Goal: Transaction & Acquisition: Subscribe to service/newsletter

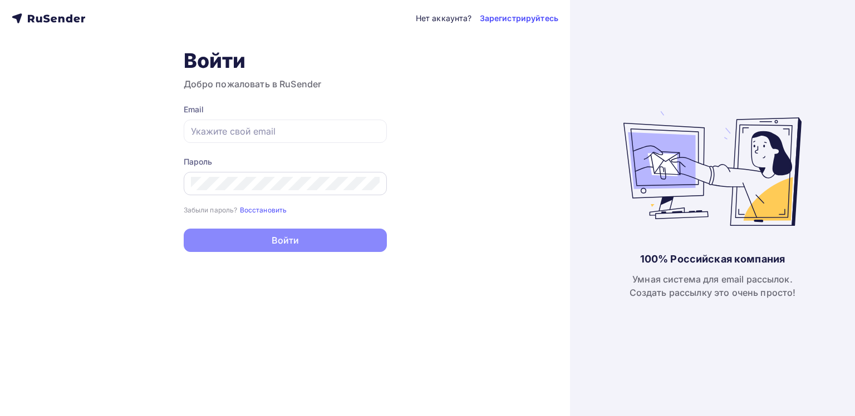
type input "[EMAIL_ADDRESS][DOMAIN_NAME]"
click at [262, 174] on div at bounding box center [285, 183] width 203 height 23
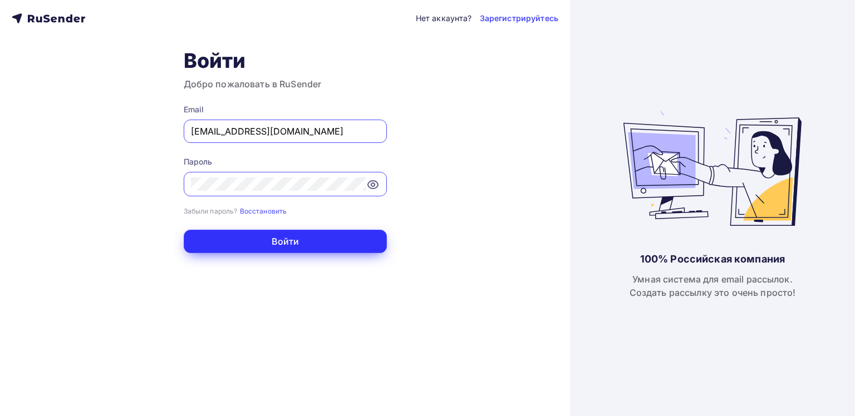
click at [282, 251] on button "Войти" at bounding box center [285, 241] width 203 height 23
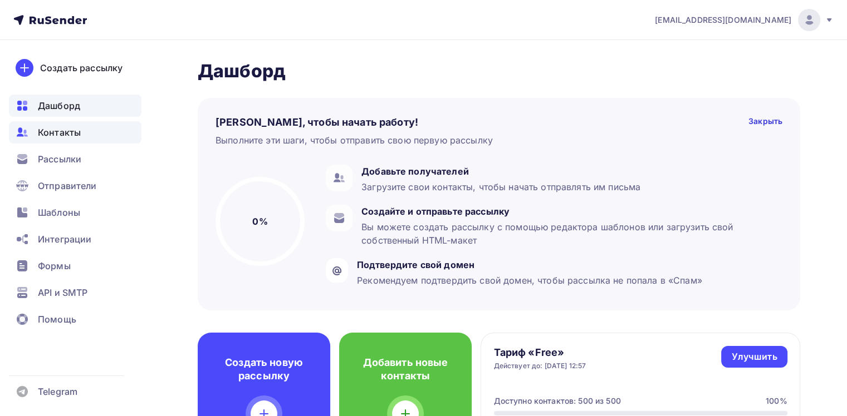
click at [62, 136] on span "Контакты" at bounding box center [59, 132] width 43 height 13
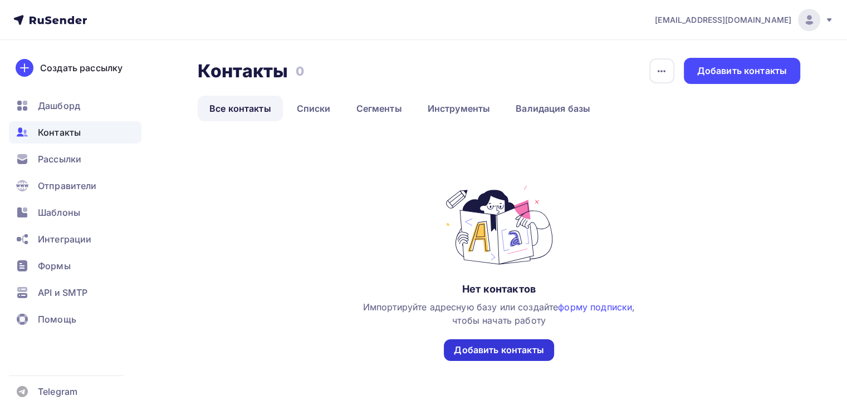
click at [527, 350] on div "Добавить контакты" at bounding box center [499, 350] width 90 height 13
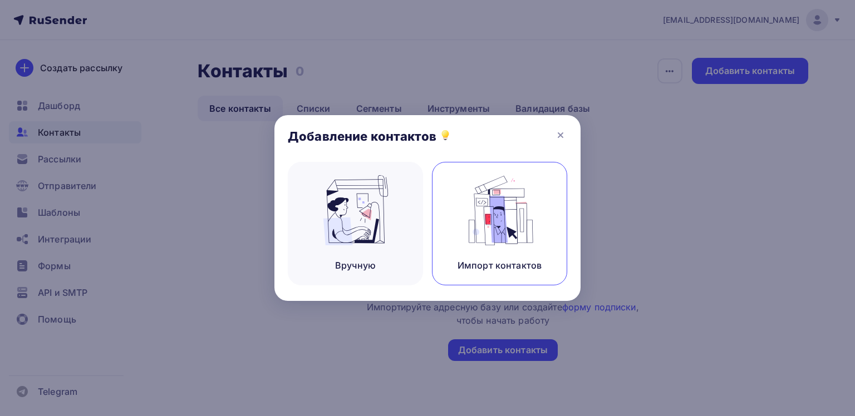
click at [470, 209] on img at bounding box center [500, 210] width 75 height 70
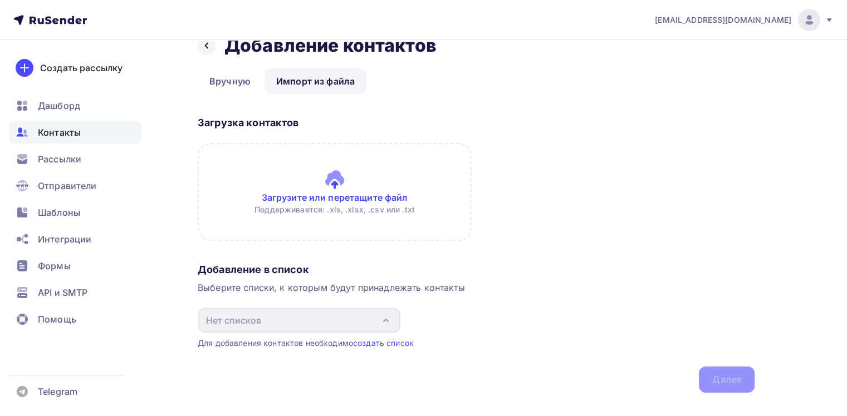
scroll to position [44, 0]
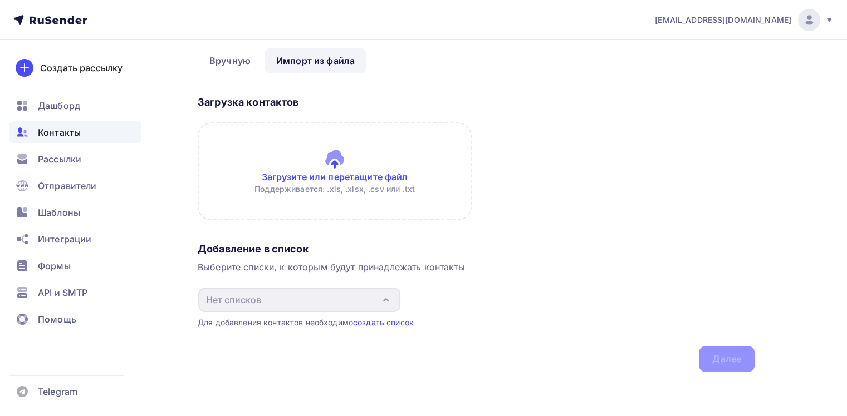
click at [326, 171] on input "file" at bounding box center [335, 171] width 274 height 98
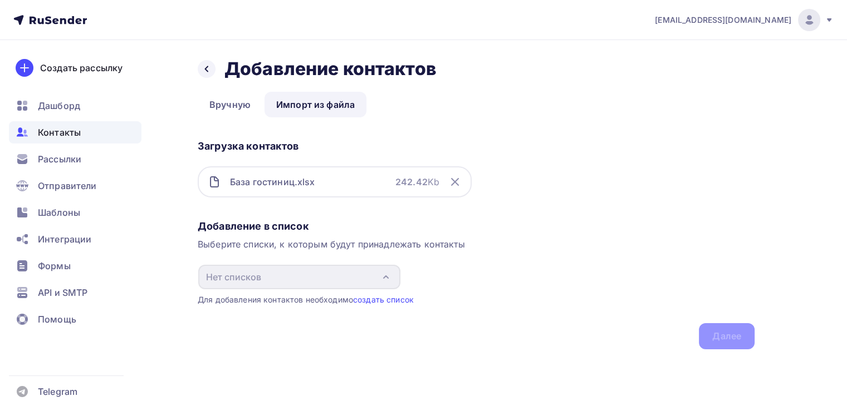
scroll to position [0, 0]
click at [343, 260] on div "Добавление в список Выберите списки, к которым будут принадлежать контакты Нет …" at bounding box center [476, 282] width 557 height 134
click at [452, 178] on icon at bounding box center [454, 181] width 13 height 13
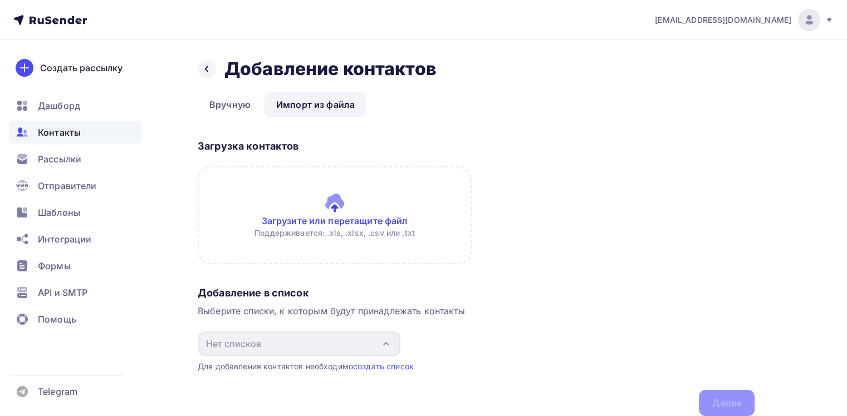
click at [314, 102] on link "Импорт из файла" at bounding box center [315, 105] width 102 height 26
click at [354, 227] on input "file" at bounding box center [335, 215] width 274 height 98
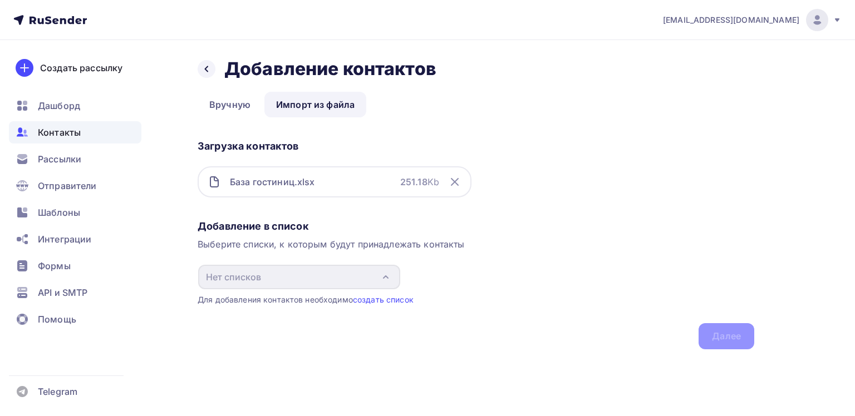
click at [451, 183] on icon at bounding box center [454, 181] width 13 height 13
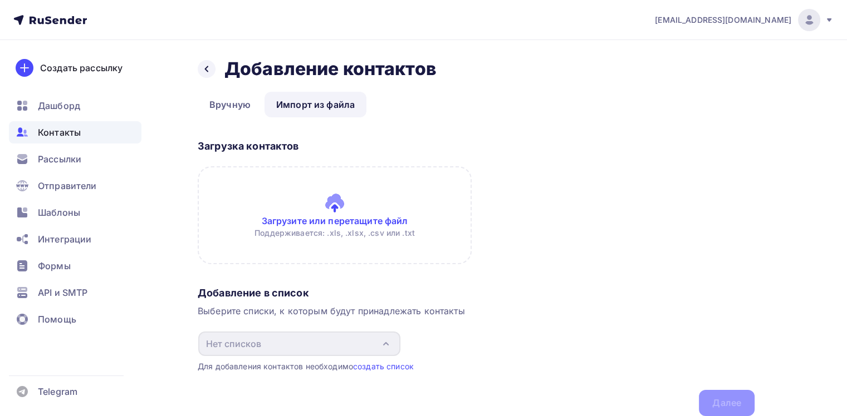
click at [360, 218] on input "file" at bounding box center [335, 215] width 274 height 98
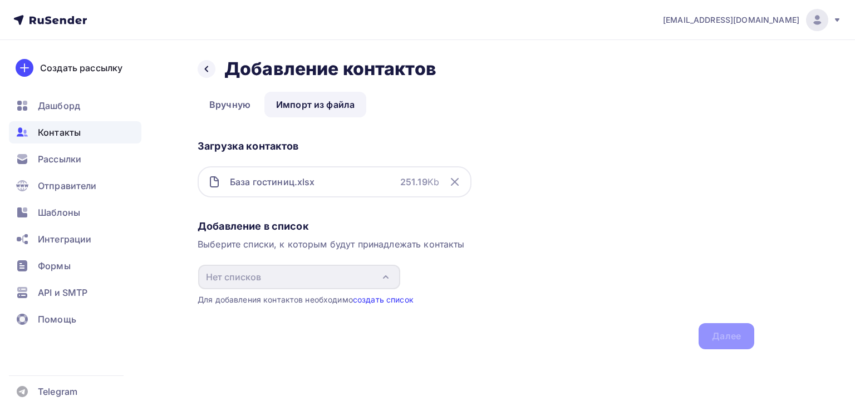
click at [396, 298] on link "создать список" at bounding box center [383, 299] width 61 height 9
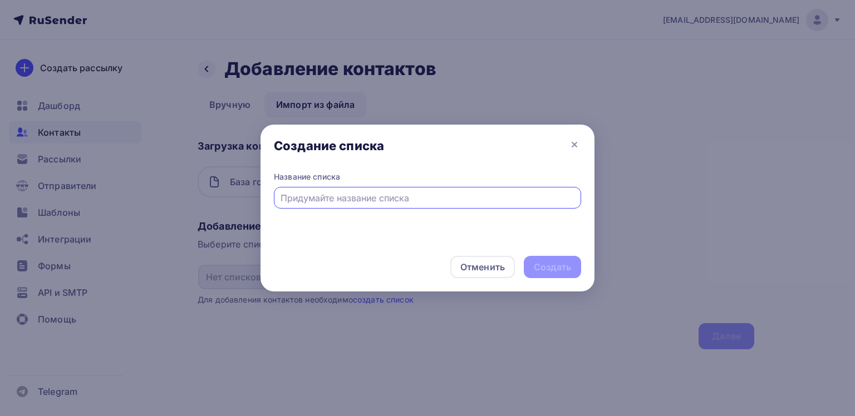
click at [534, 194] on input "text" at bounding box center [428, 197] width 294 height 13
type input "q"
type input "1"
click at [570, 263] on div "Создать" at bounding box center [552, 267] width 37 height 13
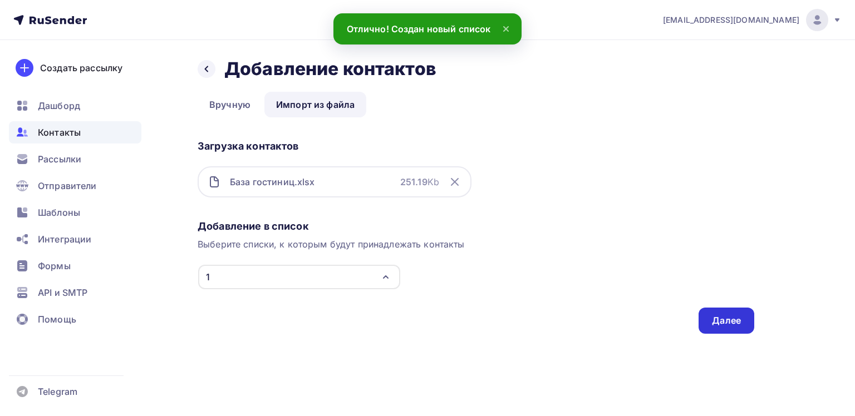
click at [726, 316] on div "Далее" at bounding box center [726, 320] width 29 height 13
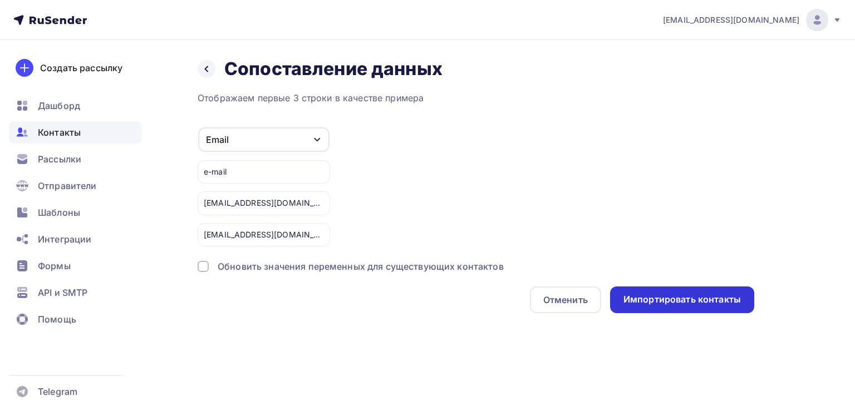
click at [701, 303] on div "Импортировать контакты" at bounding box center [681, 299] width 117 height 13
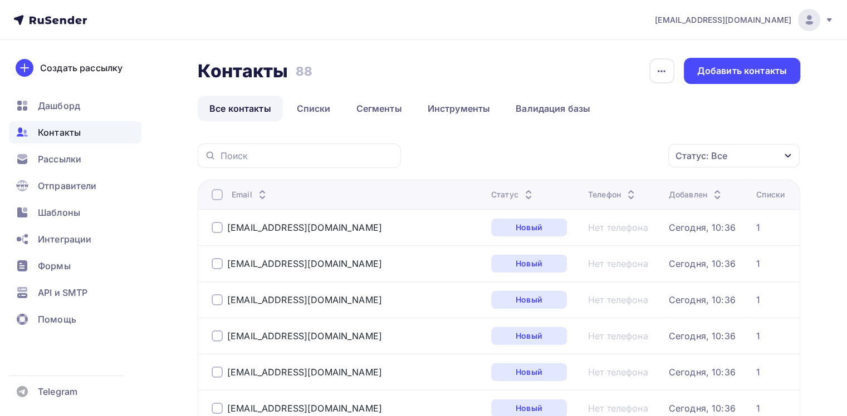
click at [486, 279] on td "Новый" at bounding box center [534, 263] width 97 height 36
drag, startPoint x: 745, startPoint y: 232, endPoint x: 752, endPoint y: 230, distance: 8.0
click at [752, 230] on td "1" at bounding box center [775, 227] width 48 height 36
click at [756, 230] on div "1" at bounding box center [771, 227] width 30 height 11
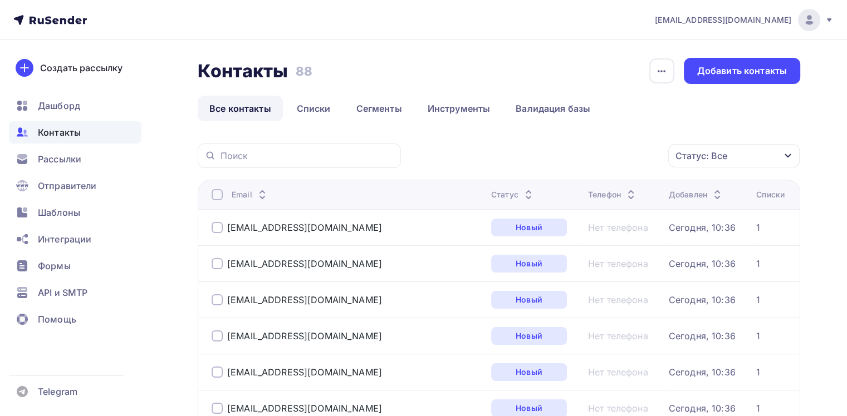
click at [756, 228] on div "1" at bounding box center [758, 227] width 4 height 11
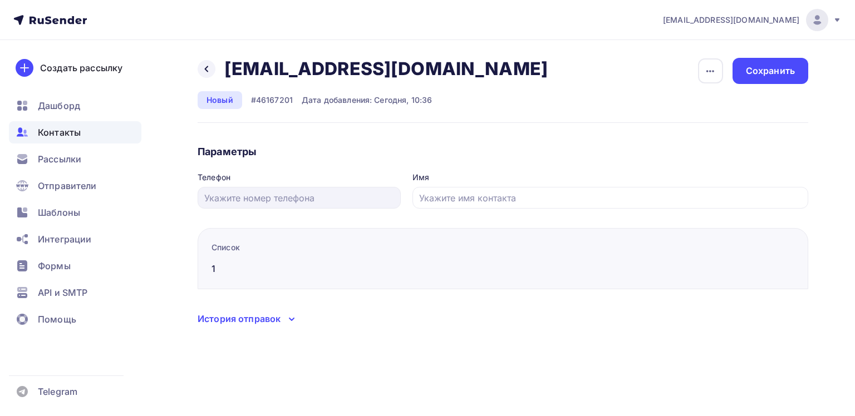
click at [268, 255] on div "Список 1" at bounding box center [307, 265] width 192 height 47
click at [214, 264] on div "1" at bounding box center [307, 268] width 192 height 13
click at [214, 269] on div "1" at bounding box center [307, 268] width 192 height 13
click at [274, 247] on div "Список" at bounding box center [307, 247] width 192 height 11
click at [223, 260] on div "Список 1" at bounding box center [307, 265] width 192 height 47
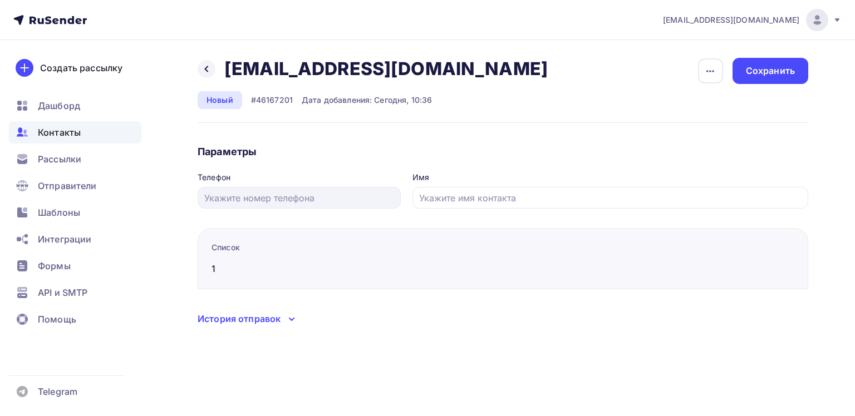
click at [223, 260] on div "Список 1" at bounding box center [307, 265] width 192 height 47
click at [217, 271] on div "1" at bounding box center [307, 268] width 192 height 13
click at [214, 269] on div "1" at bounding box center [307, 268] width 192 height 13
click at [717, 71] on div "button" at bounding box center [710, 70] width 25 height 25
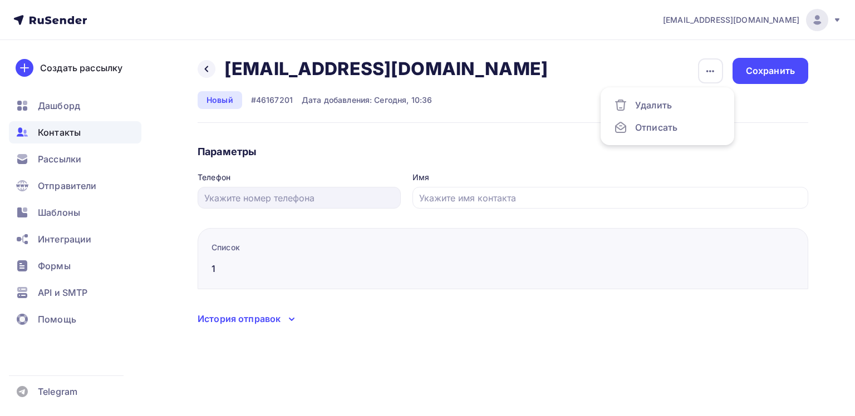
drag, startPoint x: 537, startPoint y: 149, endPoint x: 503, endPoint y: 146, distance: 34.1
click at [537, 149] on h4 "Параметры" at bounding box center [503, 151] width 611 height 13
click at [71, 165] on span "Рассылки" at bounding box center [59, 158] width 43 height 13
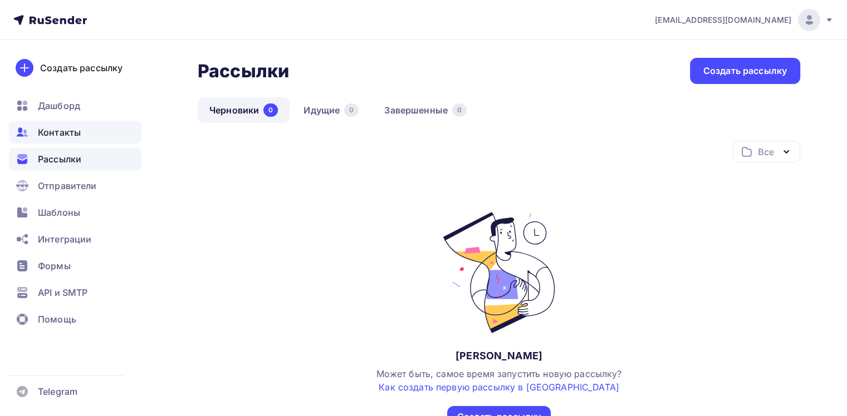
click at [82, 136] on div "Контакты" at bounding box center [75, 132] width 132 height 22
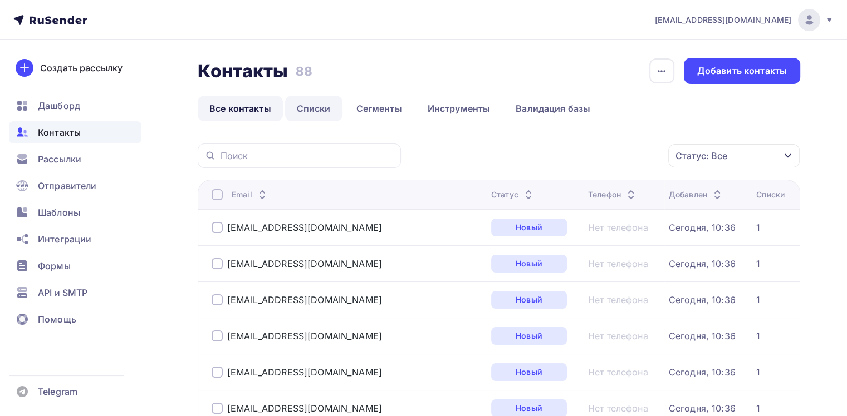
click at [321, 109] on link "Списки" at bounding box center [313, 109] width 57 height 26
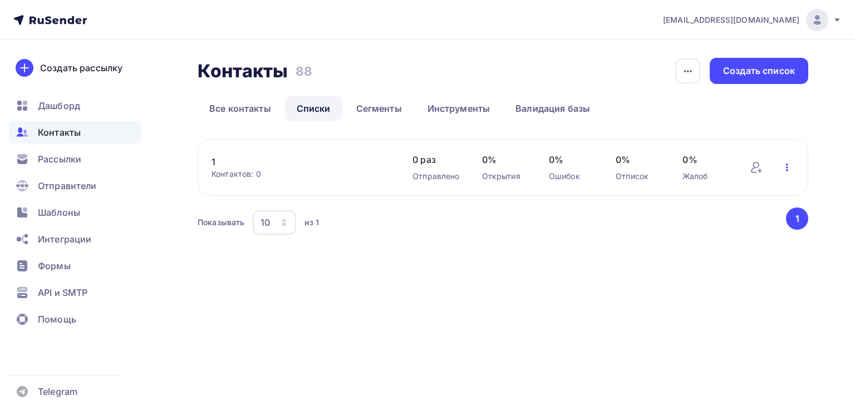
click at [790, 163] on icon "button" at bounding box center [786, 167] width 13 height 13
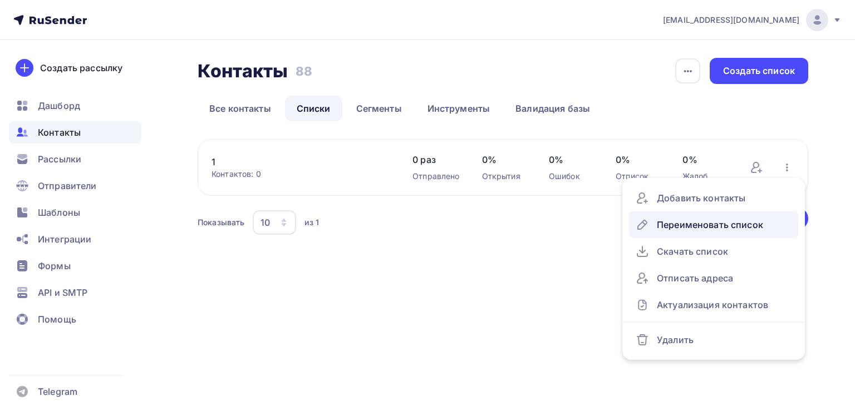
click at [699, 225] on div "Переименовать список" at bounding box center [714, 225] width 156 height 18
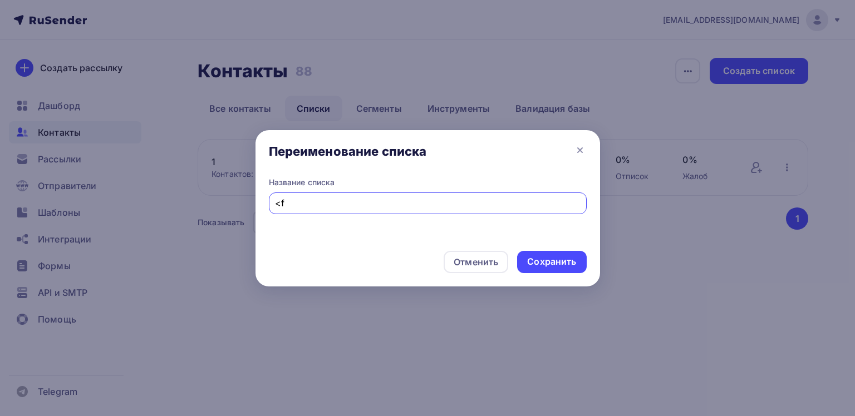
type input "<"
type input "База гостиниц"
click at [548, 265] on div "Сохранить" at bounding box center [551, 261] width 49 height 13
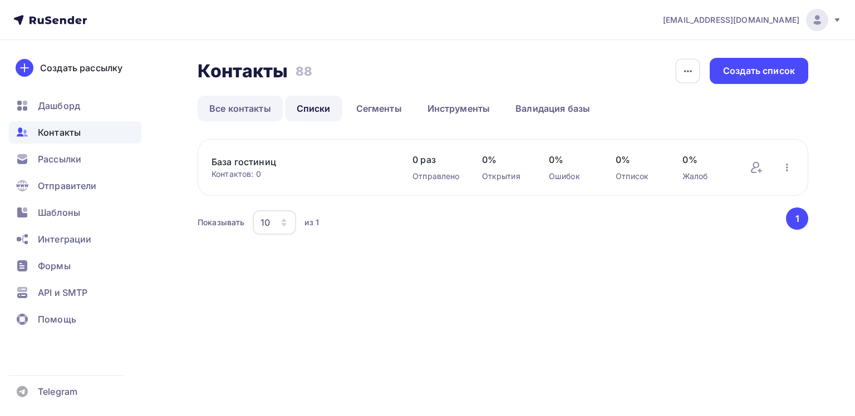
click at [259, 110] on link "Все контакты" at bounding box center [240, 109] width 85 height 26
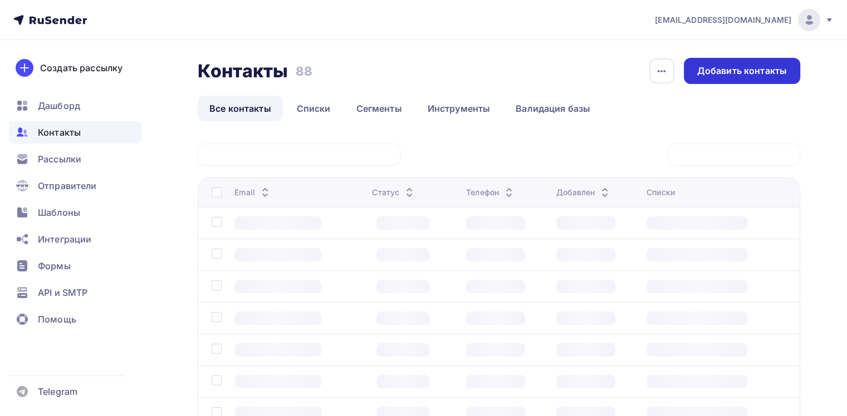
click at [719, 73] on div "Добавить контакты" at bounding box center [742, 71] width 90 height 13
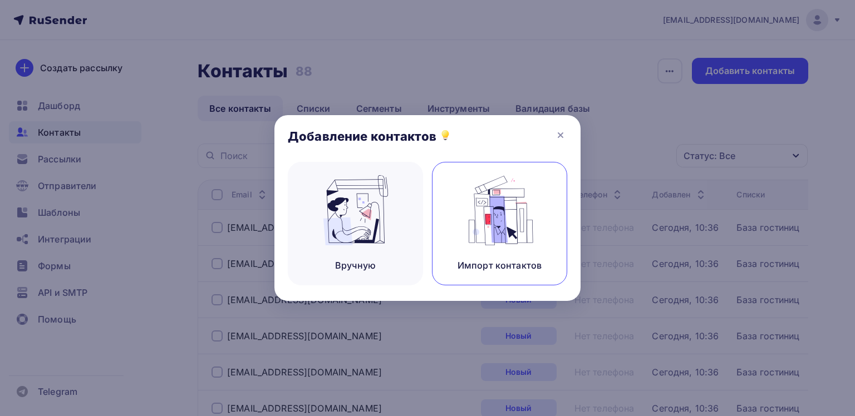
click at [490, 230] on img at bounding box center [500, 210] width 75 height 70
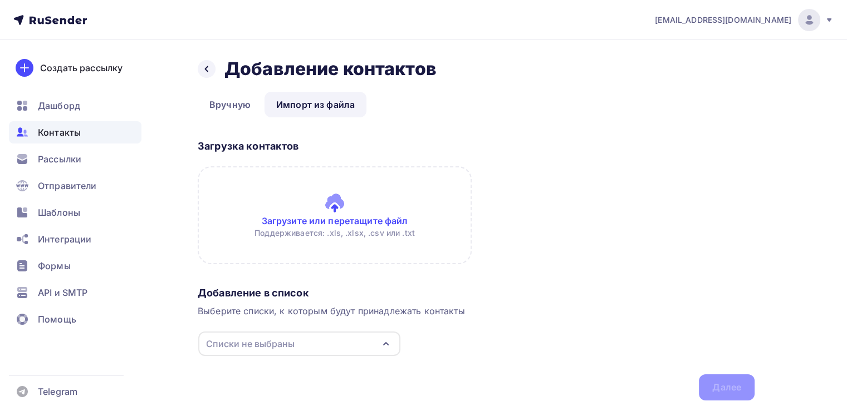
click at [280, 338] on div "Списки не выбраны" at bounding box center [250, 343] width 88 height 13
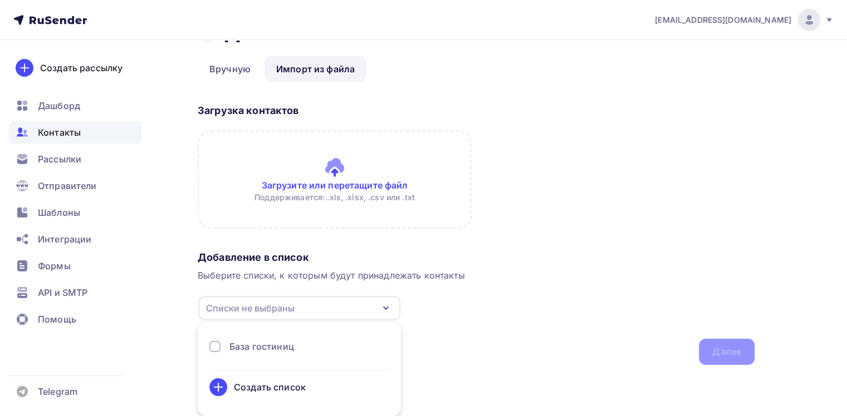
click at [267, 349] on div "База гостиниц" at bounding box center [261, 346] width 65 height 13
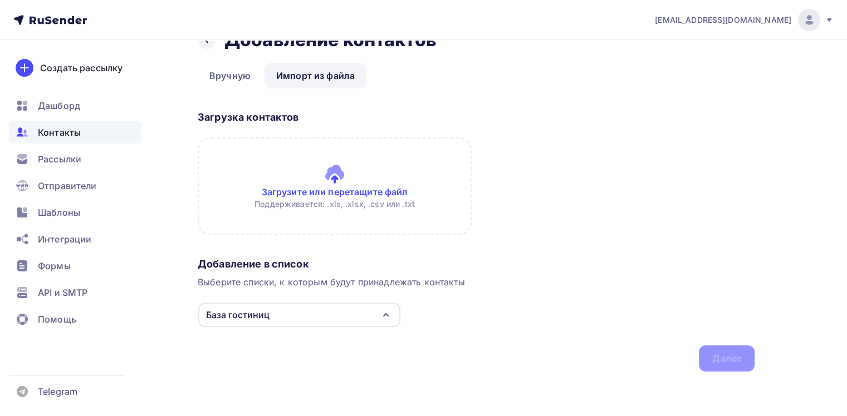
click at [337, 177] on input "file" at bounding box center [335, 186] width 274 height 98
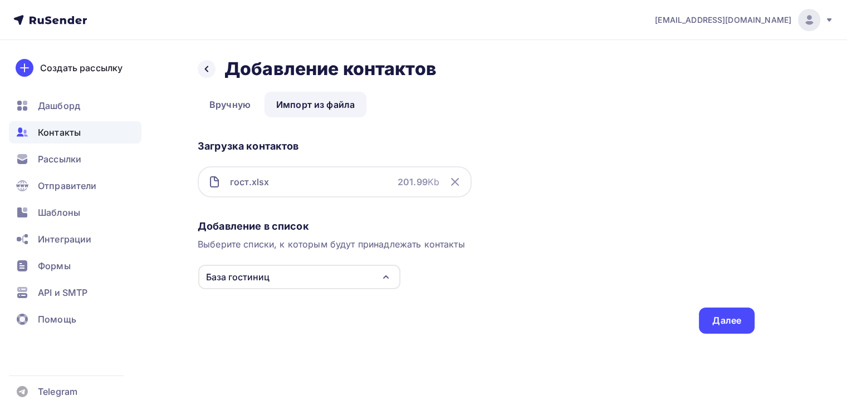
scroll to position [0, 0]
click at [732, 326] on div "Далее" at bounding box center [726, 320] width 29 height 13
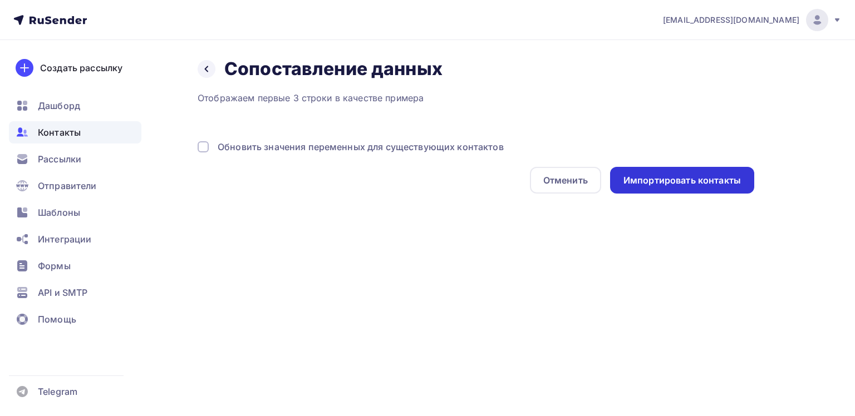
click at [668, 180] on div "Импортировать контакты" at bounding box center [681, 180] width 117 height 13
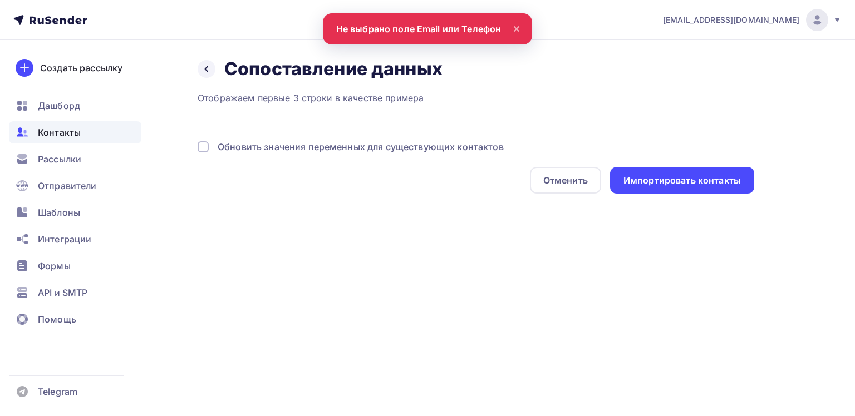
click at [209, 148] on div "Обновить значения переменных для существующих контактов" at bounding box center [476, 146] width 557 height 13
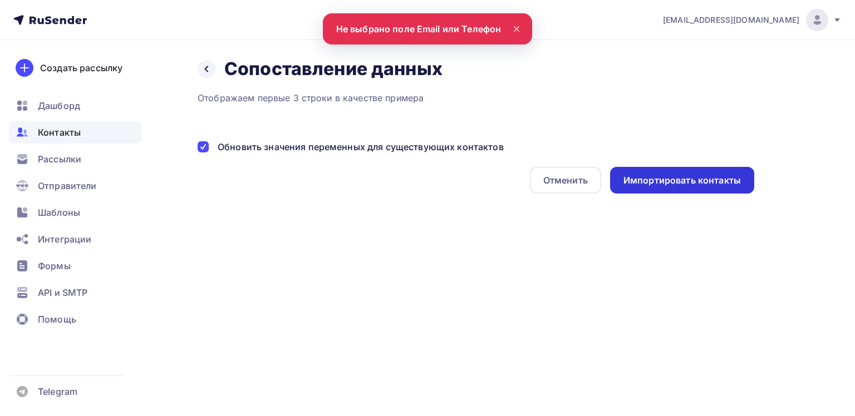
click at [701, 179] on div "Импортировать контакты" at bounding box center [681, 180] width 117 height 13
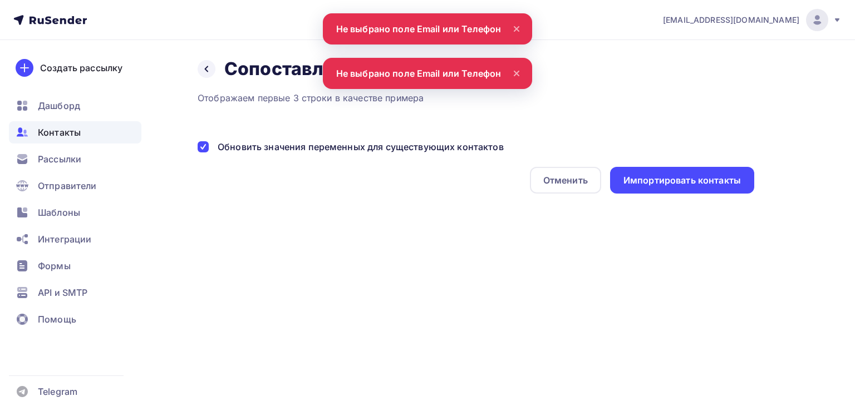
click at [355, 122] on div "Отображаем первые 3 строки в качестве примера Обновить значения переменных для …" at bounding box center [476, 142] width 557 height 102
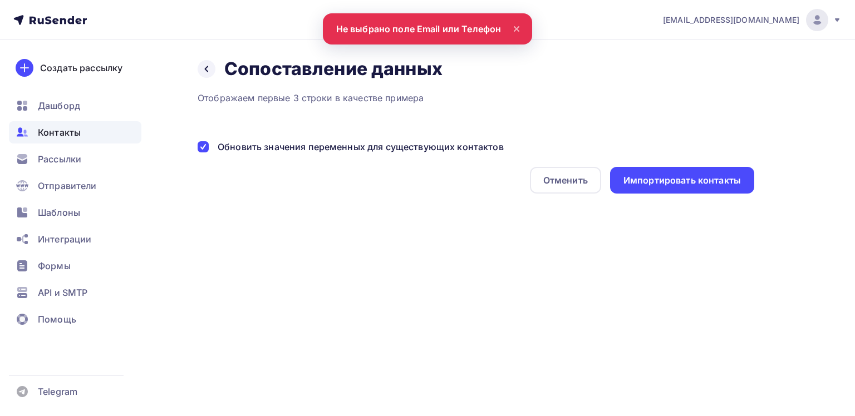
click at [415, 27] on nav "a2702046@gmail.com Аккаунт Тарифы Выйти Создать рассылку Дашборд Контакты Рассы…" at bounding box center [427, 20] width 855 height 40
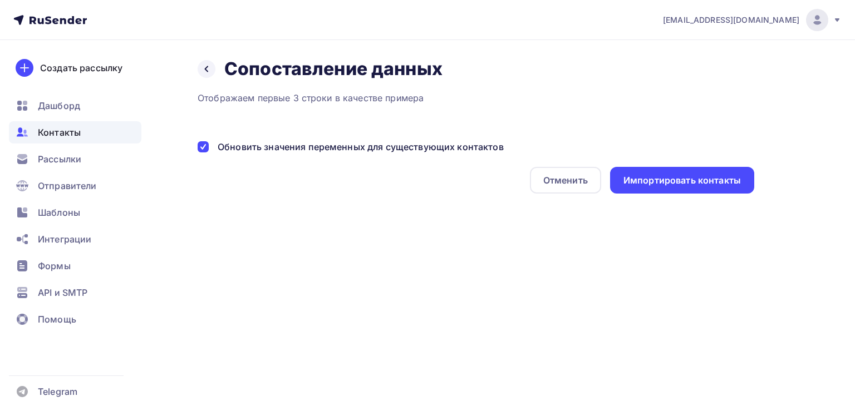
click at [201, 146] on div at bounding box center [203, 146] width 11 height 11
click at [206, 73] on div at bounding box center [207, 69] width 18 height 18
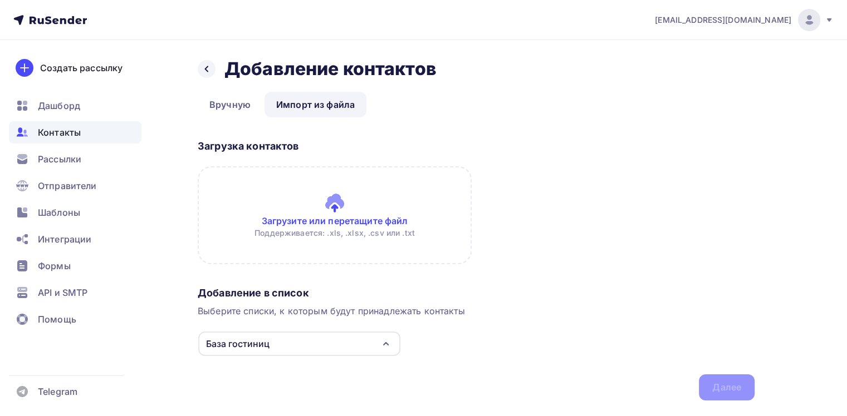
click at [328, 218] on input "file" at bounding box center [335, 215] width 274 height 98
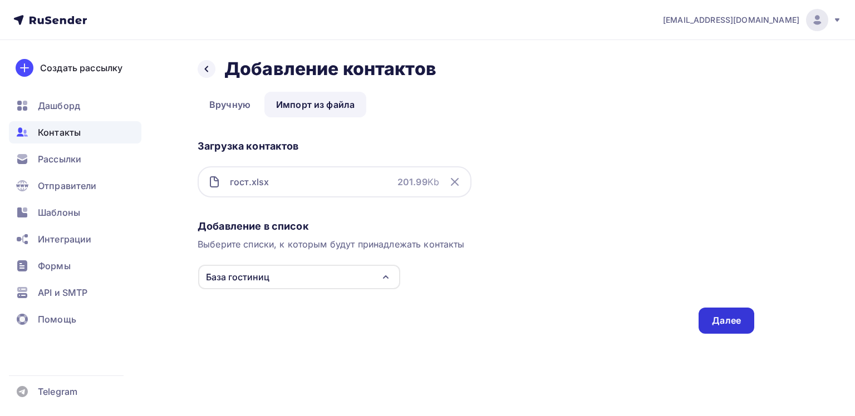
click at [724, 319] on div "Далее" at bounding box center [726, 320] width 29 height 13
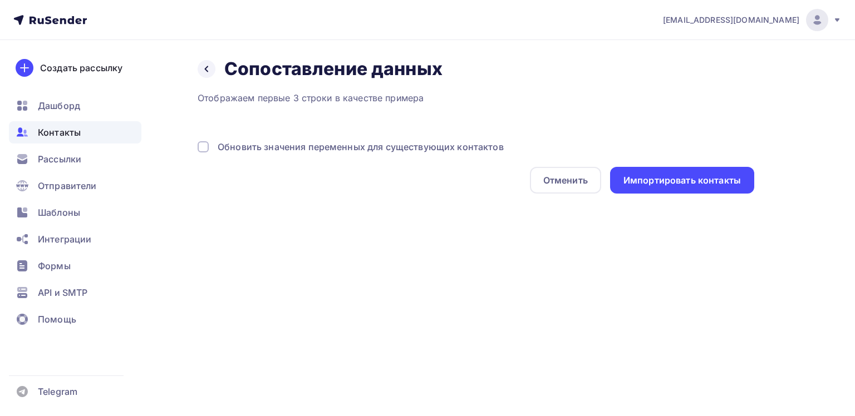
click at [290, 151] on div "Обновить значения переменных для существующих контактов" at bounding box center [361, 146] width 286 height 13
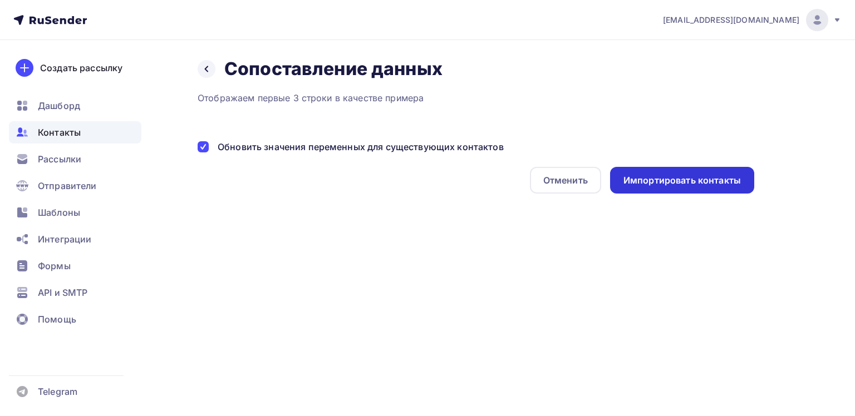
click at [668, 177] on div "Импортировать контакты" at bounding box center [681, 180] width 117 height 13
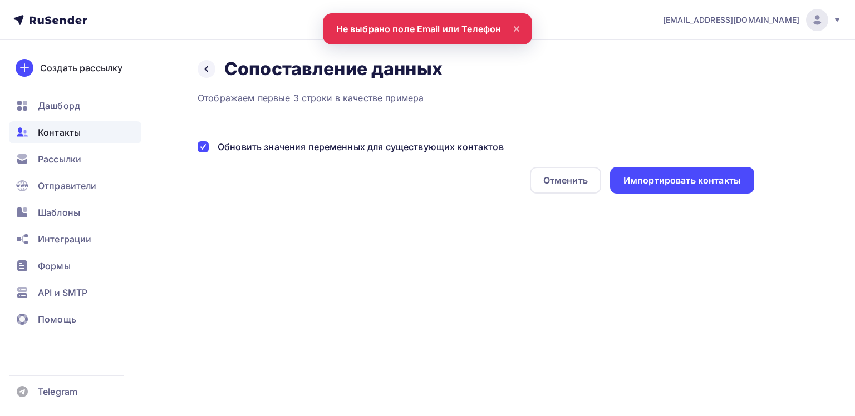
click at [319, 148] on div "Обновить значения переменных для существующих контактов" at bounding box center [361, 146] width 286 height 13
click at [518, 28] on icon at bounding box center [516, 28] width 13 height 13
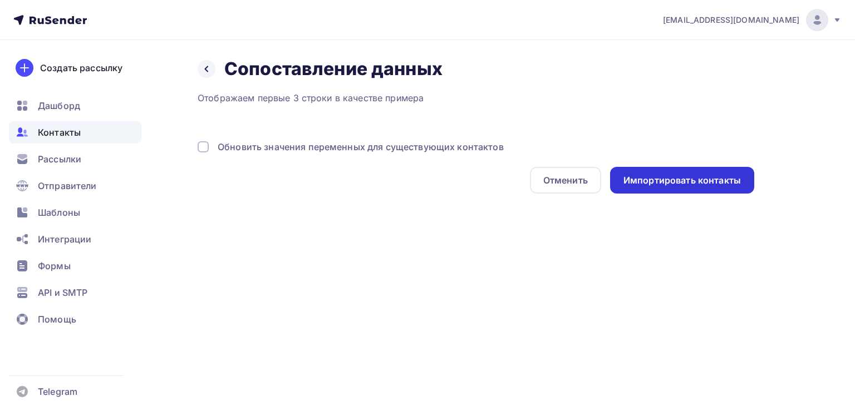
click at [647, 187] on div "Импортировать контакты" at bounding box center [682, 180] width 144 height 27
click at [665, 172] on div "Импортировать контакты" at bounding box center [682, 180] width 144 height 27
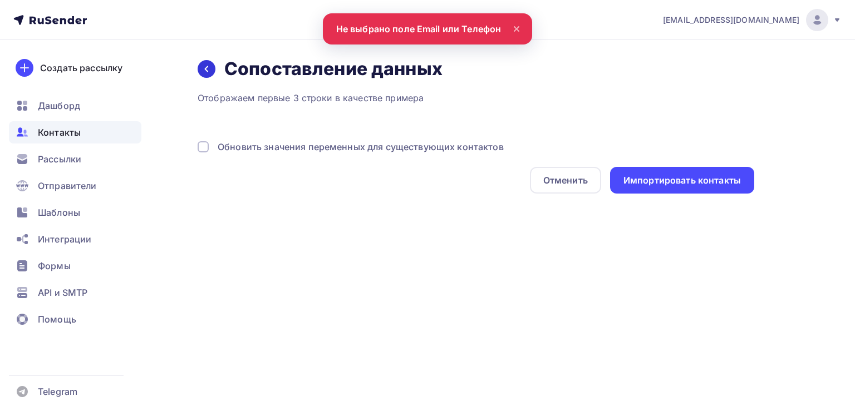
click at [208, 70] on icon at bounding box center [206, 69] width 9 height 9
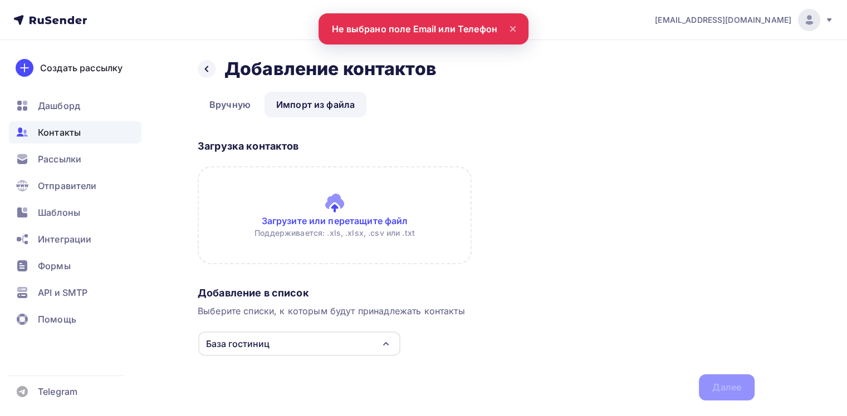
click at [208, 70] on icon at bounding box center [206, 69] width 9 height 9
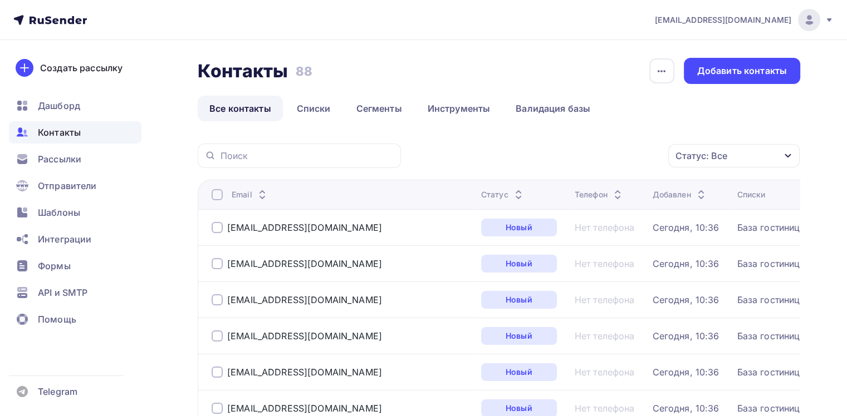
click at [218, 228] on div at bounding box center [216, 227] width 11 height 11
click at [219, 228] on div at bounding box center [216, 227] width 11 height 11
click at [305, 76] on h3 "88" at bounding box center [304, 71] width 17 height 16
click at [727, 69] on div "Добавить контакты" at bounding box center [742, 71] width 90 height 13
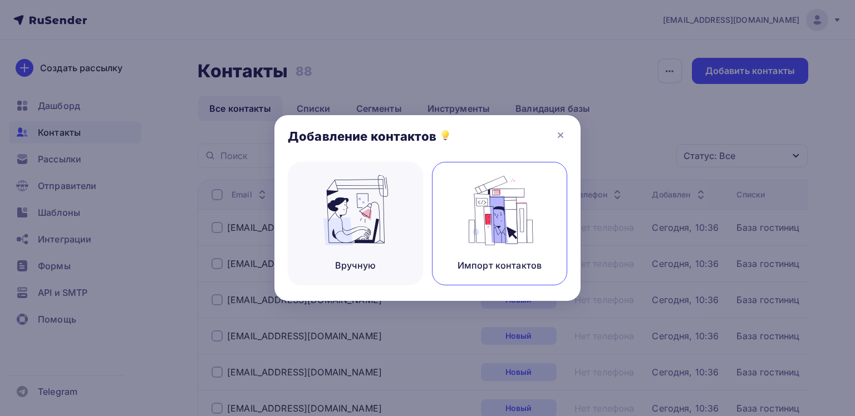
click at [530, 184] on img at bounding box center [500, 210] width 75 height 70
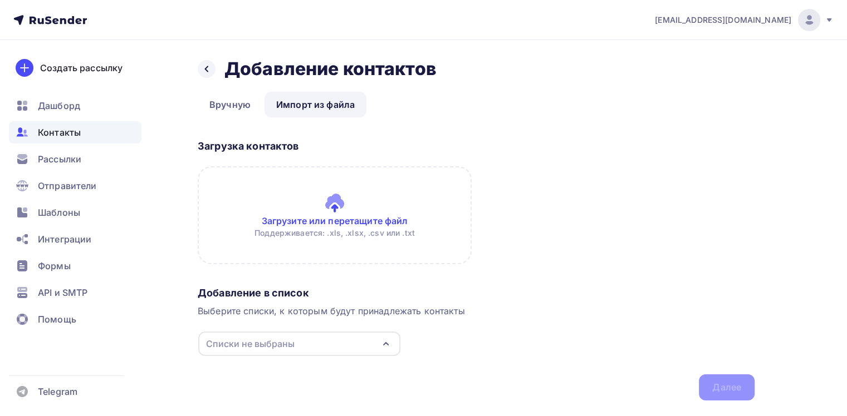
click at [308, 219] on input "file" at bounding box center [335, 215] width 274 height 98
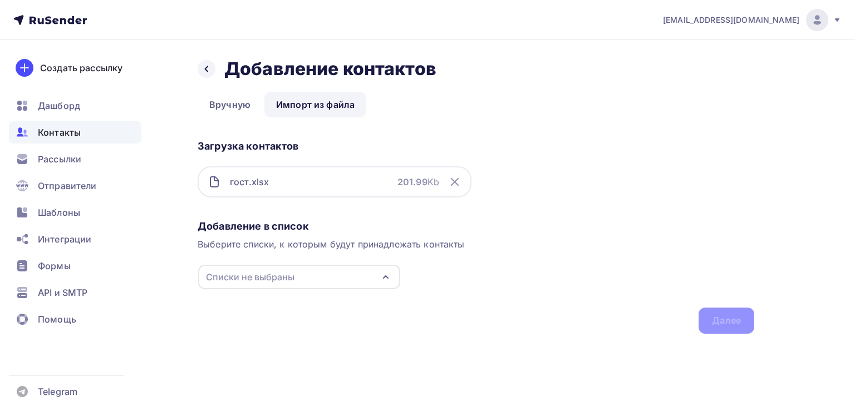
click at [350, 278] on div "Списки не выбраны" at bounding box center [299, 277] width 202 height 24
click at [281, 320] on div "База гостиниц" at bounding box center [261, 317] width 65 height 13
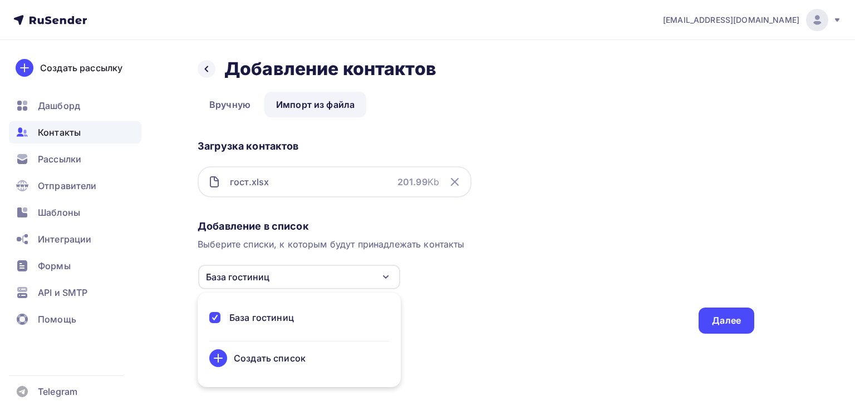
click at [281, 320] on div "База гостиниц" at bounding box center [261, 317] width 65 height 13
click at [270, 360] on div "Создать список" at bounding box center [270, 358] width 72 height 13
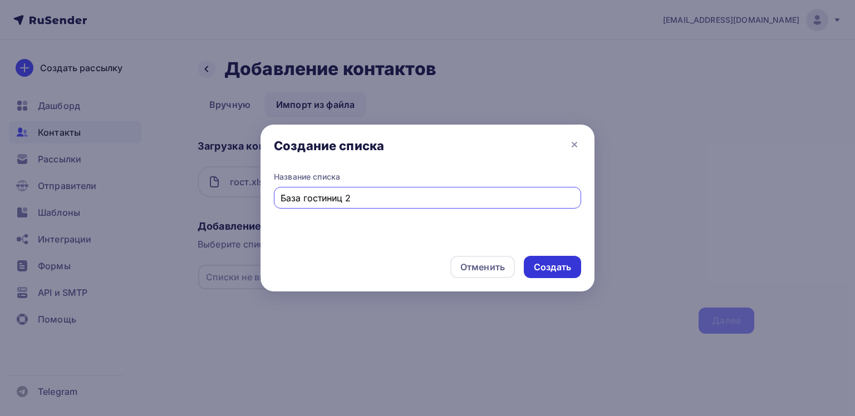
type input "База гостиниц 2"
click at [548, 269] on div "Создать" at bounding box center [552, 267] width 37 height 13
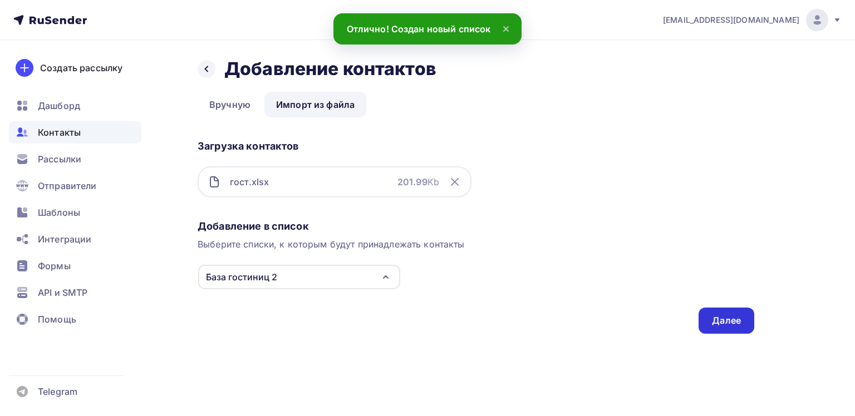
click at [736, 315] on div "Далее" at bounding box center [726, 320] width 29 height 13
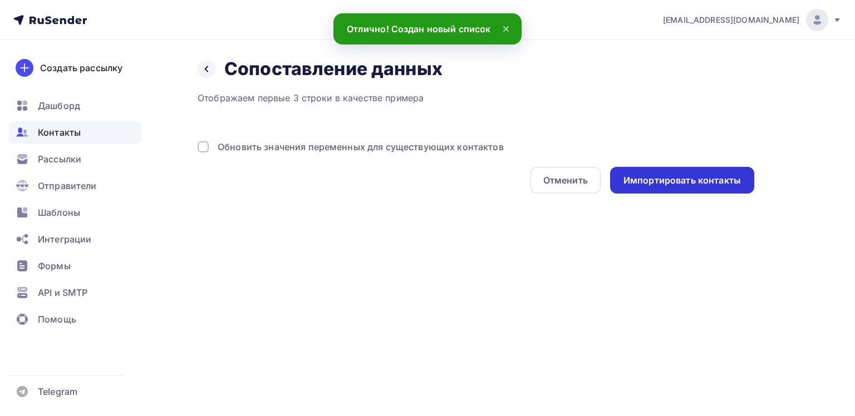
click at [664, 177] on div "Импортировать контакты" at bounding box center [681, 180] width 117 height 13
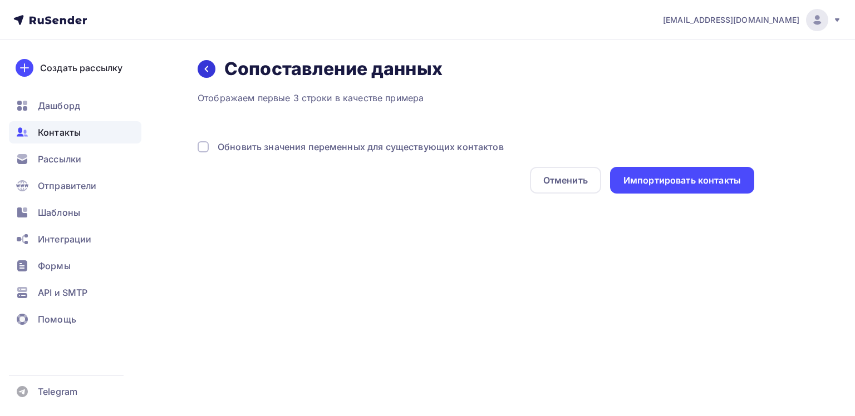
click at [208, 68] on icon at bounding box center [206, 69] width 9 height 9
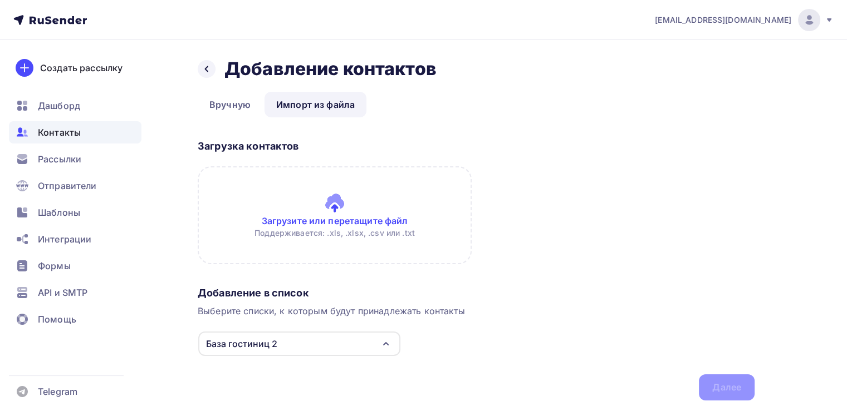
click at [390, 215] on input "file" at bounding box center [335, 215] width 274 height 98
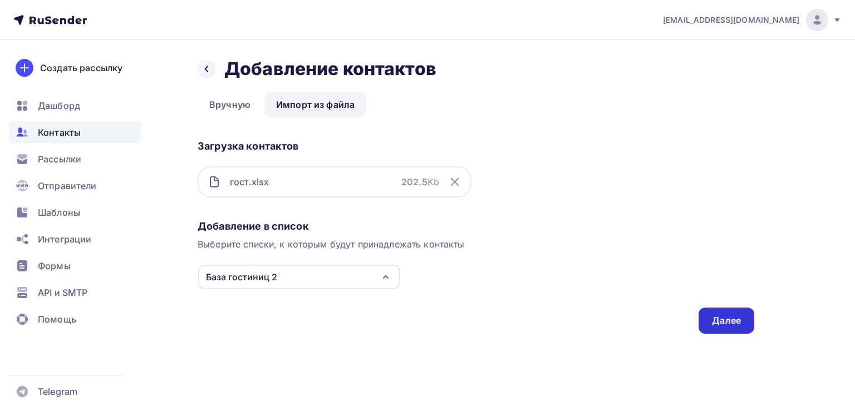
click at [731, 329] on div "Далее" at bounding box center [726, 321] width 56 height 26
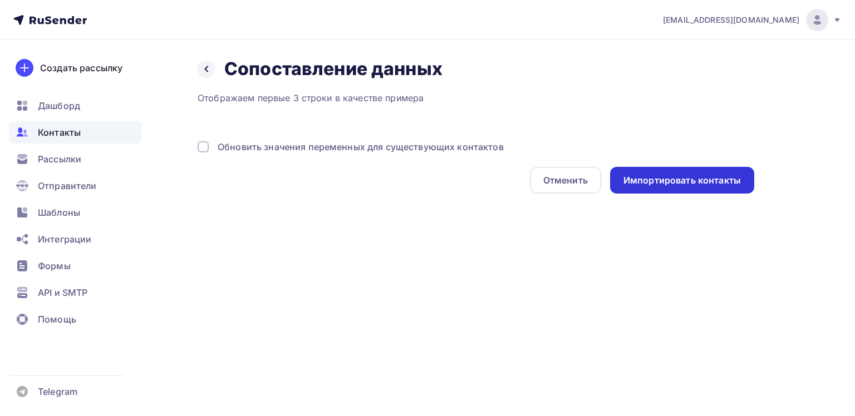
click at [697, 180] on div "Импортировать контакты" at bounding box center [681, 180] width 117 height 13
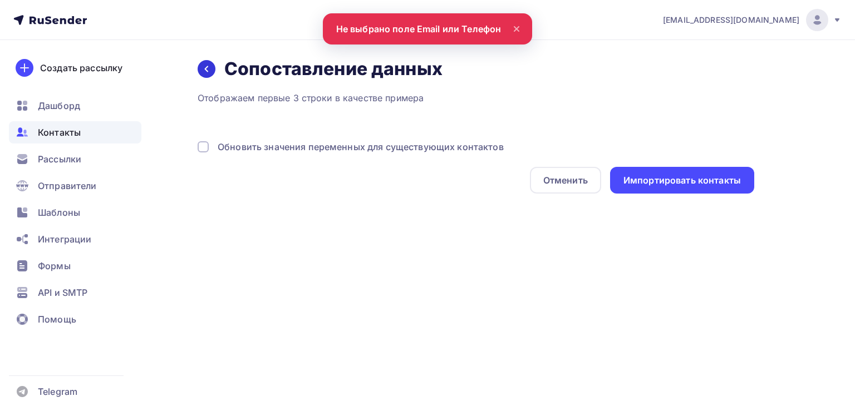
click at [214, 68] on div at bounding box center [207, 69] width 18 height 18
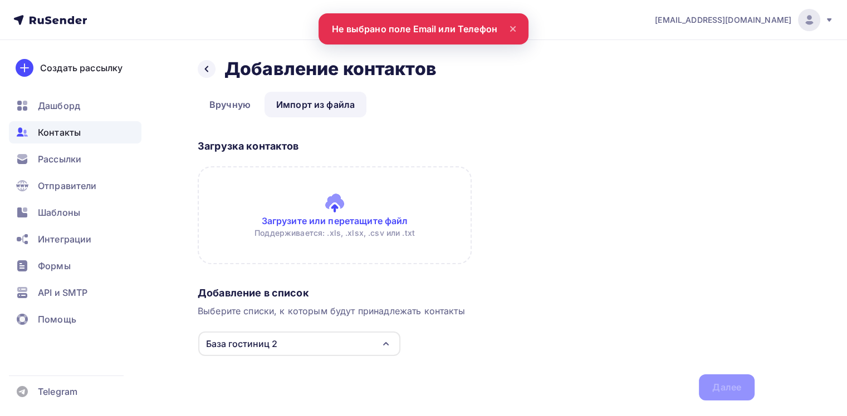
click at [345, 229] on input "file" at bounding box center [335, 215] width 274 height 98
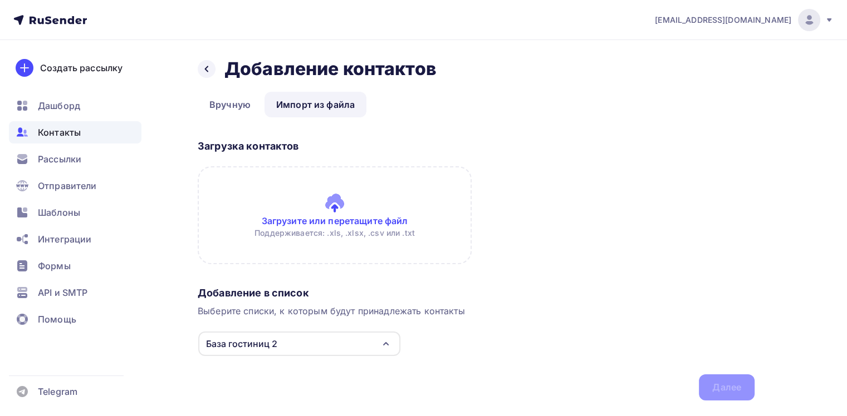
click at [332, 201] on input "file" at bounding box center [335, 215] width 274 height 98
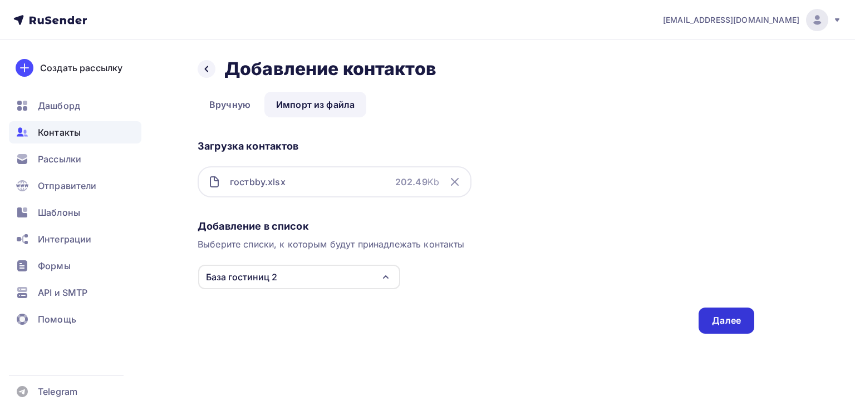
click at [739, 316] on div "Далее" at bounding box center [726, 320] width 29 height 13
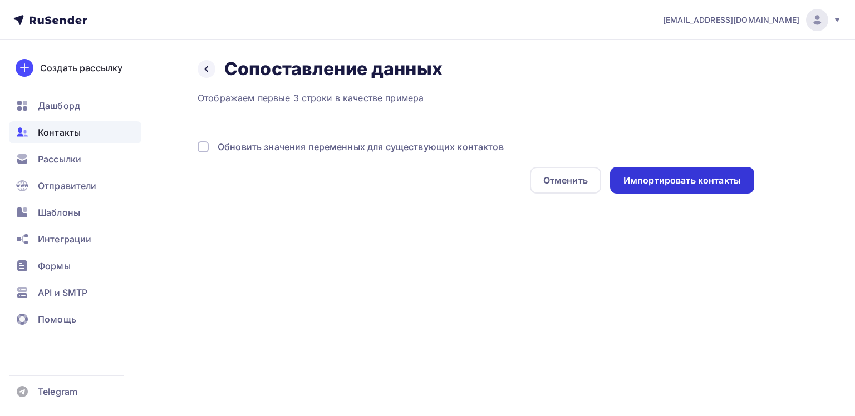
click at [706, 180] on div "Импортировать контакты" at bounding box center [681, 180] width 117 height 13
click at [208, 70] on icon at bounding box center [206, 69] width 9 height 9
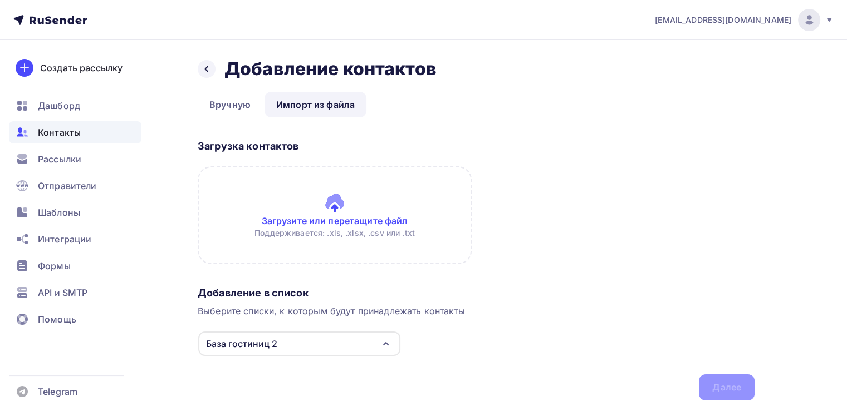
click at [344, 206] on input "file" at bounding box center [335, 215] width 274 height 98
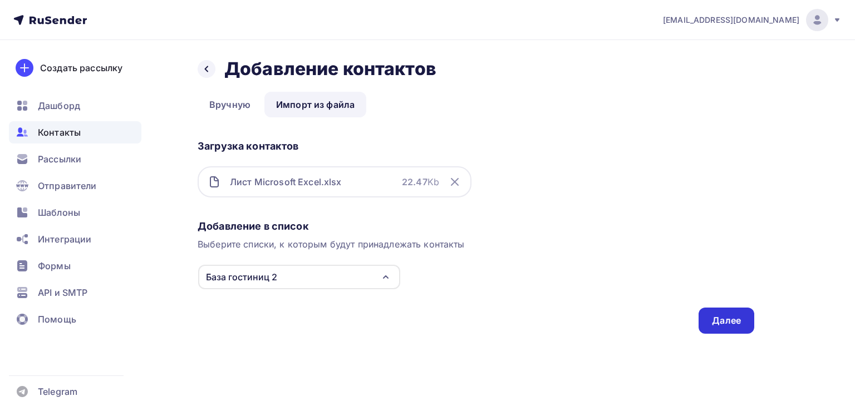
click at [735, 319] on div "Далее" at bounding box center [726, 320] width 29 height 13
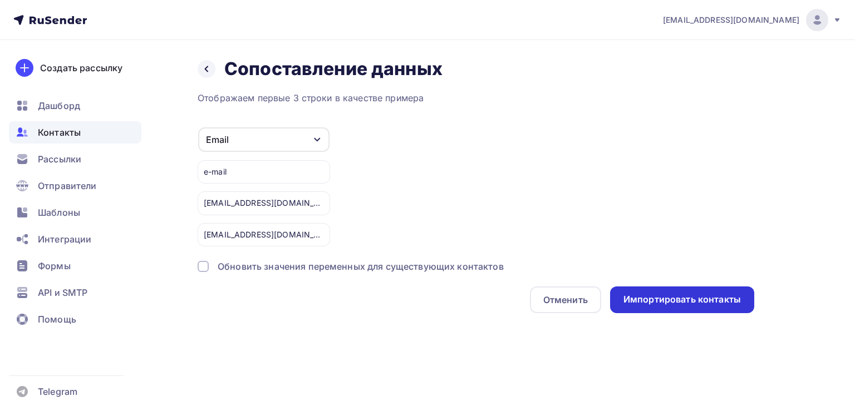
click at [703, 297] on div "Импортировать контакты" at bounding box center [681, 299] width 117 height 13
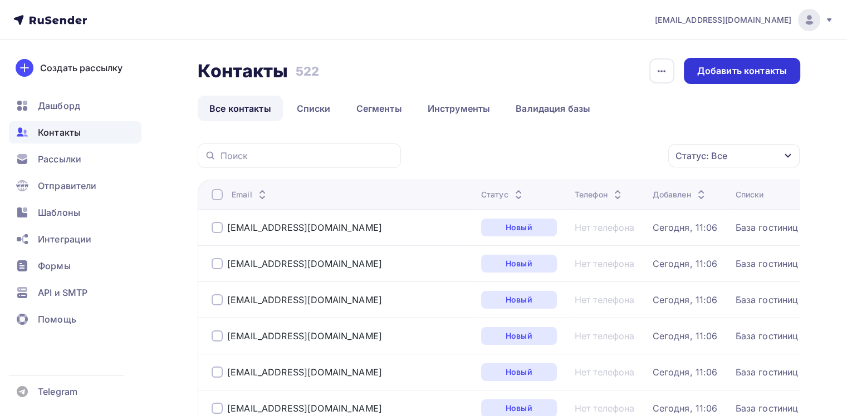
click at [757, 70] on div "Добавить контакты" at bounding box center [742, 71] width 90 height 13
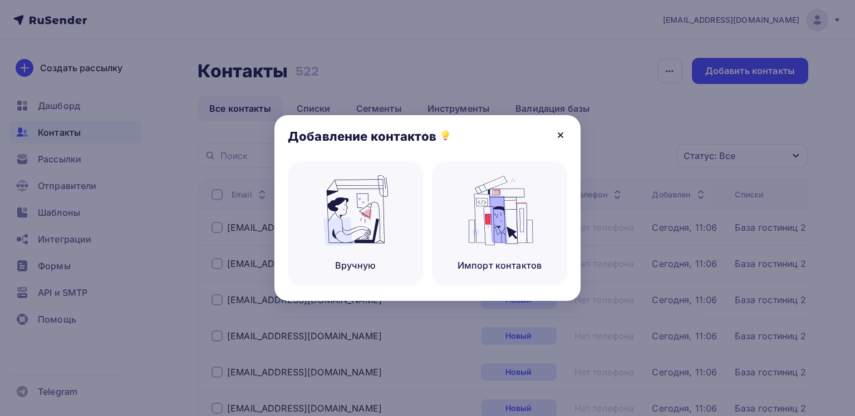
click at [562, 136] on icon at bounding box center [560, 135] width 13 height 13
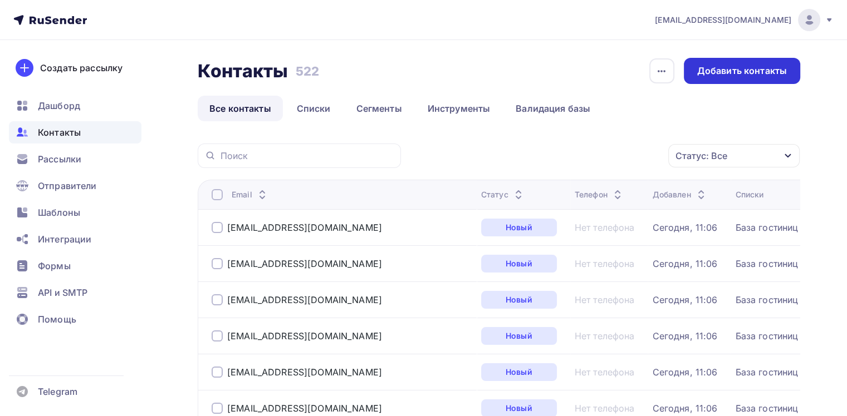
click at [739, 73] on div "Добавить контакты" at bounding box center [742, 71] width 90 height 13
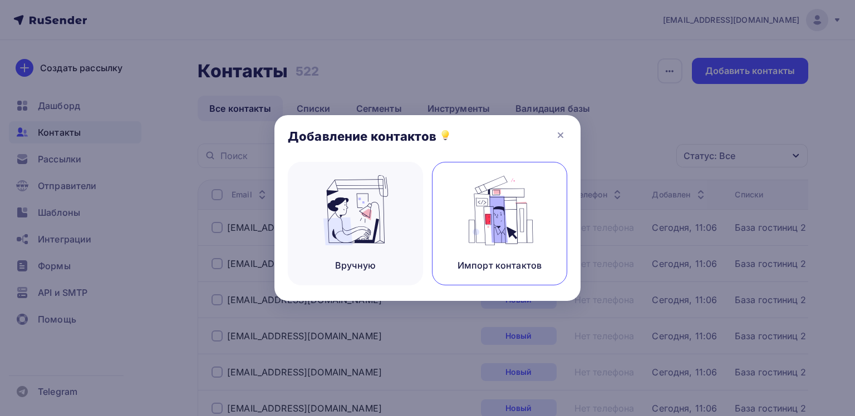
click at [499, 210] on img at bounding box center [500, 210] width 75 height 70
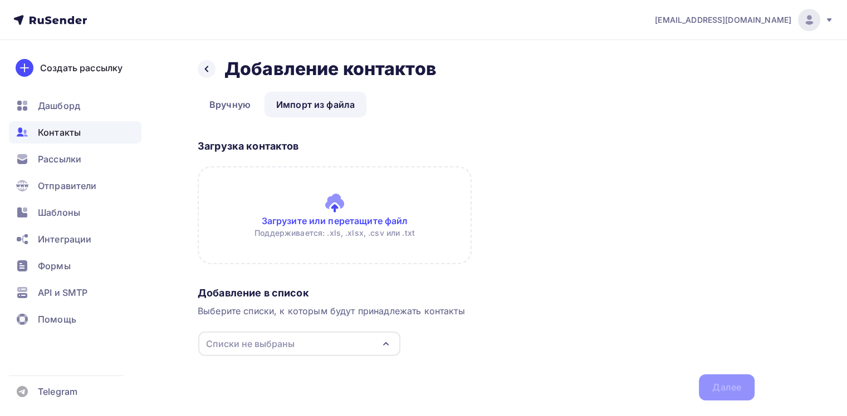
click at [334, 225] on input "file" at bounding box center [335, 215] width 274 height 98
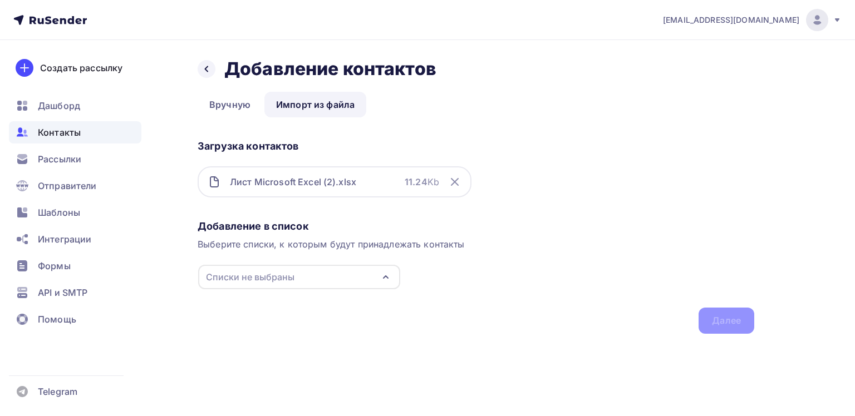
click at [340, 278] on div "Списки не выбраны" at bounding box center [299, 277] width 202 height 24
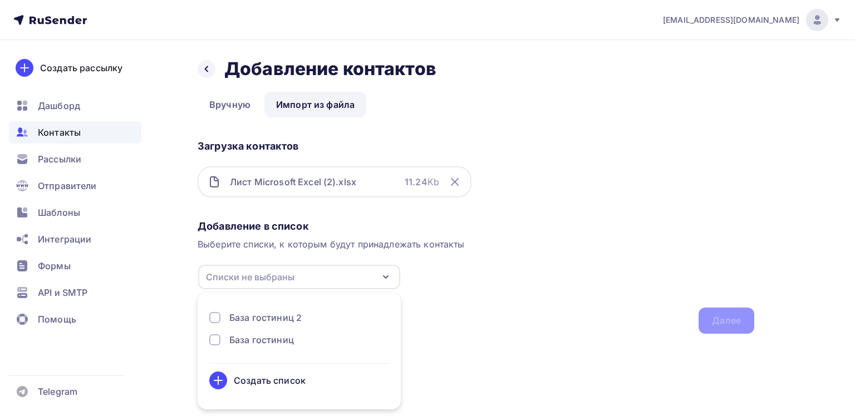
click at [263, 382] on div "Создать список" at bounding box center [270, 380] width 72 height 13
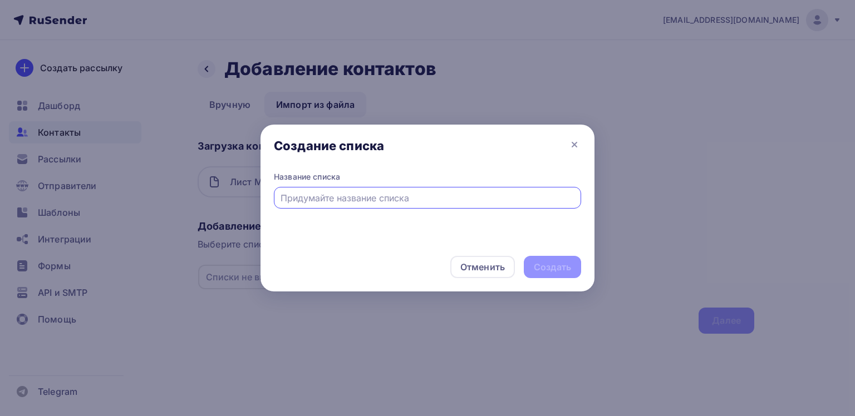
click at [388, 173] on div "Название списка" at bounding box center [427, 176] width 307 height 11
click at [395, 205] on div at bounding box center [427, 198] width 307 height 22
click at [397, 194] on input "text" at bounding box center [428, 197] width 294 height 13
type input "<fp"
drag, startPoint x: 371, startPoint y: 193, endPoint x: 275, endPoint y: 195, distance: 95.2
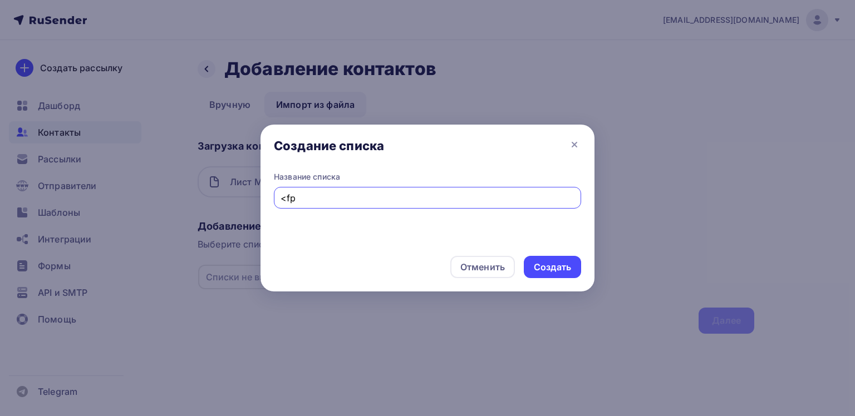
click at [275, 195] on div "<fp" at bounding box center [427, 198] width 307 height 22
type input "База гостиниц 3"
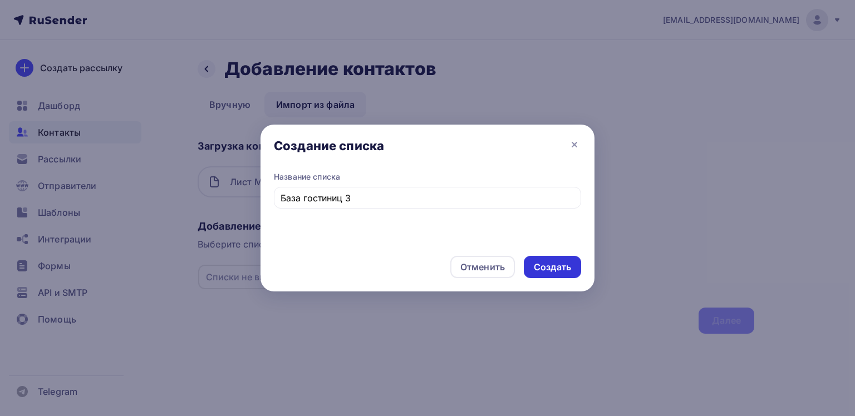
click at [568, 267] on div "Создать" at bounding box center [552, 267] width 37 height 13
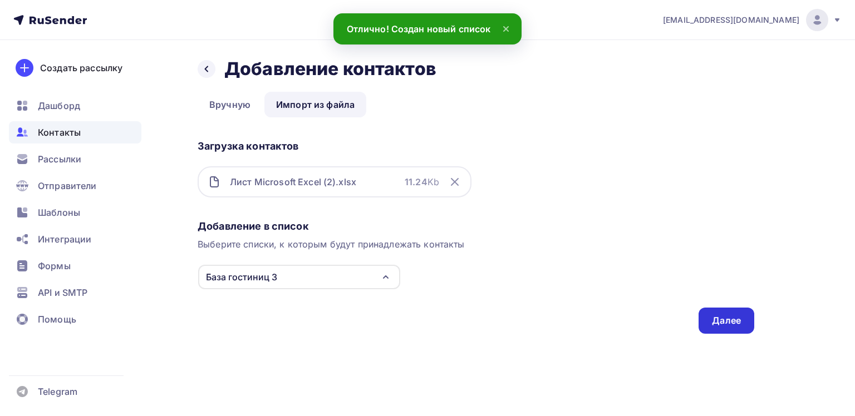
click at [737, 316] on div "Далее" at bounding box center [726, 320] width 29 height 13
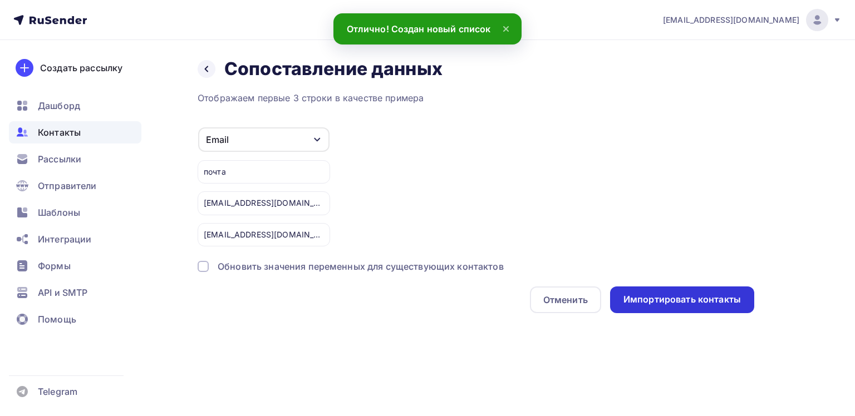
click at [686, 296] on div "Импортировать контакты" at bounding box center [681, 299] width 117 height 13
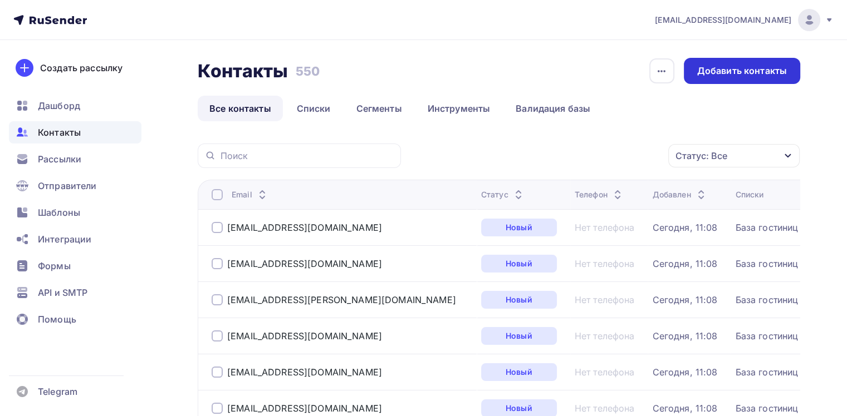
click at [711, 75] on div "Добавить контакты" at bounding box center [742, 71] width 90 height 13
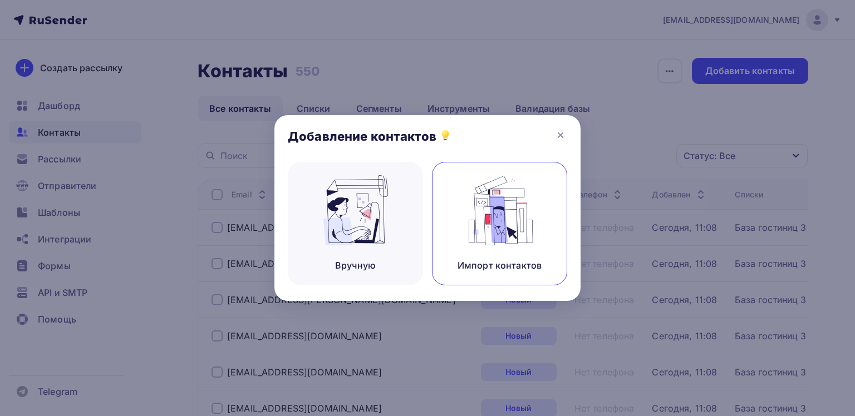
click at [532, 227] on img at bounding box center [500, 210] width 75 height 70
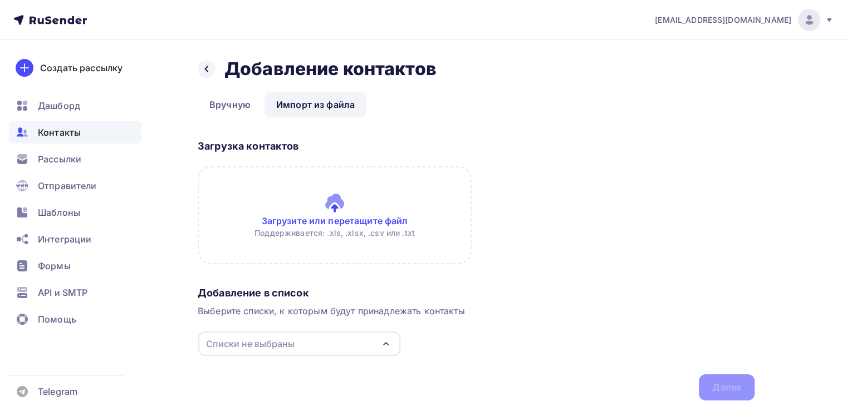
click at [329, 106] on link "Импорт из файла" at bounding box center [315, 105] width 102 height 26
click at [375, 245] on input "file" at bounding box center [335, 215] width 274 height 98
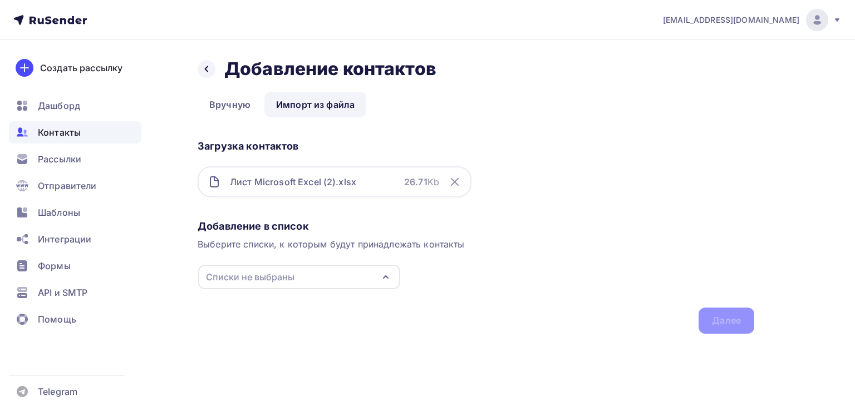
click at [332, 277] on div "Списки не выбраны" at bounding box center [299, 277] width 202 height 24
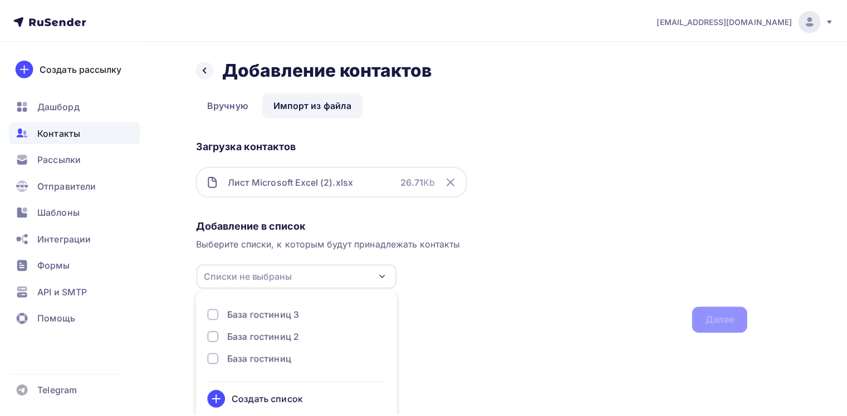
scroll to position [13, 0]
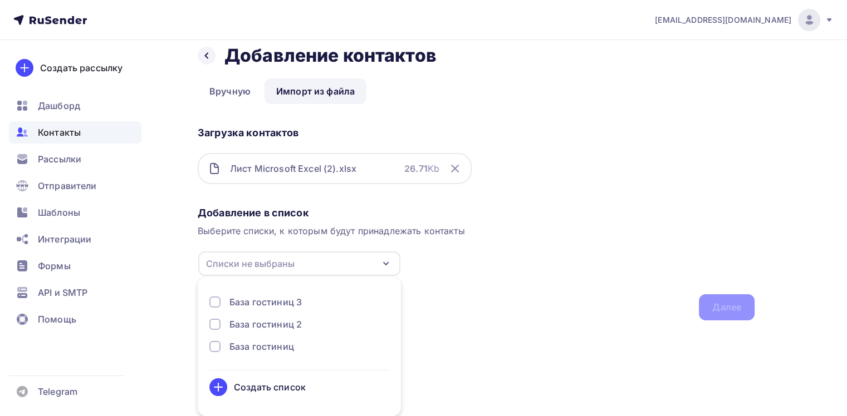
click at [214, 300] on div at bounding box center [214, 302] width 11 height 11
click at [733, 311] on div "Далее" at bounding box center [726, 307] width 29 height 13
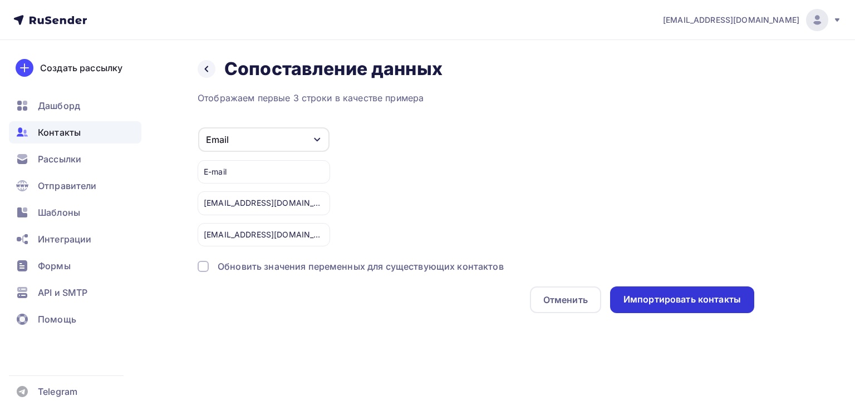
click at [705, 296] on div "Импортировать контакты" at bounding box center [681, 299] width 117 height 13
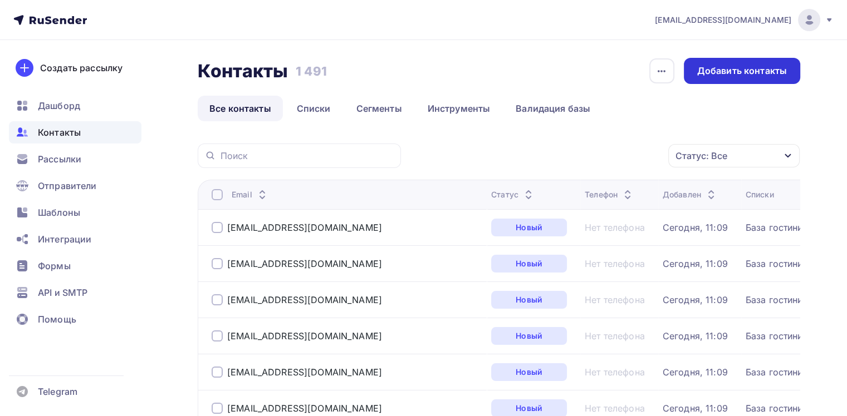
click at [719, 72] on div "Добавить контакты" at bounding box center [742, 71] width 90 height 13
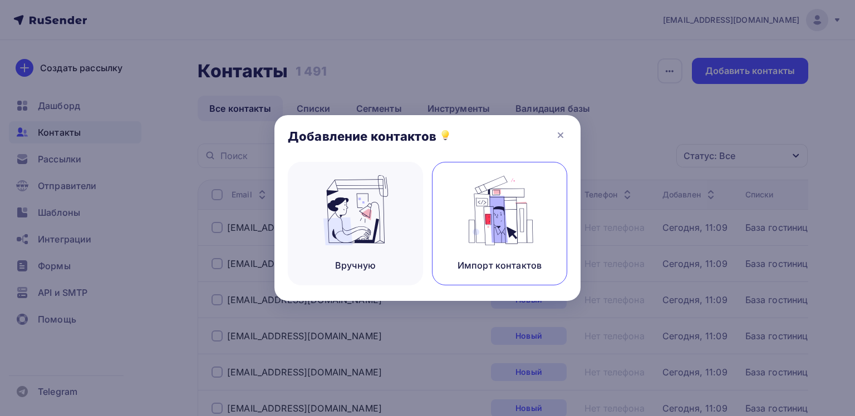
click at [494, 207] on img at bounding box center [500, 210] width 75 height 70
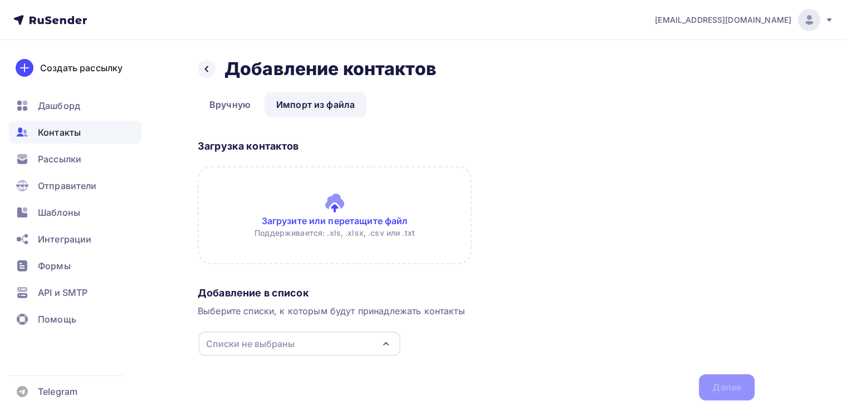
click at [336, 206] on input "file" at bounding box center [335, 215] width 274 height 98
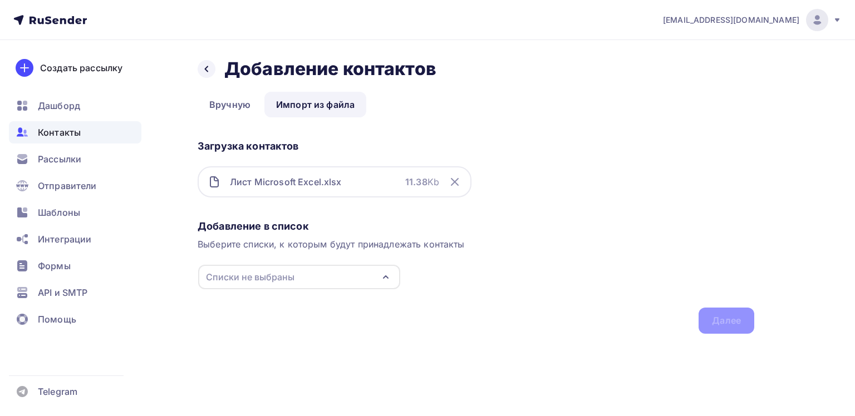
click at [307, 281] on div "Списки не выбраны" at bounding box center [299, 277] width 202 height 24
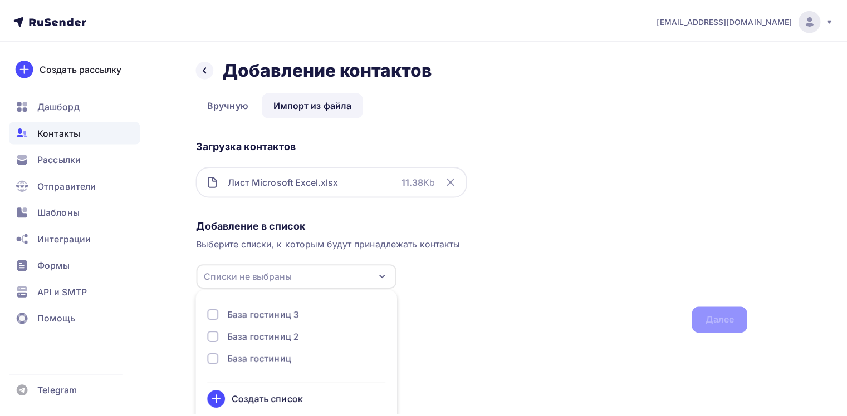
scroll to position [13, 0]
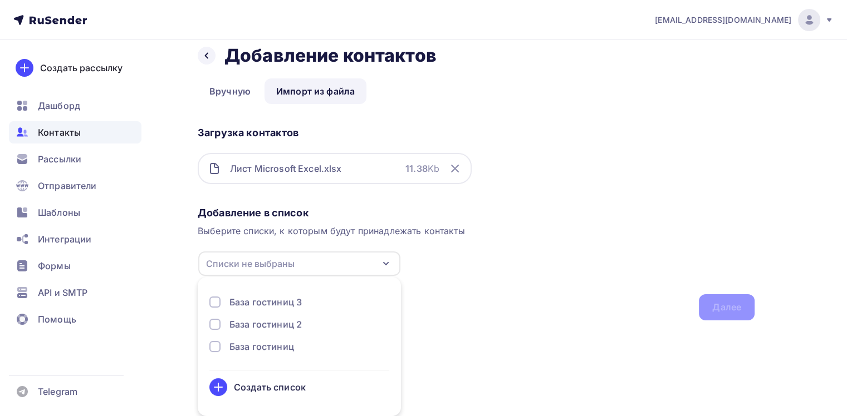
click at [294, 323] on div "База гостиниц 2" at bounding box center [265, 324] width 72 height 13
click at [696, 286] on div "Добавление в список Выберите списки, к которым будут принадлежать контакты База…" at bounding box center [476, 261] width 557 height 119
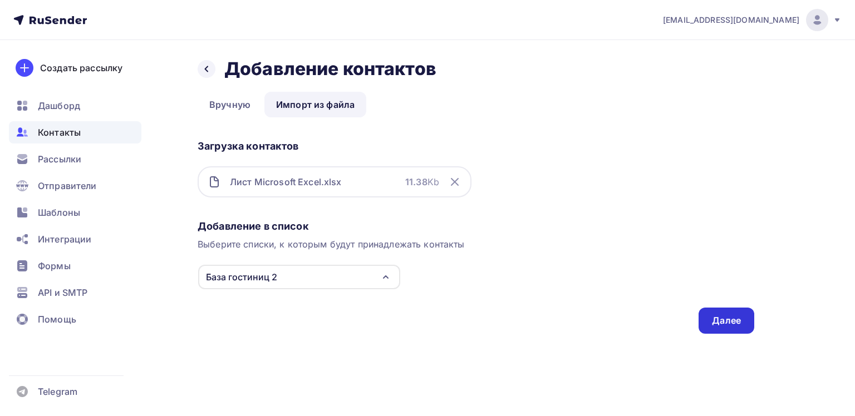
click at [725, 322] on div "Далее" at bounding box center [726, 320] width 29 height 13
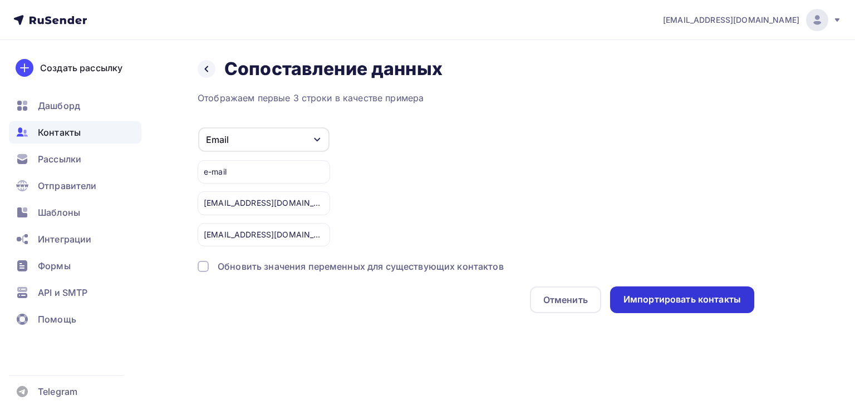
click at [715, 292] on div "Импортировать контакты" at bounding box center [682, 300] width 144 height 27
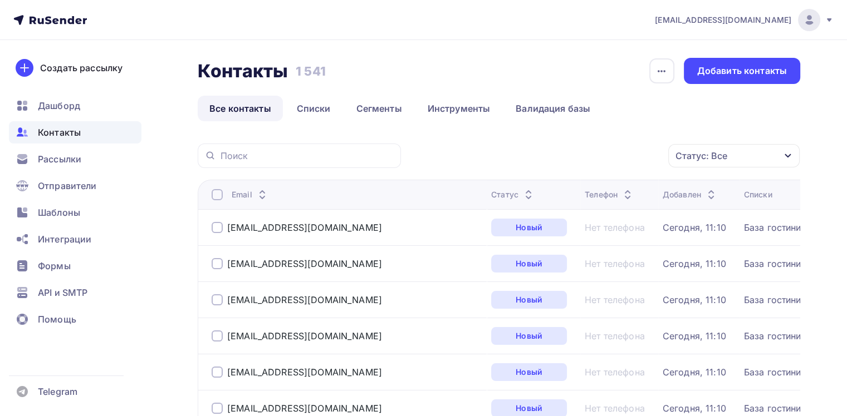
drag, startPoint x: 295, startPoint y: 70, endPoint x: 341, endPoint y: 73, distance: 45.8
click at [341, 73] on div "Контакты Контакты 1 541 1 541 История импорта Добавить контакты" at bounding box center [499, 71] width 602 height 26
click at [69, 14] on icon at bounding box center [49, 19] width 73 height 13
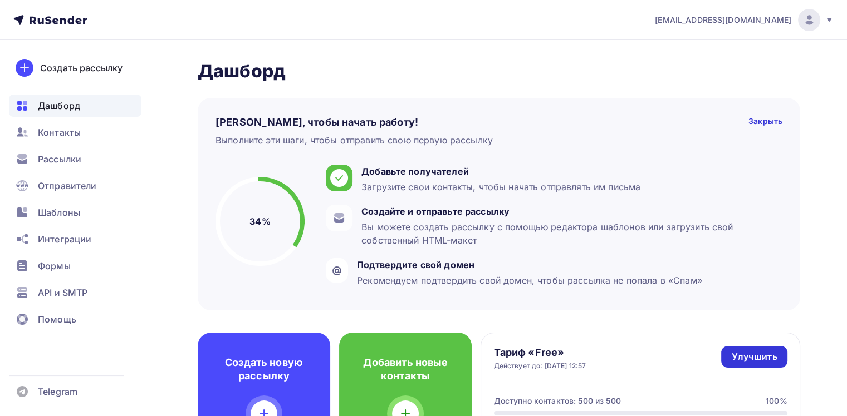
click at [744, 357] on div "Улучшить" at bounding box center [754, 357] width 46 height 13
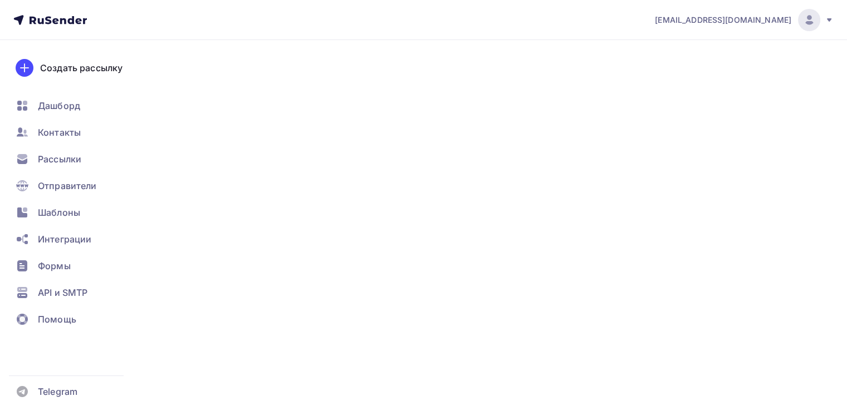
type input "500"
type input "100"
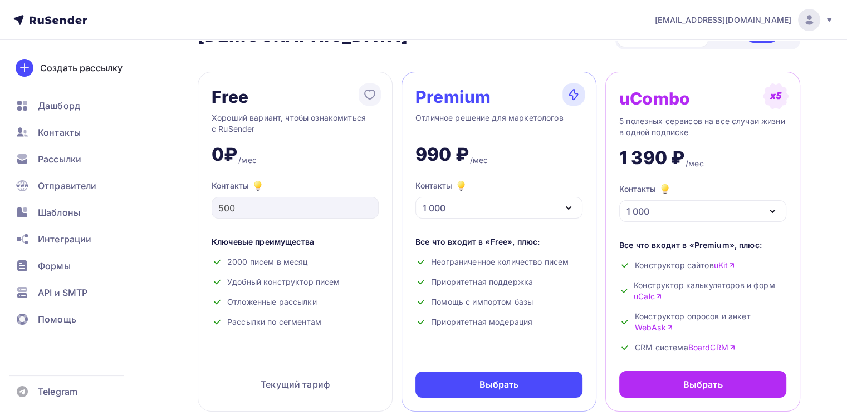
scroll to position [56, 0]
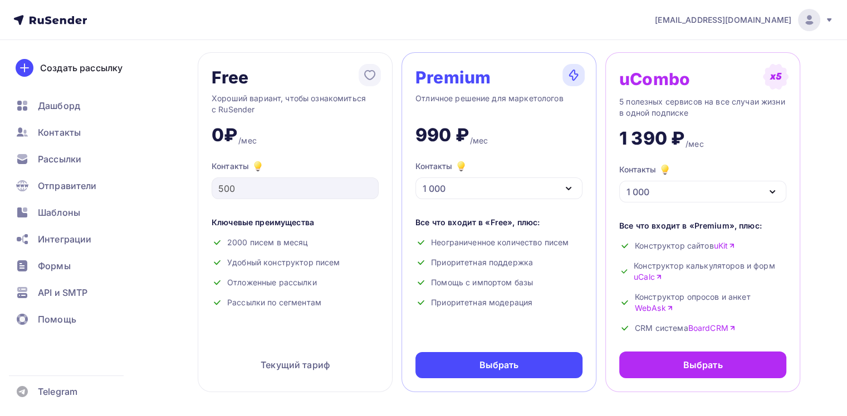
click at [474, 185] on div "1 000" at bounding box center [498, 189] width 167 height 22
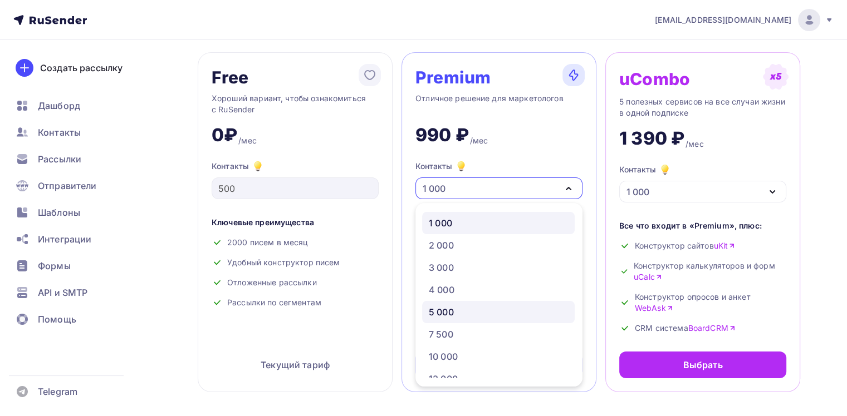
click at [463, 309] on div "5 000" at bounding box center [498, 312] width 139 height 13
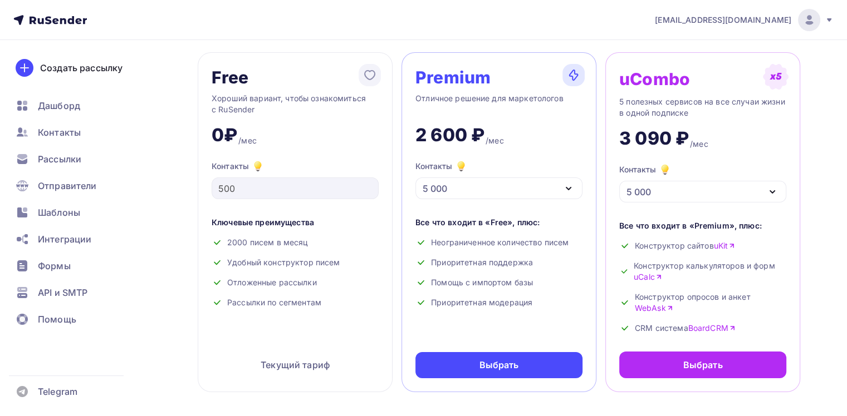
click at [496, 194] on div "5 000" at bounding box center [498, 189] width 167 height 22
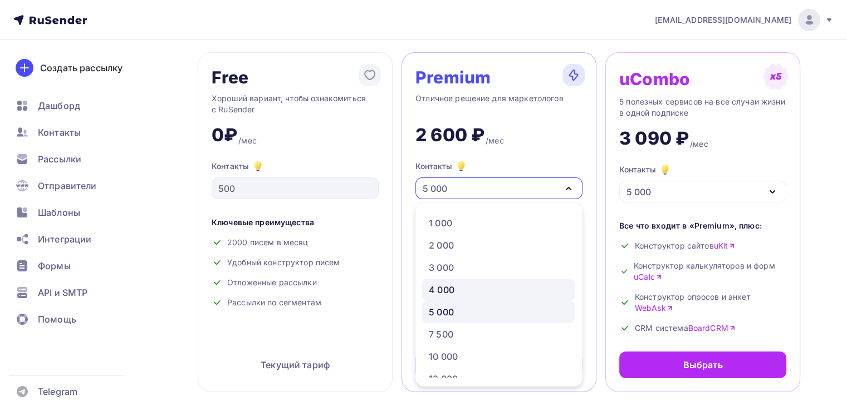
click at [454, 286] on div "4 000" at bounding box center [442, 289] width 26 height 13
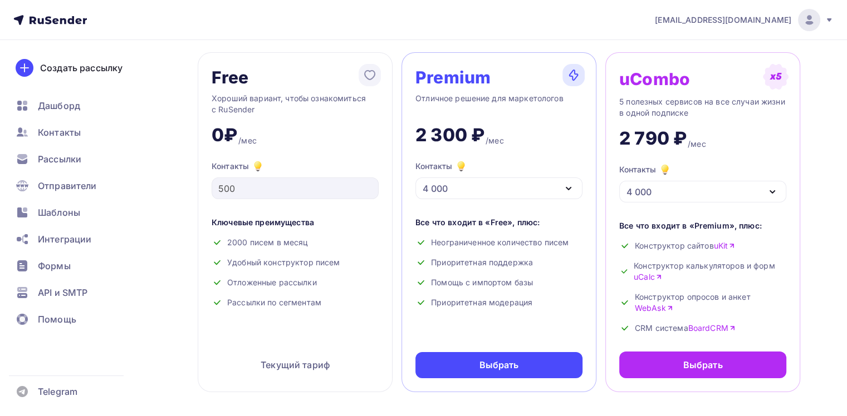
click at [460, 188] on div "4 000" at bounding box center [498, 189] width 167 height 22
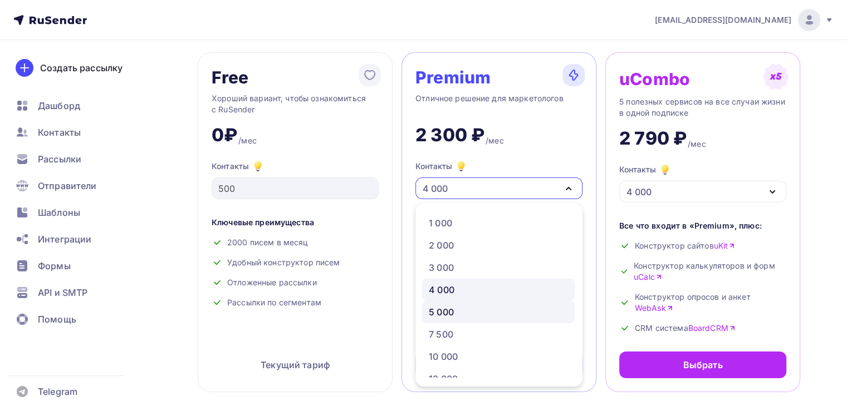
click at [475, 311] on div "5 000" at bounding box center [498, 312] width 139 height 13
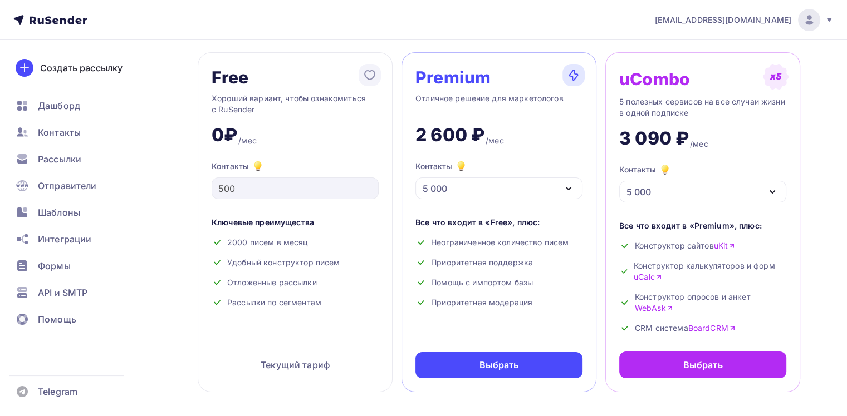
click at [499, 184] on div "5 000" at bounding box center [498, 189] width 167 height 22
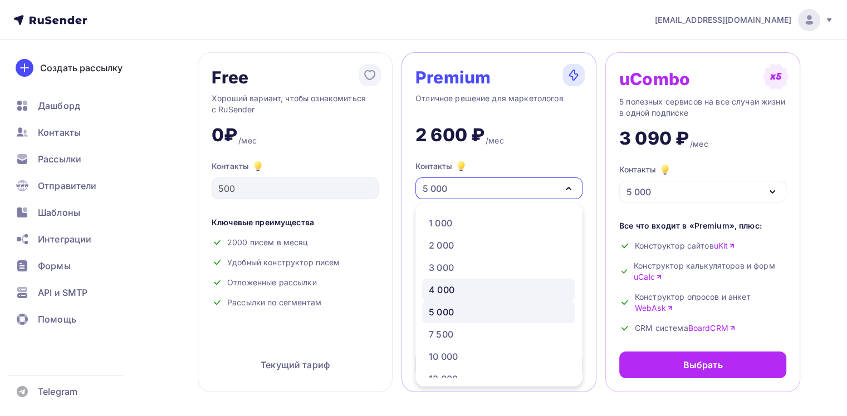
click at [465, 288] on div "4 000" at bounding box center [498, 289] width 139 height 13
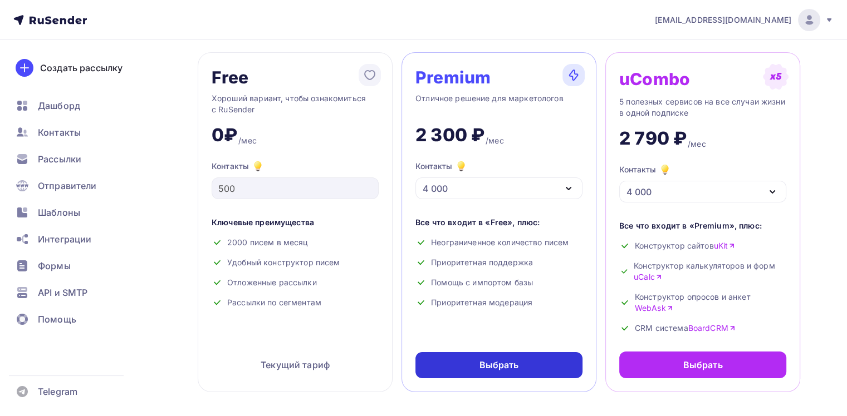
click at [485, 367] on div "Выбрать" at bounding box center [499, 365] width 40 height 13
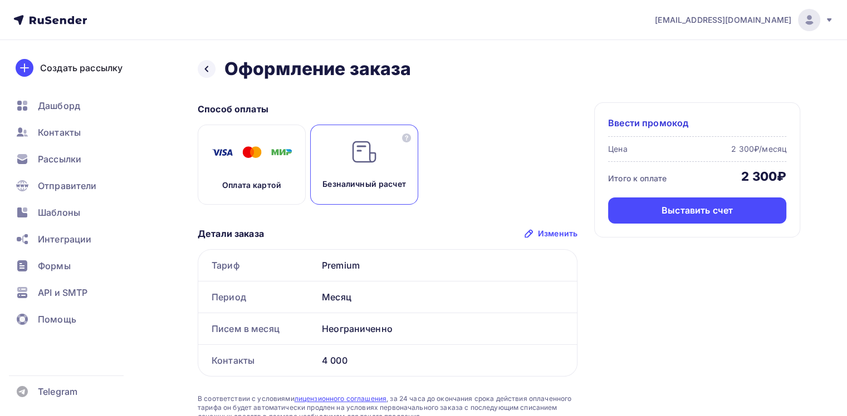
click at [349, 178] on div "Безналичный расчет" at bounding box center [364, 165] width 108 height 80
click at [262, 177] on div "Оплата картой" at bounding box center [252, 165] width 108 height 80
click at [352, 176] on div "Безналичный расчет" at bounding box center [364, 165] width 108 height 80
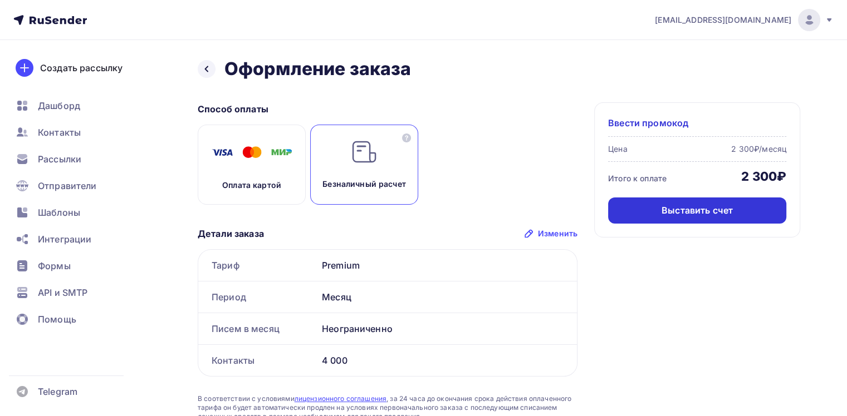
click at [695, 211] on div "Выставить счет" at bounding box center [696, 210] width 71 height 13
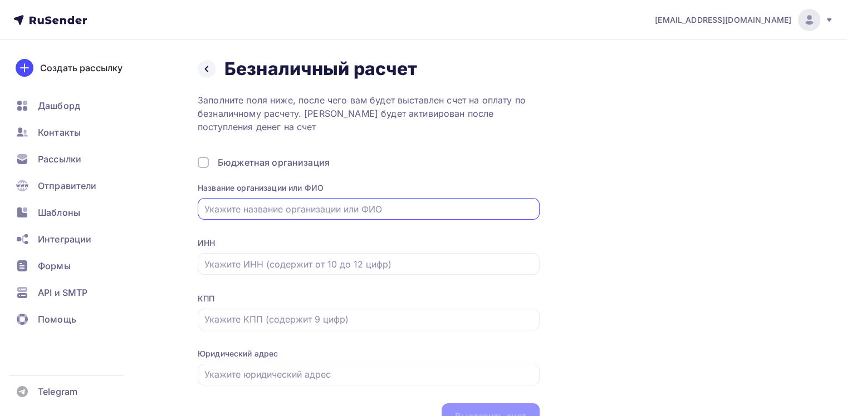
click at [367, 208] on input "text" at bounding box center [368, 209] width 329 height 13
paste input "Общество с ограниченной ответственностью «Сокрома Хибины»"
type input "Общество с ограниченной ответственностью «Сокрома Хибины»"
drag, startPoint x: 351, startPoint y: 278, endPoint x: 354, endPoint y: 272, distance: 7.5
click at [351, 277] on div "ИНН" at bounding box center [369, 264] width 342 height 52
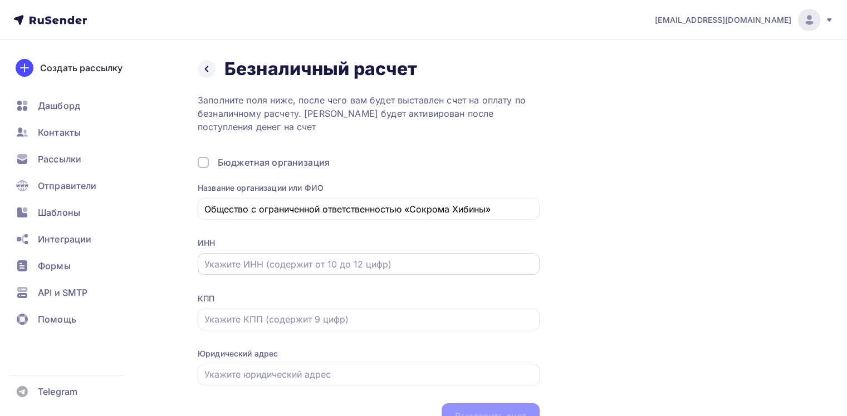
click at [355, 271] on div at bounding box center [369, 264] width 342 height 22
click at [361, 264] on input "text" at bounding box center [368, 264] width 329 height 13
paste input "7810942980"
type input "7810942980"
click at [341, 314] on input "text" at bounding box center [368, 319] width 329 height 13
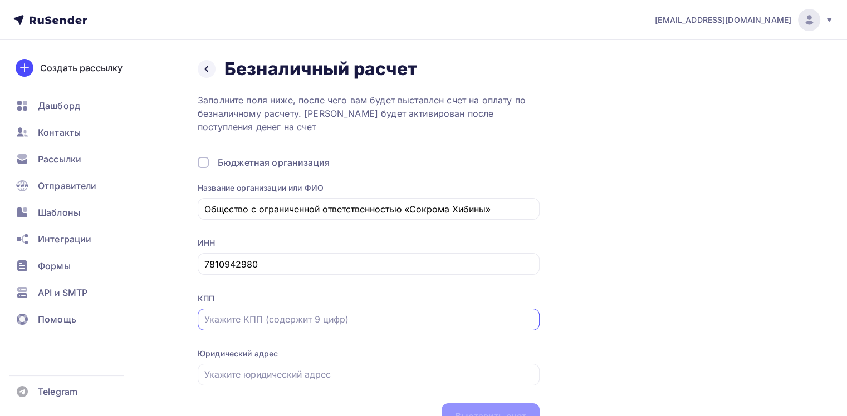
paste input "511801001"
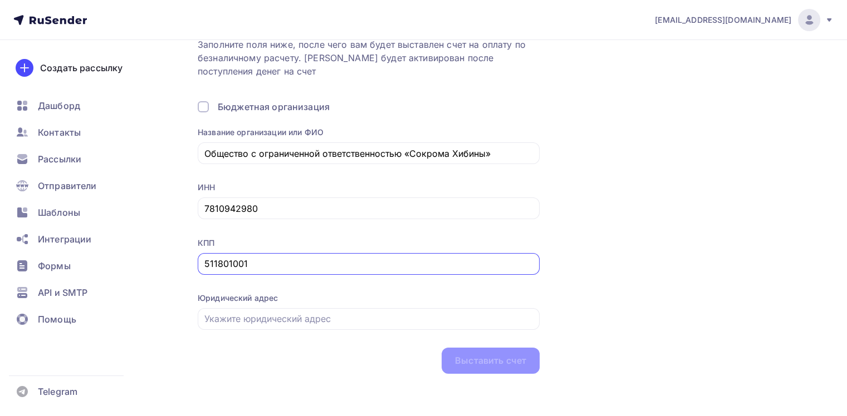
scroll to position [57, 0]
type input "511801001"
click at [262, 319] on input "text" at bounding box center [368, 317] width 329 height 13
paste input "184250, Мурманская область г. Кировск ул. Коммунальная, 9"
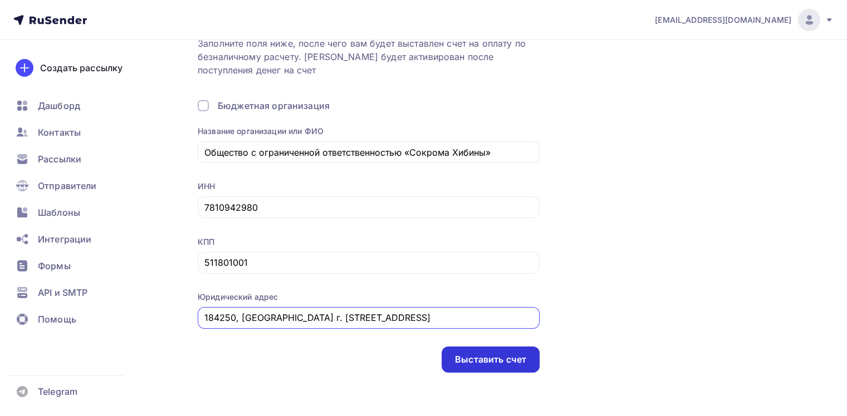
type input "184250, Мурманская область г. Кировск ул. Коммунальная, 9"
click at [467, 364] on div "Выставить счет" at bounding box center [490, 359] width 71 height 13
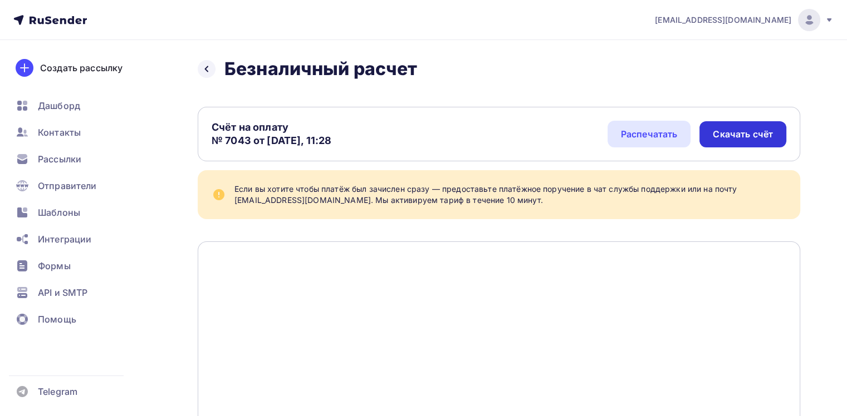
click at [743, 134] on div "Скачать счёт" at bounding box center [742, 134] width 60 height 13
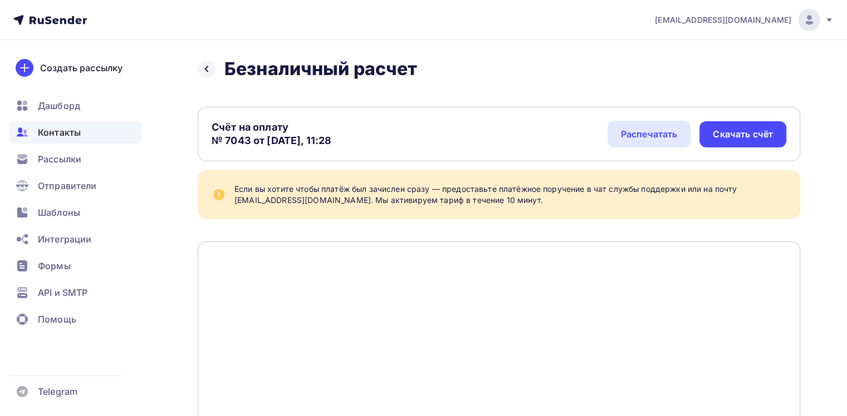
click at [58, 136] on span "Контакты" at bounding box center [59, 132] width 43 height 13
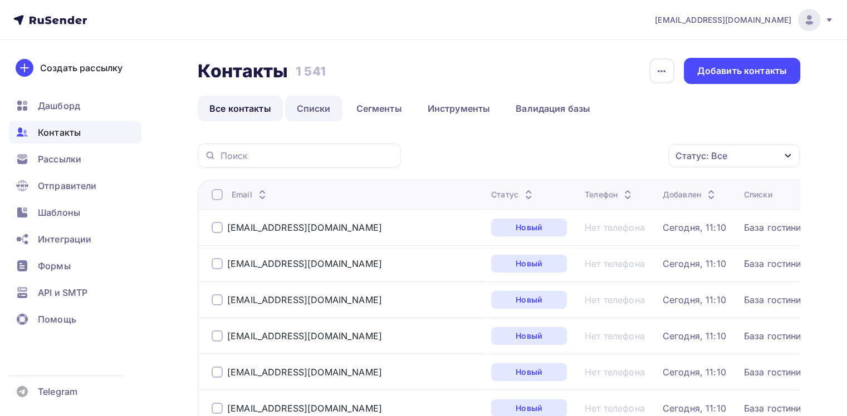
click at [324, 114] on link "Списки" at bounding box center [313, 109] width 57 height 26
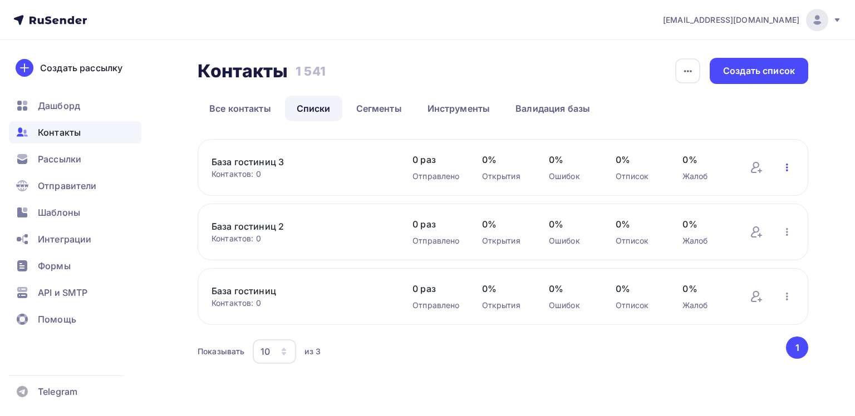
click at [789, 168] on icon "button" at bounding box center [786, 167] width 13 height 13
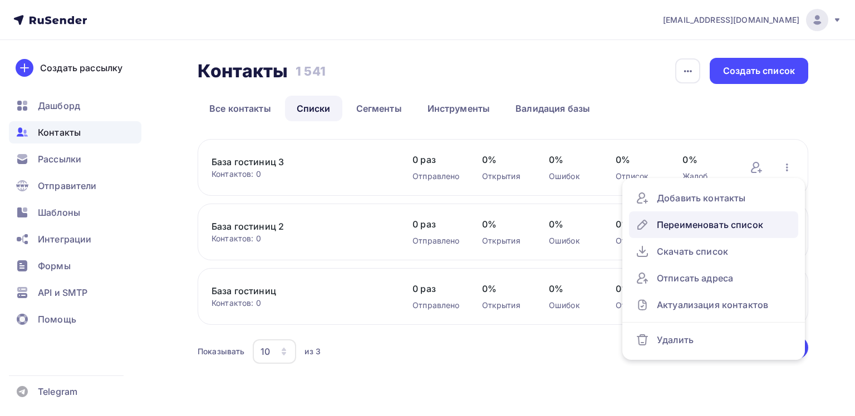
click at [684, 224] on div "Переименовать список" at bounding box center [714, 225] width 156 height 18
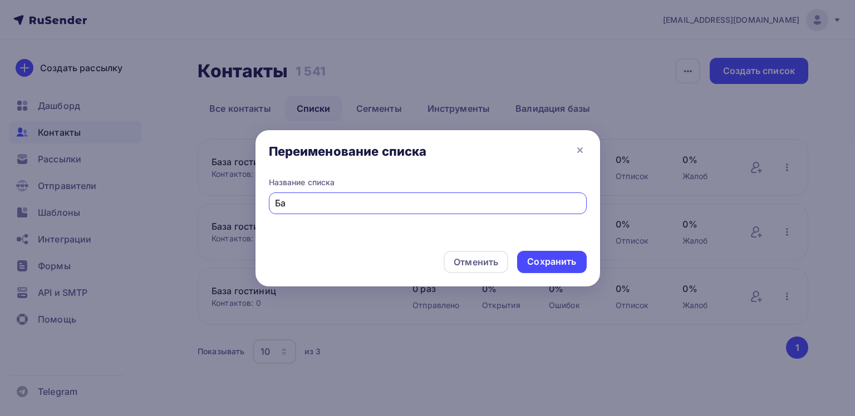
type input "Б"
type input "Франшиза 1"
click at [564, 260] on div "Сохранить" at bounding box center [551, 261] width 49 height 13
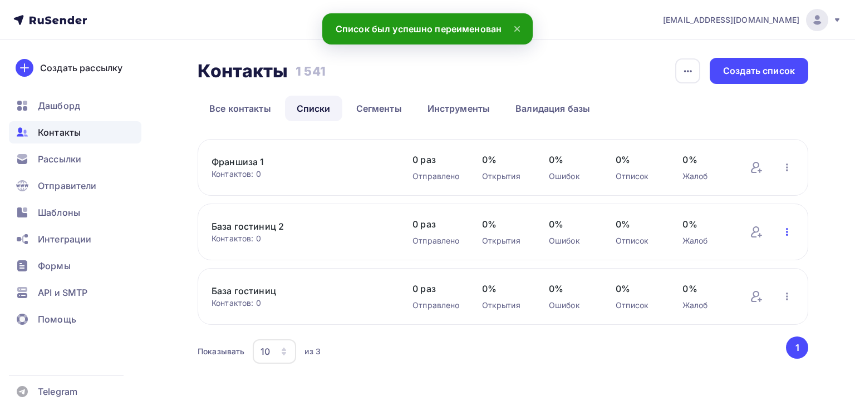
click at [790, 231] on icon "button" at bounding box center [786, 231] width 13 height 13
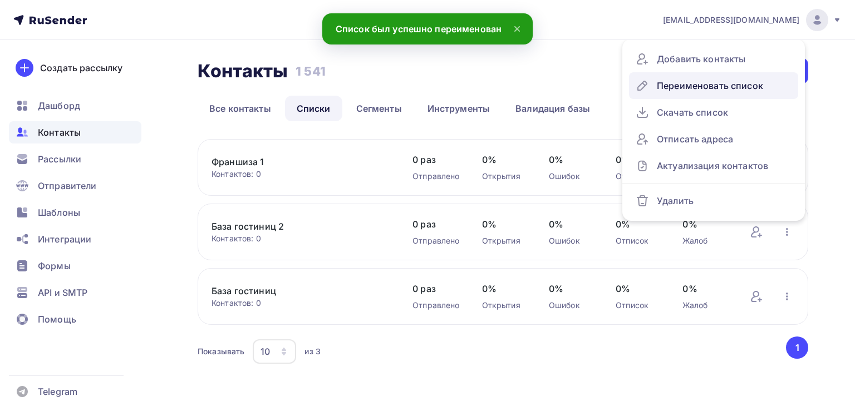
click at [717, 91] on div "Переименовать список" at bounding box center [714, 86] width 156 height 18
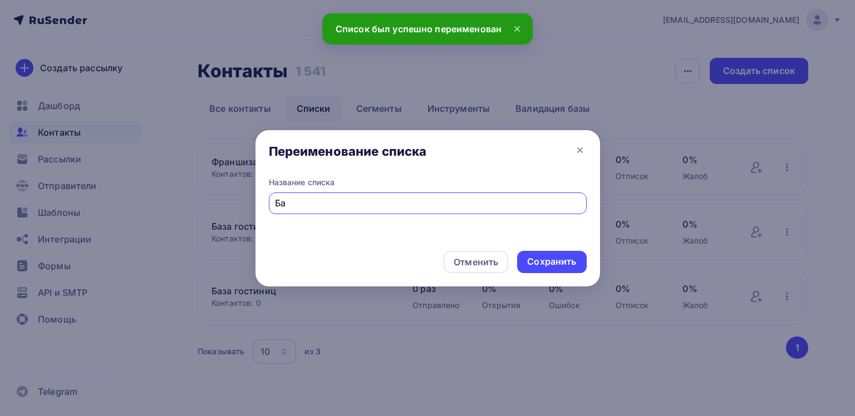
type input "Б"
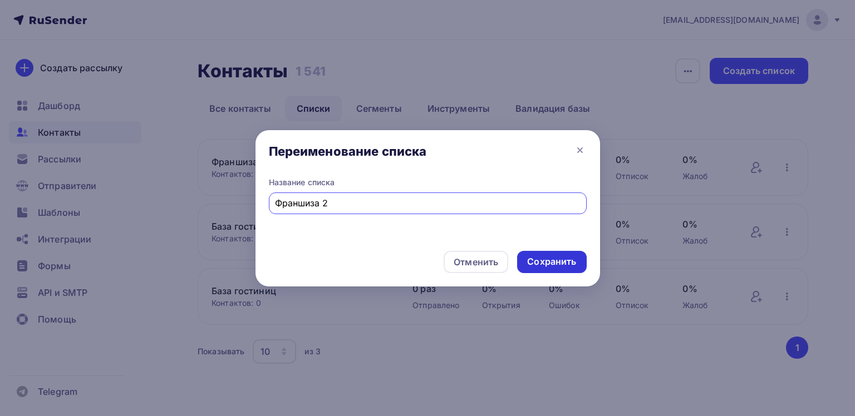
type input "Франшиза 2"
click at [547, 265] on div "Сохранить" at bounding box center [551, 261] width 49 height 13
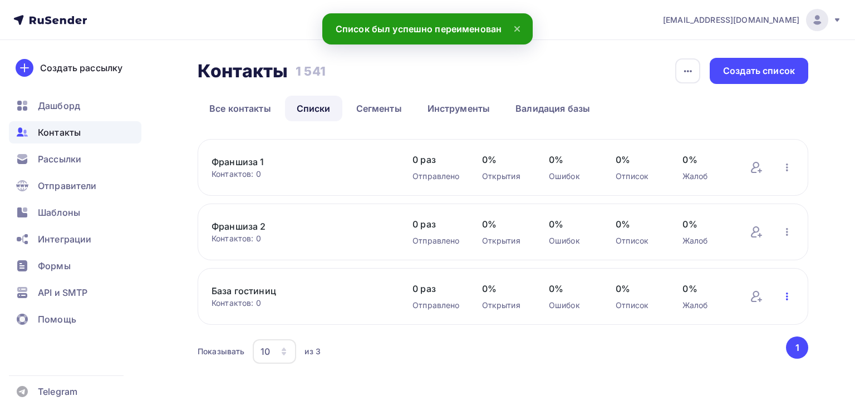
click at [785, 294] on icon "button" at bounding box center [786, 296] width 13 height 13
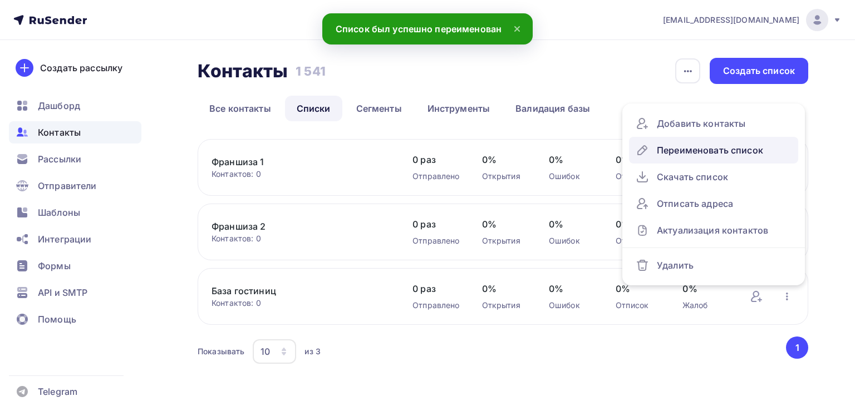
click at [686, 152] on div "Переименовать список" at bounding box center [714, 150] width 156 height 18
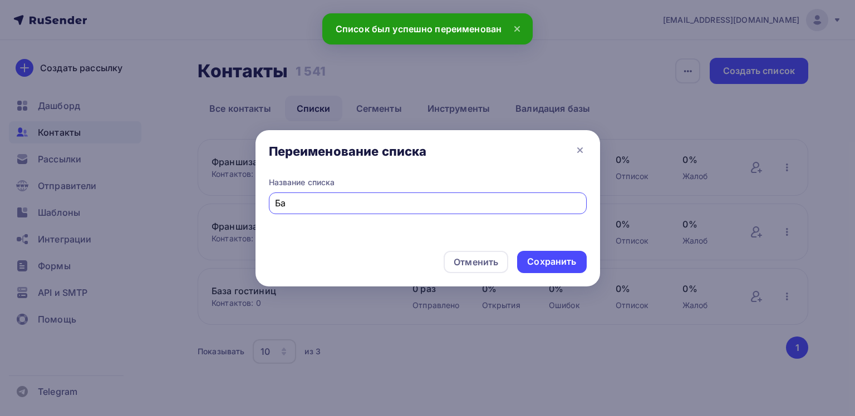
type input "Б"
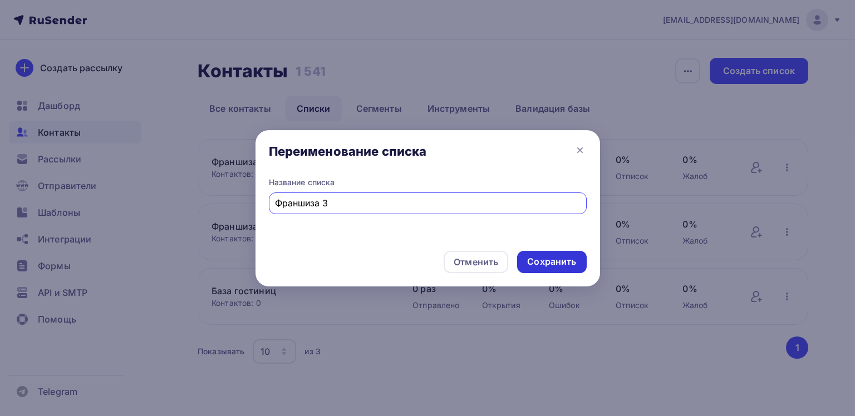
type input "Франшиза 3"
click at [556, 256] on div "Сохранить" at bounding box center [551, 261] width 49 height 13
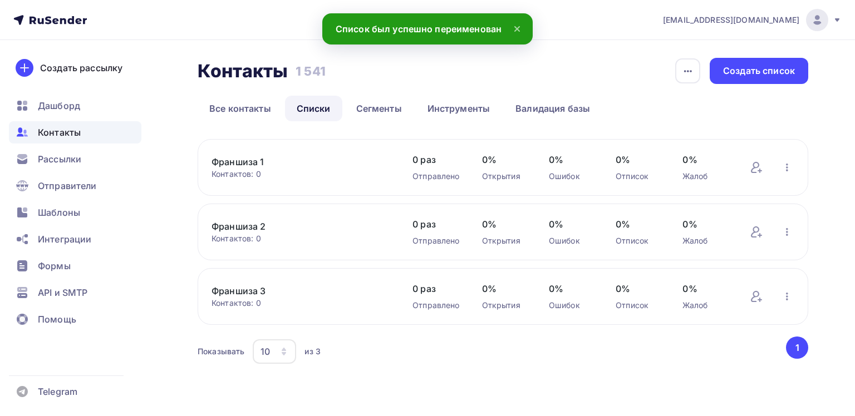
click at [80, 135] on div "Контакты" at bounding box center [75, 132] width 132 height 22
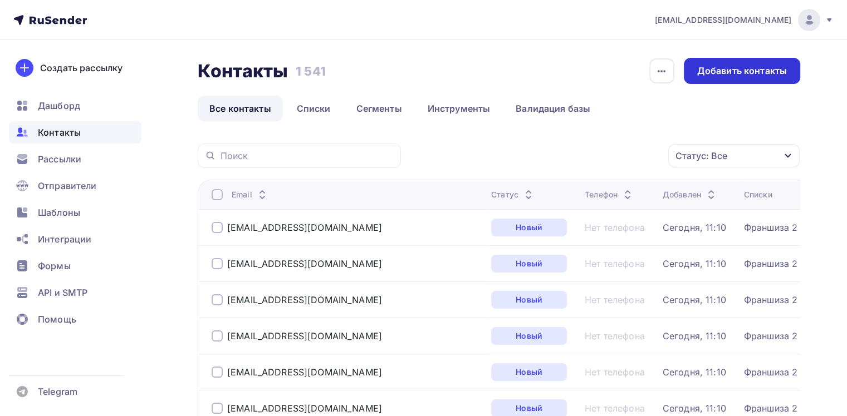
click at [722, 74] on div "Добавить контакты" at bounding box center [742, 71] width 90 height 13
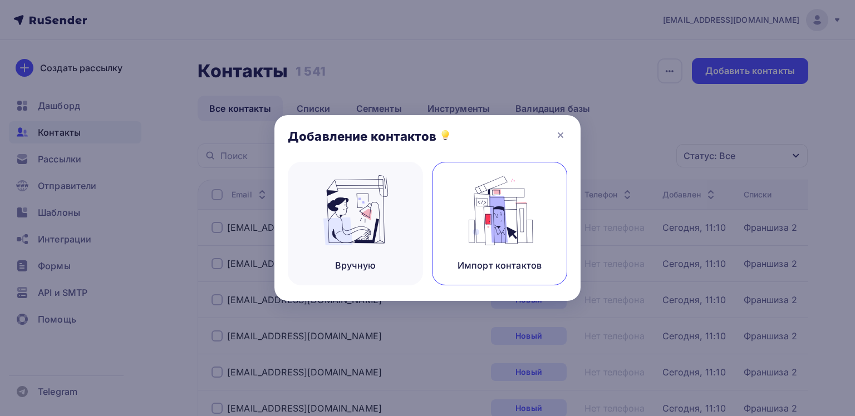
click at [521, 204] on img at bounding box center [500, 210] width 75 height 70
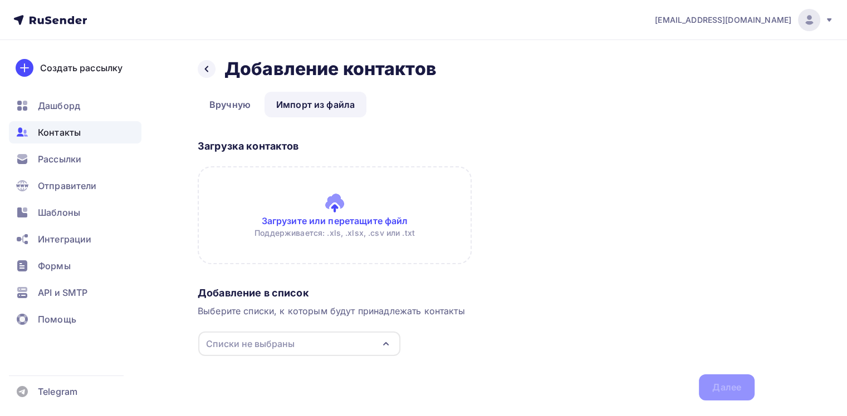
click at [343, 217] on input "file" at bounding box center [335, 215] width 274 height 98
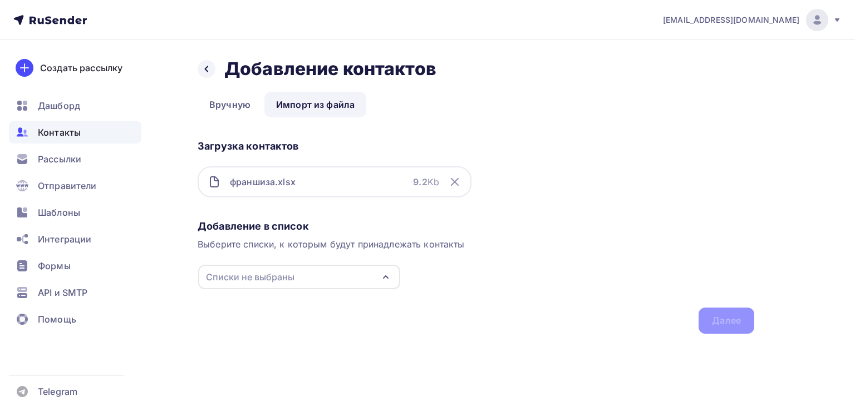
click at [312, 275] on div "Списки не выбраны" at bounding box center [299, 277] width 202 height 24
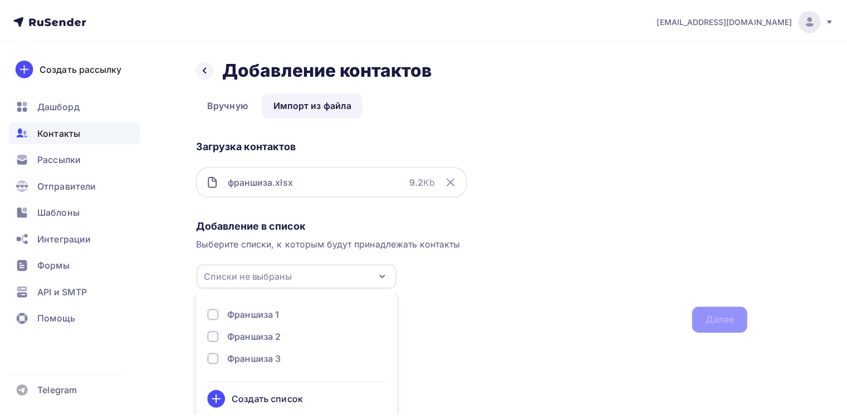
scroll to position [13, 0]
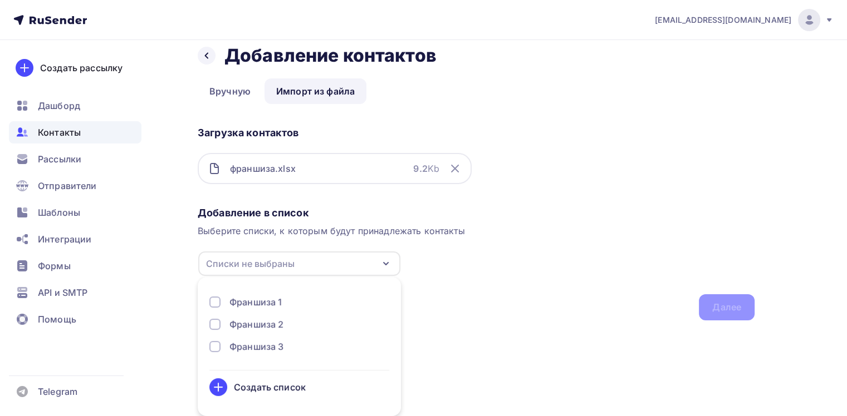
click at [256, 350] on div "Франшиза 3" at bounding box center [256, 346] width 54 height 13
click at [626, 317] on div "Добавление в список Выберите списки, к которым будут принадлежать контакты Фран…" at bounding box center [476, 261] width 557 height 119
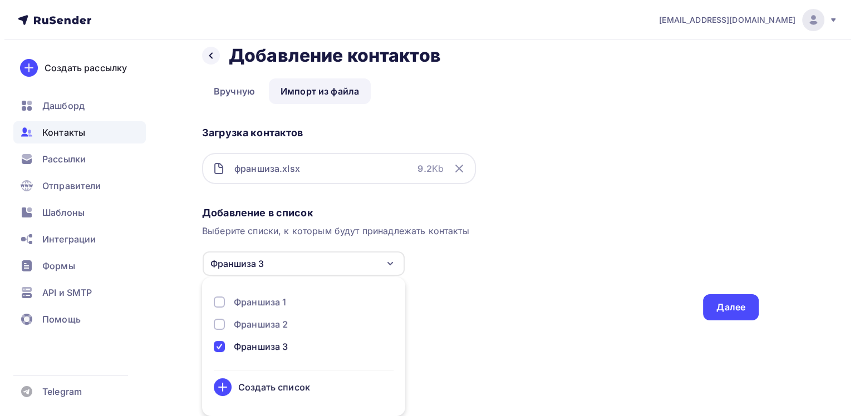
scroll to position [0, 0]
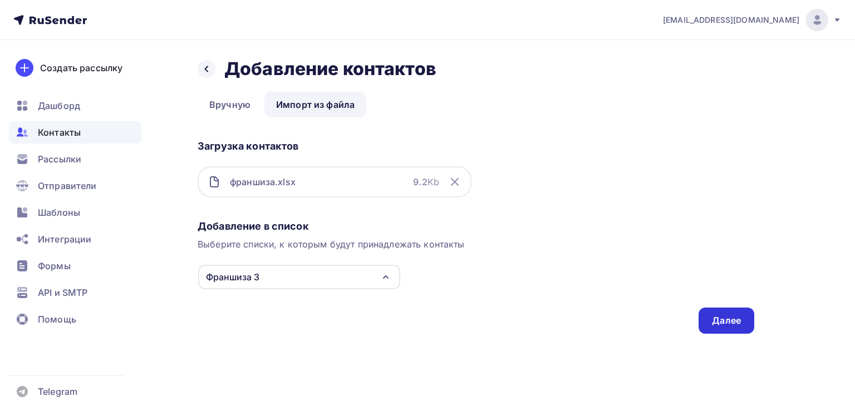
click at [715, 318] on div "Далее" at bounding box center [726, 320] width 29 height 13
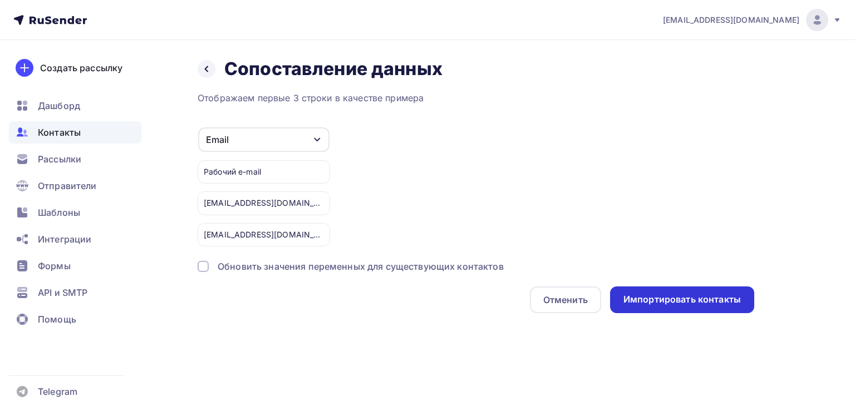
click at [659, 301] on div "Импортировать контакты" at bounding box center [681, 299] width 117 height 13
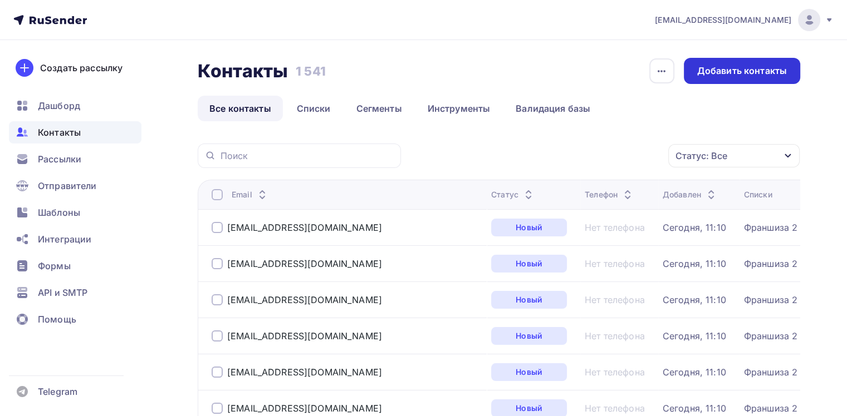
click at [717, 73] on div "Добавить контакты" at bounding box center [742, 71] width 90 height 13
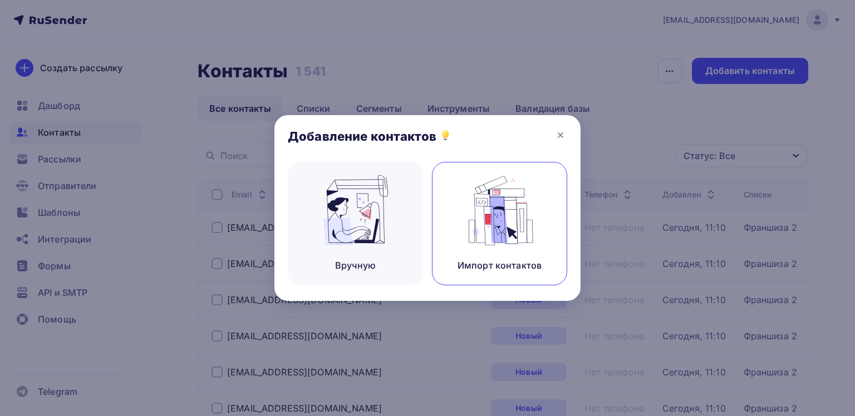
click at [495, 260] on div "Импорт контактов" at bounding box center [499, 265] width 84 height 13
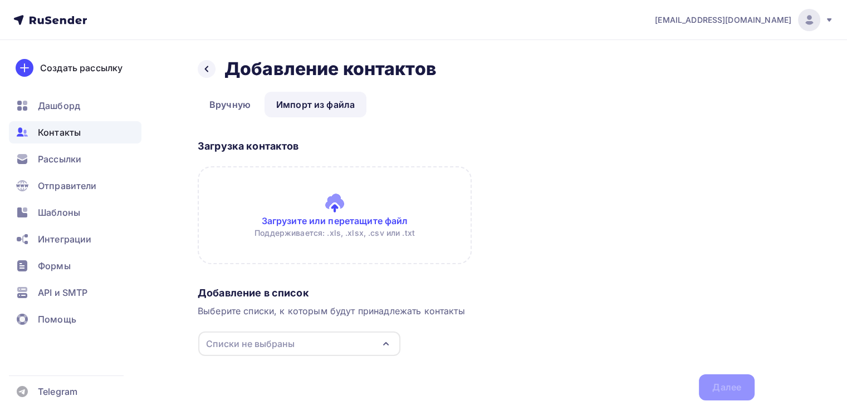
click at [321, 229] on input "file" at bounding box center [335, 215] width 274 height 98
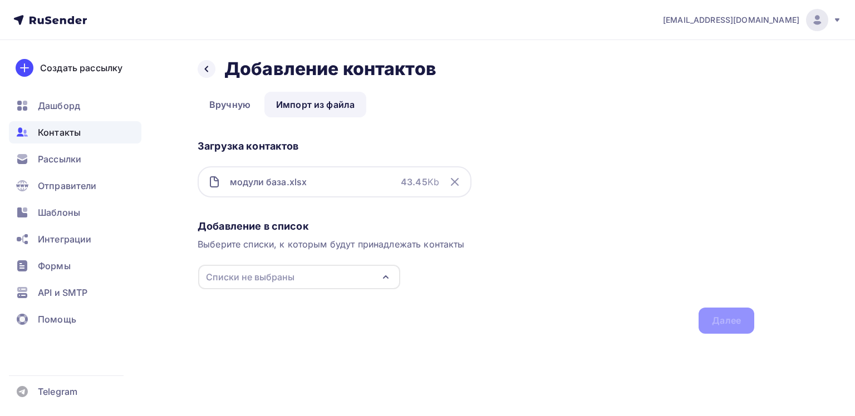
click at [329, 277] on div "Списки не выбраны" at bounding box center [299, 277] width 202 height 24
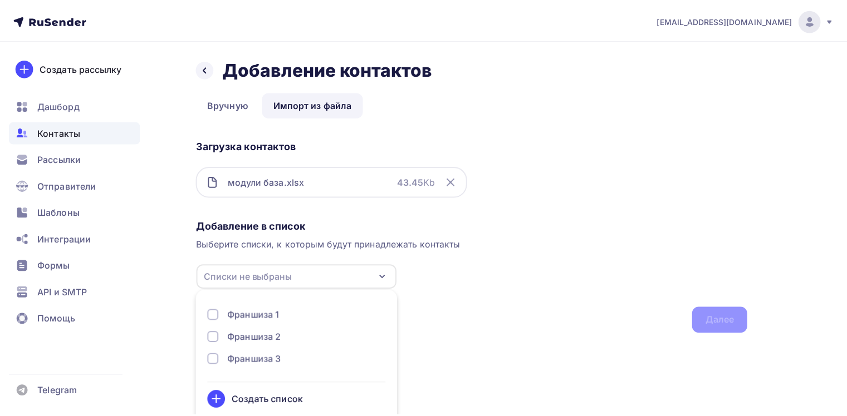
scroll to position [13, 0]
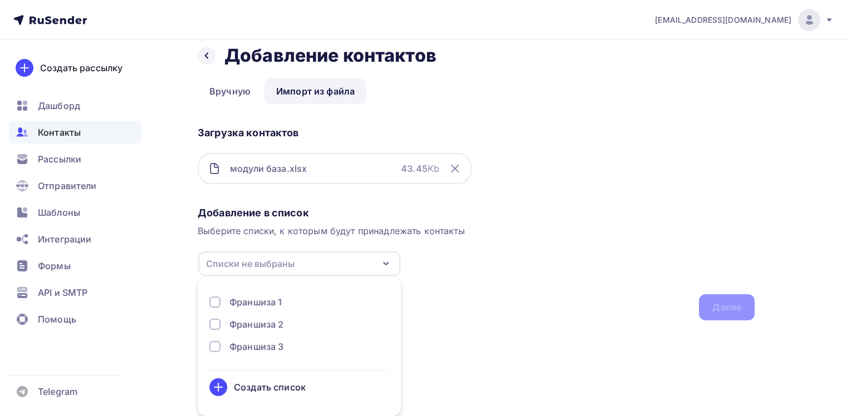
click at [240, 380] on div "Создать список" at bounding box center [299, 387] width 180 height 18
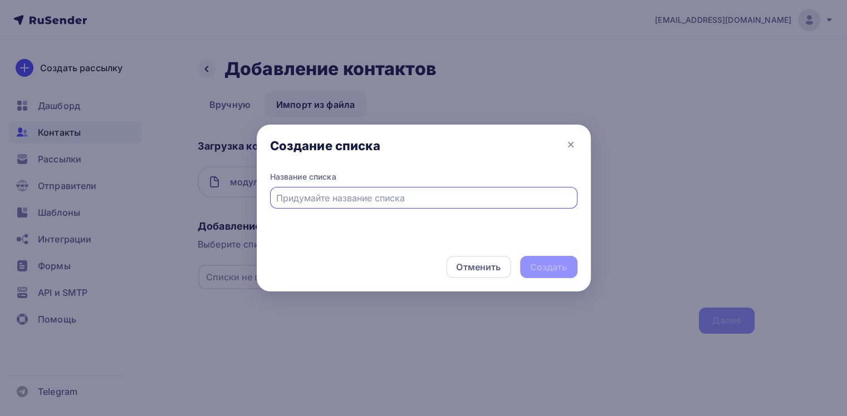
scroll to position [0, 0]
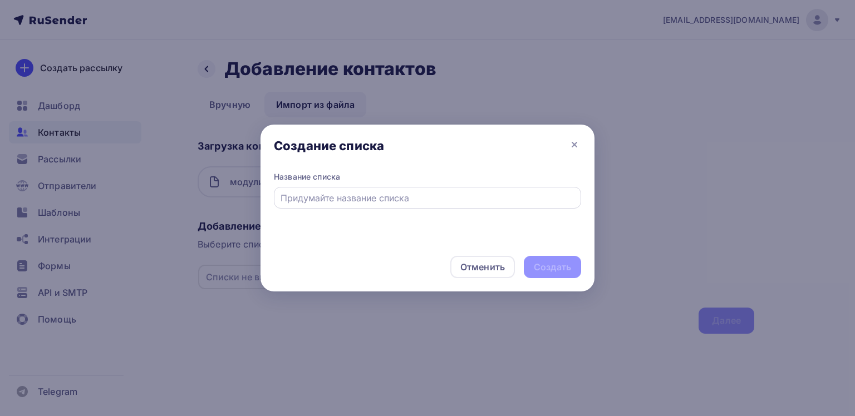
click at [368, 190] on div at bounding box center [427, 198] width 307 height 22
click at [367, 196] on input "text" at bounding box center [428, 197] width 294 height 13
type input "Модули"
click at [549, 267] on div "Создать" at bounding box center [552, 267] width 37 height 13
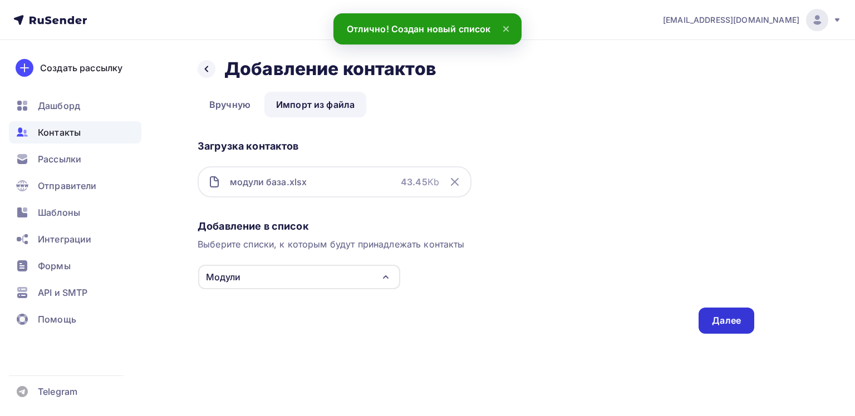
click at [728, 321] on div "Далее" at bounding box center [726, 320] width 29 height 13
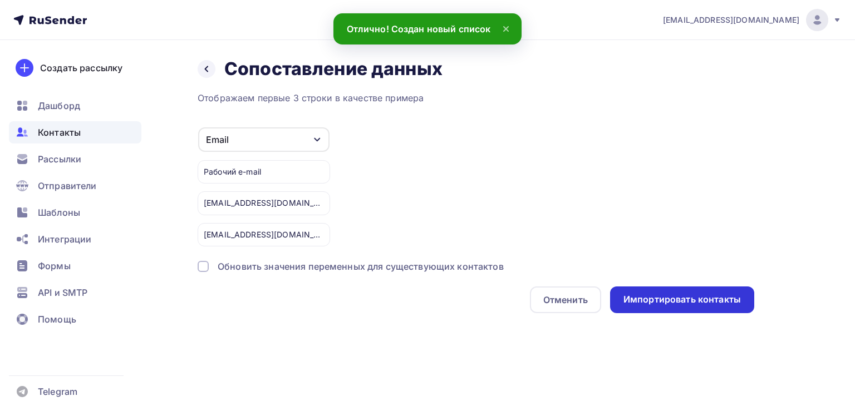
click at [685, 298] on div "Импортировать контакты" at bounding box center [681, 299] width 117 height 13
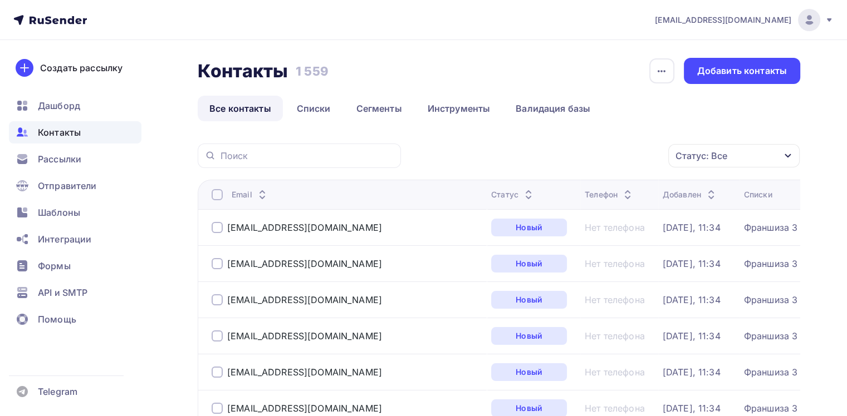
click at [55, 24] on icon at bounding box center [49, 19] width 73 height 13
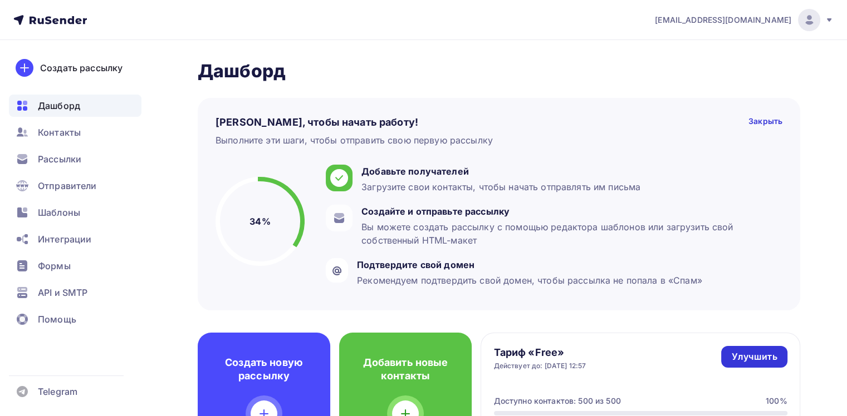
click at [752, 353] on div "Улучшить" at bounding box center [754, 357] width 46 height 13
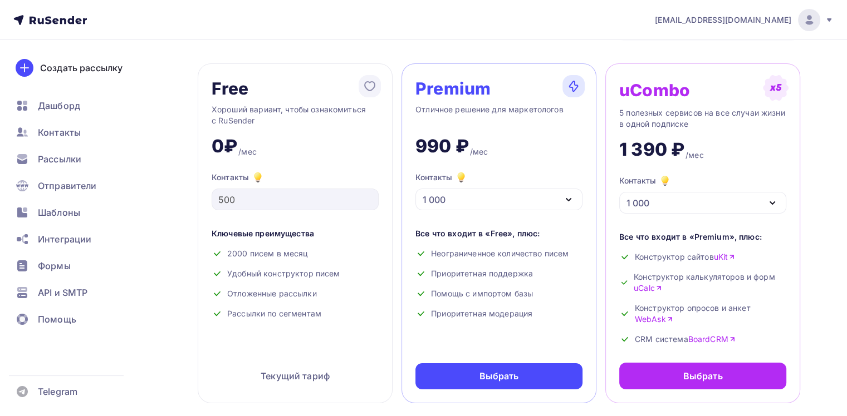
scroll to position [111, 0]
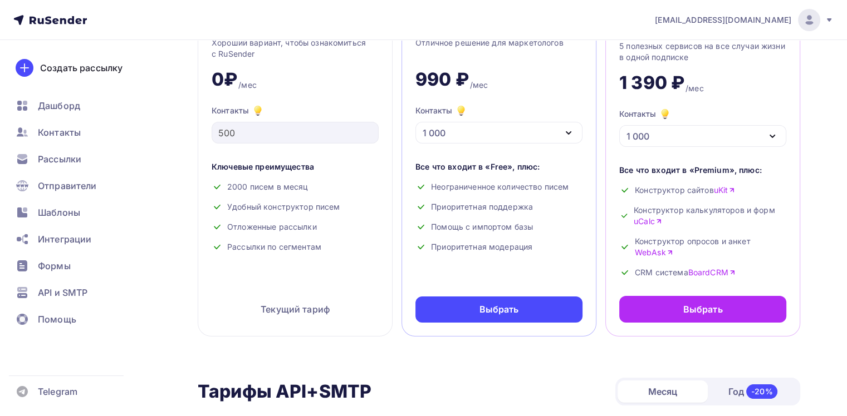
click at [492, 122] on div "1 000" at bounding box center [498, 133] width 167 height 22
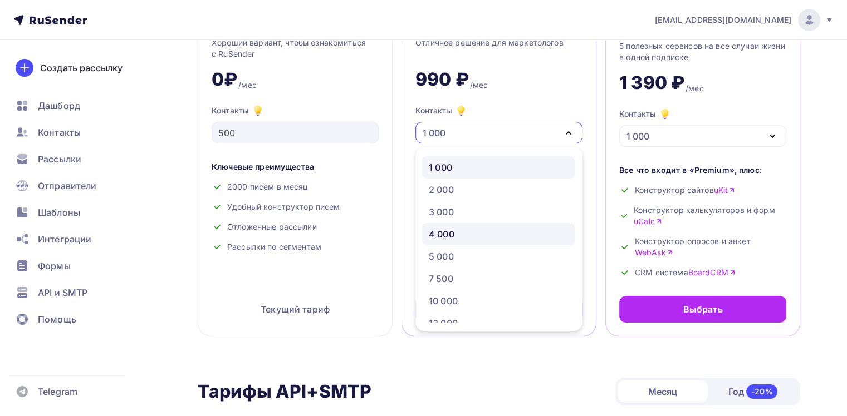
click at [463, 233] on div "4 000" at bounding box center [498, 234] width 139 height 13
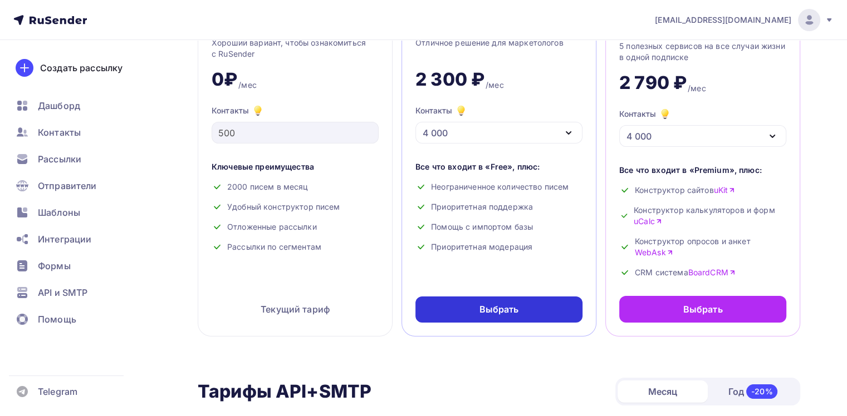
click at [480, 313] on div "Выбрать" at bounding box center [499, 309] width 40 height 13
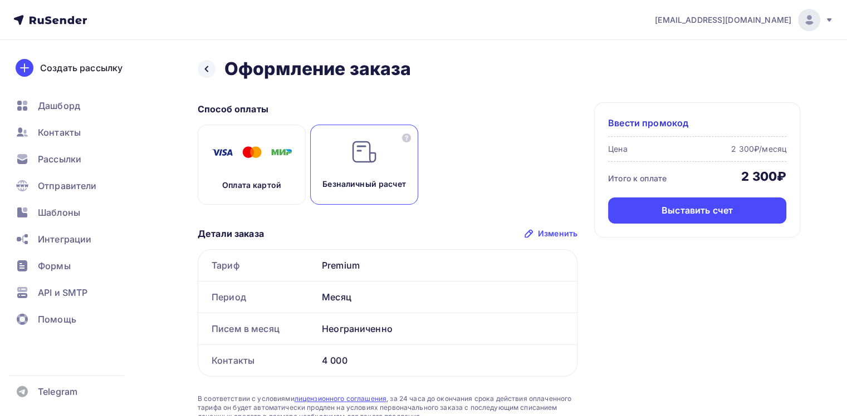
click at [222, 186] on div "Оплата картой" at bounding box center [252, 165] width 108 height 80
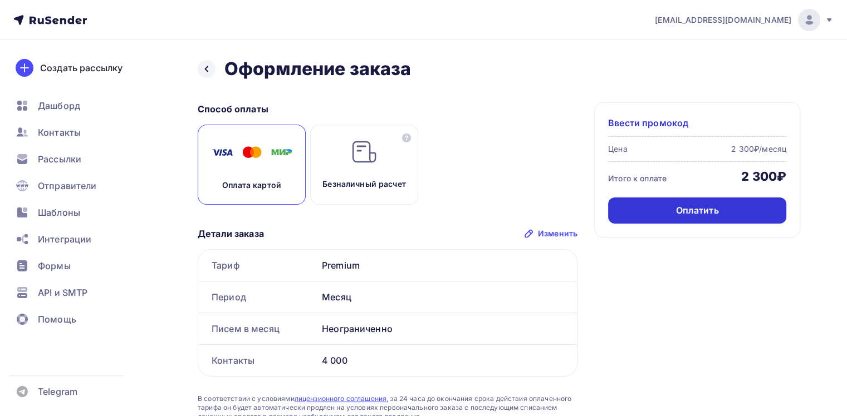
click at [641, 207] on div "Оплатить" at bounding box center [697, 211] width 178 height 26
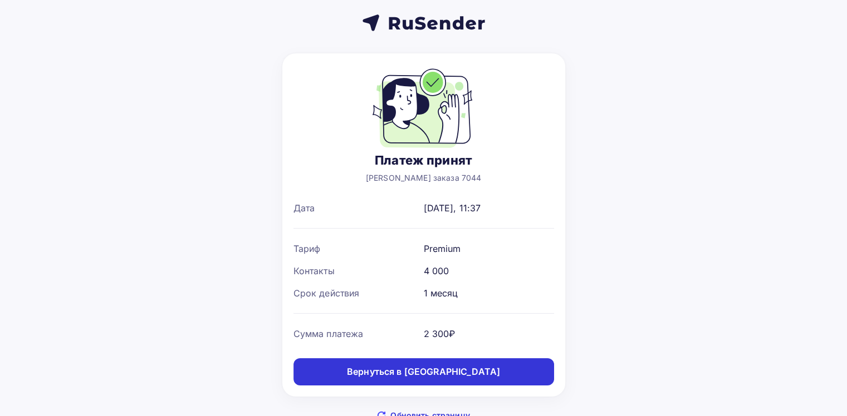
click at [412, 371] on div "Вернуться в [GEOGRAPHIC_DATA]" at bounding box center [423, 372] width 153 height 13
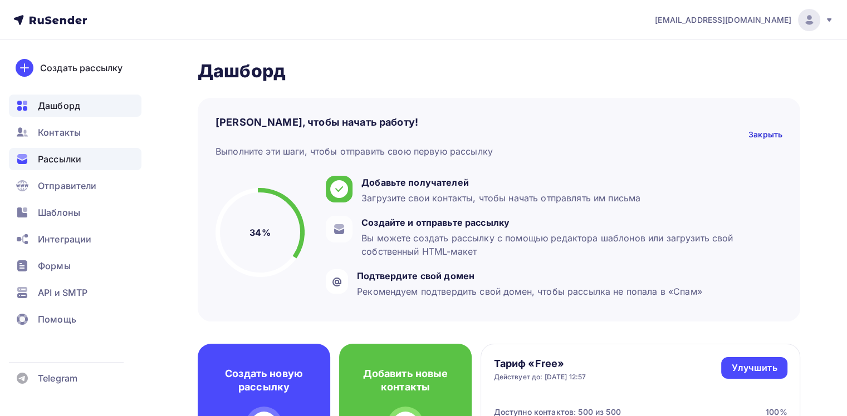
click at [71, 156] on span "Рассылки" at bounding box center [59, 158] width 43 height 13
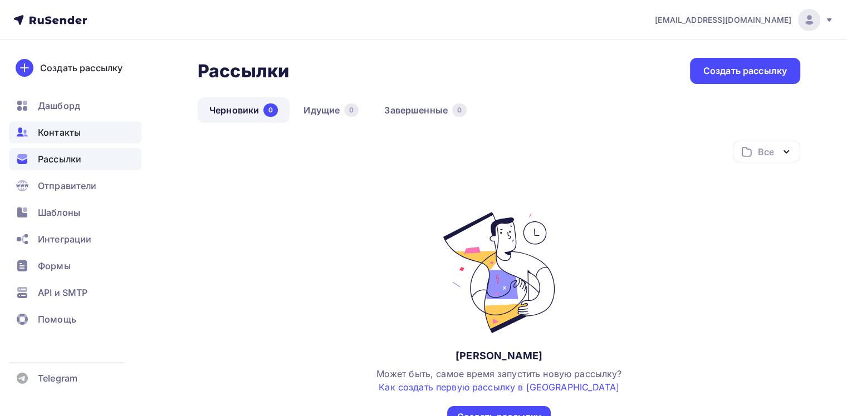
click at [71, 132] on span "Контакты" at bounding box center [59, 132] width 43 height 13
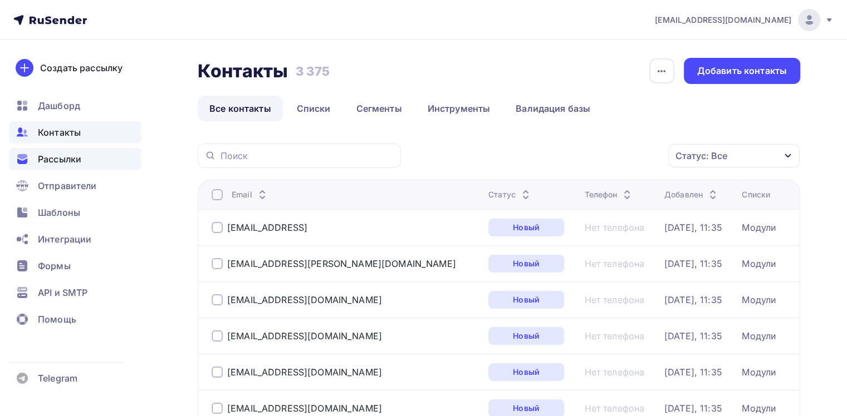
click at [64, 160] on span "Рассылки" at bounding box center [59, 158] width 43 height 13
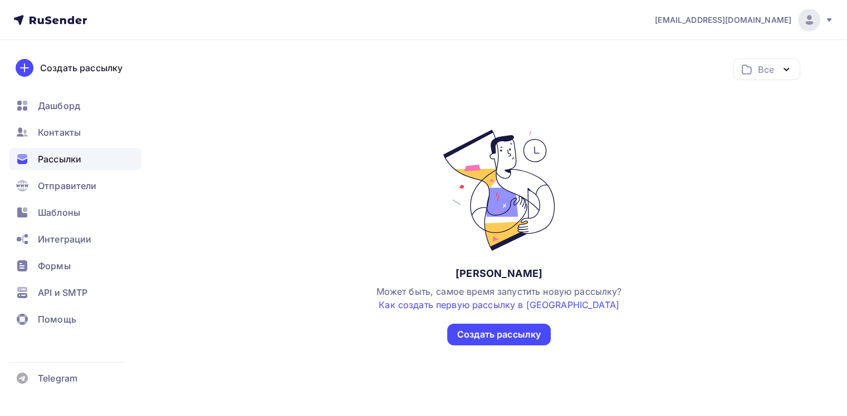
scroll to position [83, 0]
click at [481, 333] on div "Создать рассылку" at bounding box center [498, 334] width 83 height 13
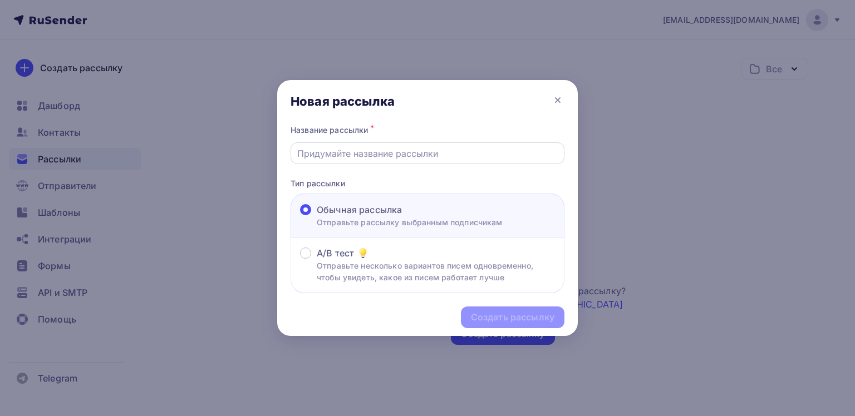
click at [391, 156] on input "text" at bounding box center [427, 153] width 261 height 13
click at [558, 103] on icon at bounding box center [557, 100] width 13 height 13
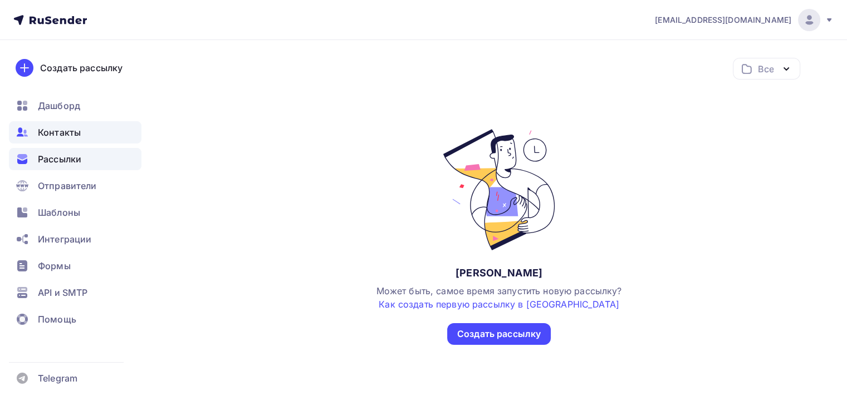
click at [67, 137] on span "Контакты" at bounding box center [59, 132] width 43 height 13
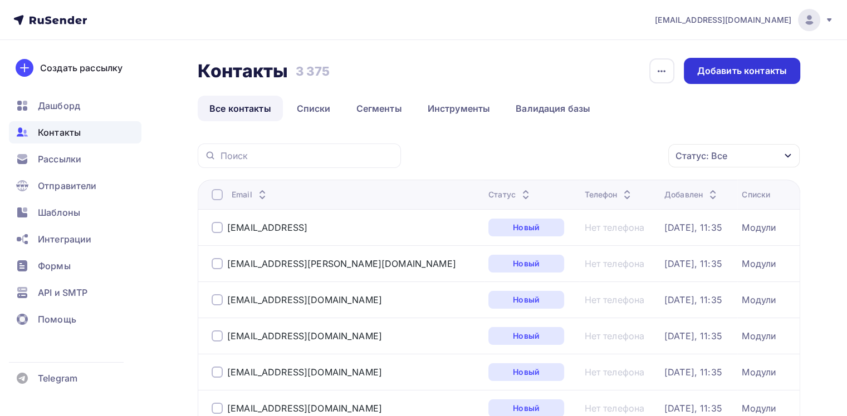
click at [715, 73] on div "Добавить контакты" at bounding box center [742, 71] width 90 height 13
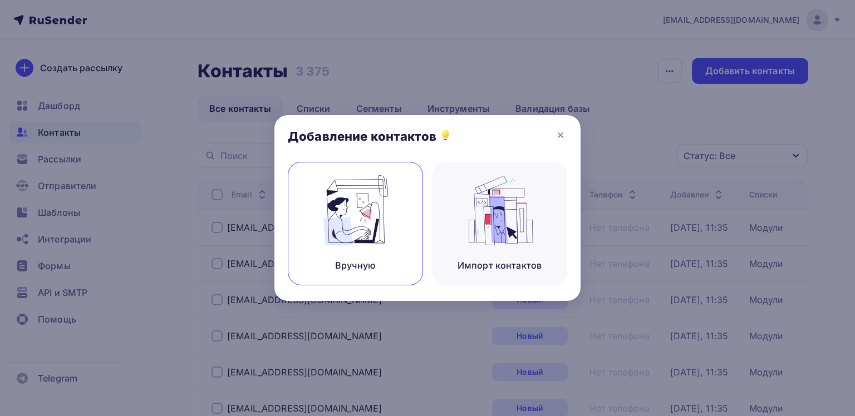
click at [378, 228] on img at bounding box center [355, 210] width 75 height 70
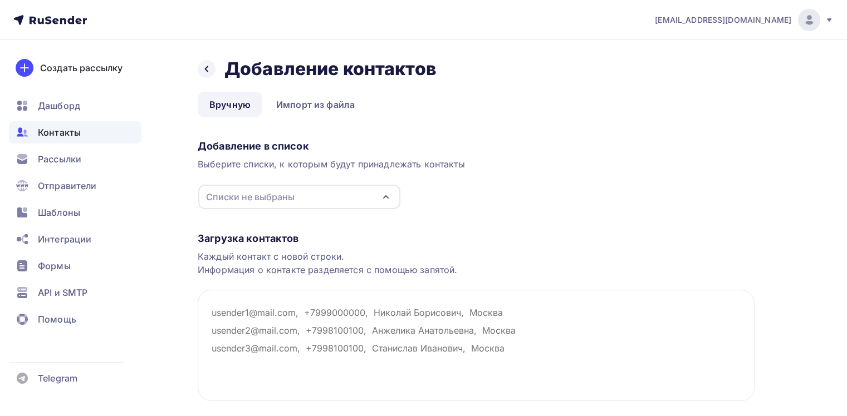
click at [282, 200] on div "Списки не выбраны" at bounding box center [250, 196] width 88 height 13
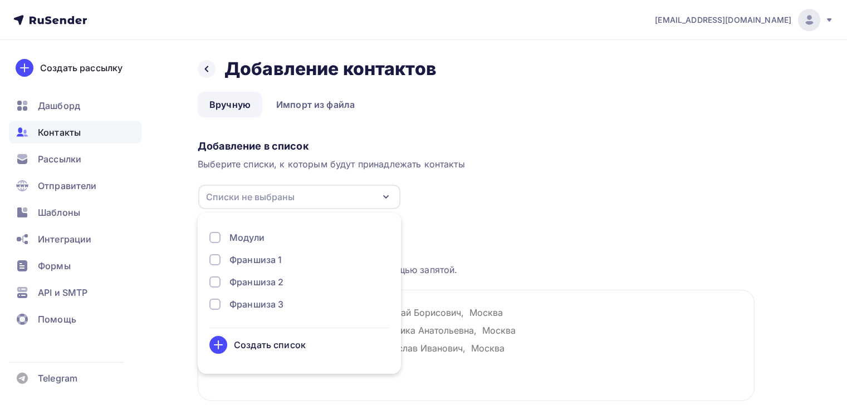
click at [260, 347] on div "Создать список" at bounding box center [270, 344] width 72 height 13
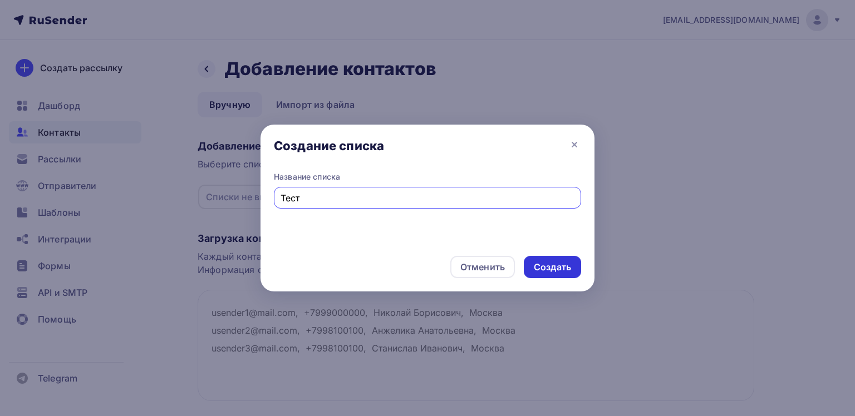
type input "Тест"
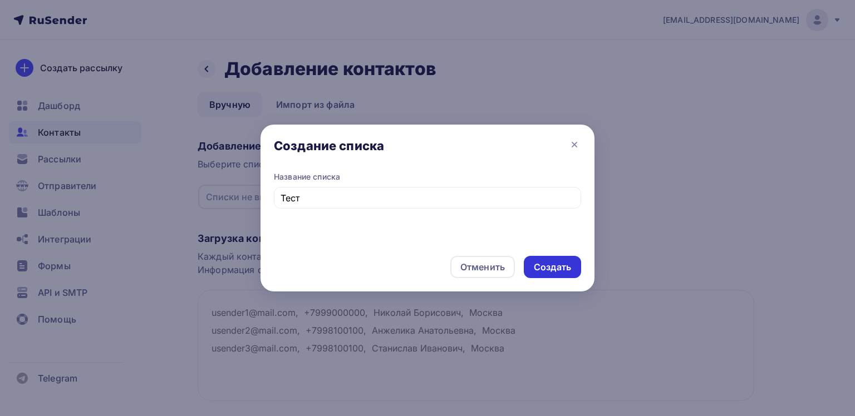
click at [557, 269] on div "Создать" at bounding box center [552, 267] width 37 height 13
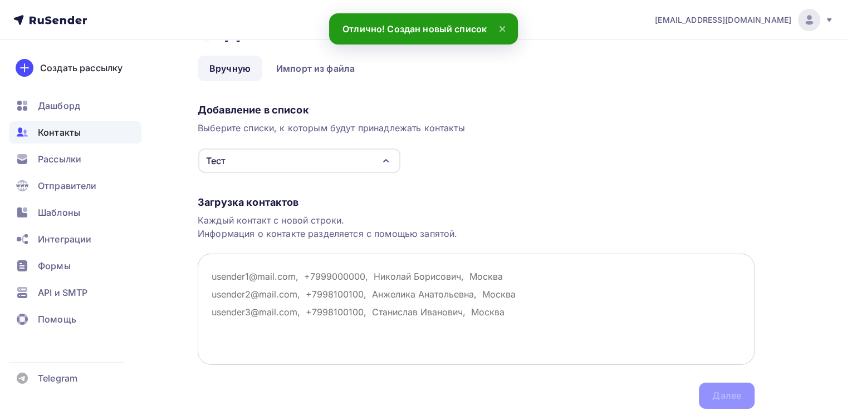
scroll to position [56, 0]
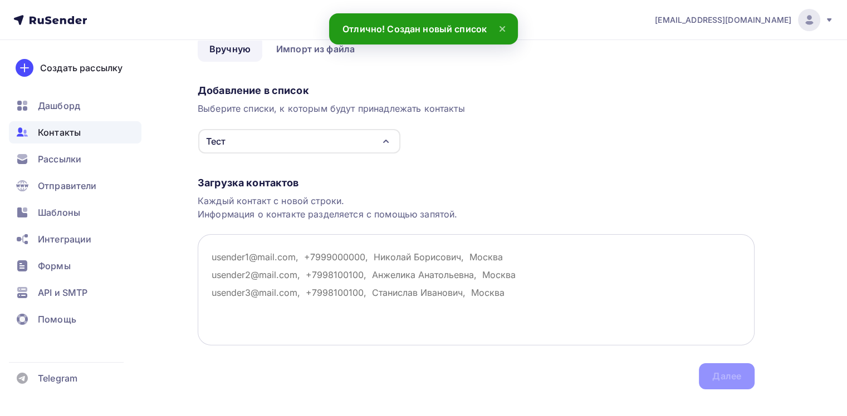
click at [265, 274] on textarea at bounding box center [476, 289] width 557 height 111
type textarea "ф"
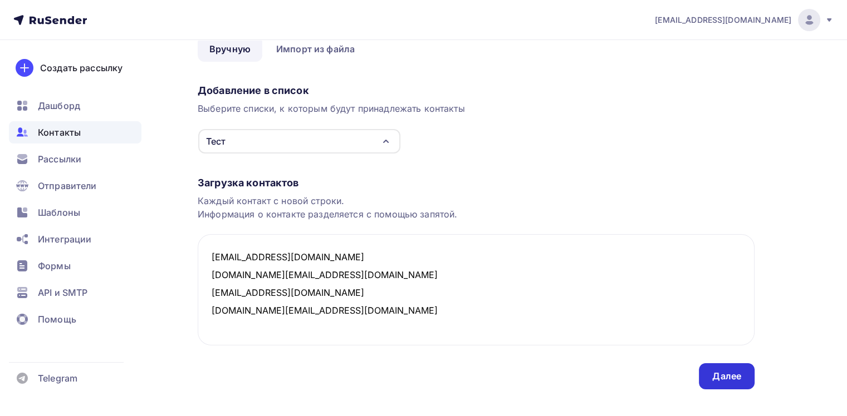
type textarea "a2702046@gmail.com l.frolova@sokroma.ru nikita200121@bk.ru b.varanyan@sokroma.ru"
click at [732, 377] on div "Далее" at bounding box center [726, 376] width 29 height 13
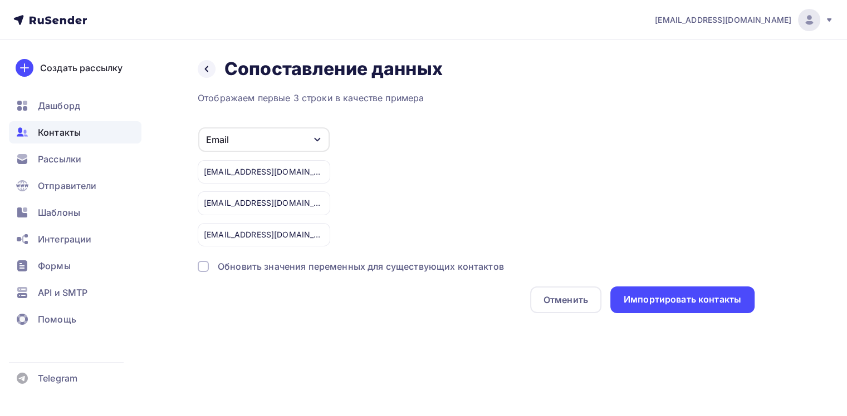
scroll to position [0, 0]
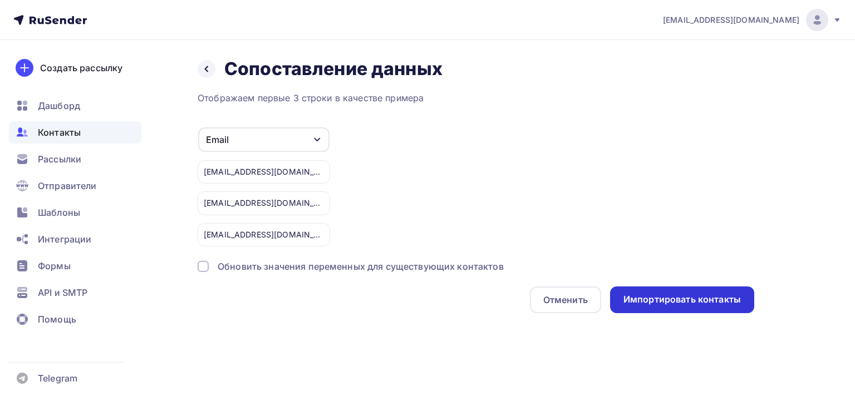
click at [656, 297] on div "Импортировать контакты" at bounding box center [681, 299] width 117 height 13
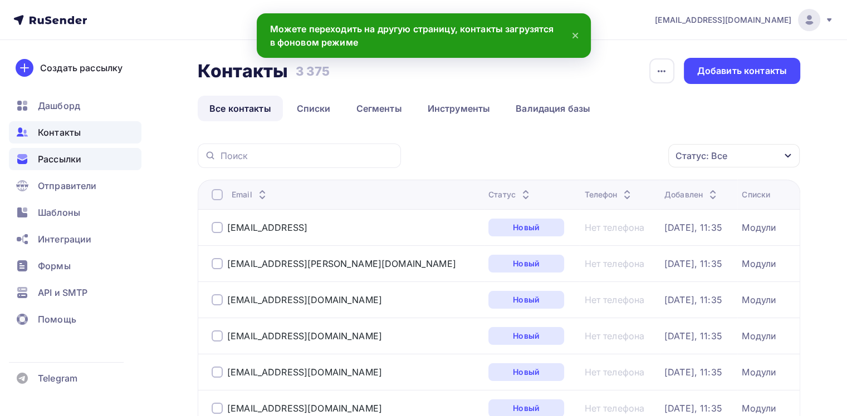
click at [85, 163] on div "Рассылки" at bounding box center [75, 159] width 132 height 22
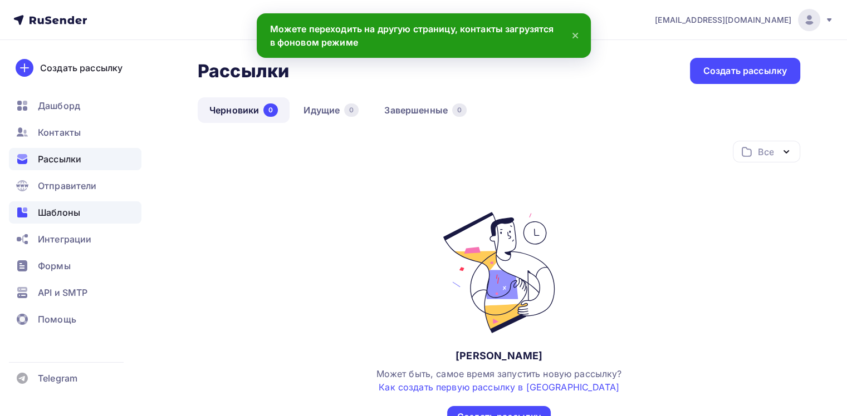
click at [86, 211] on div "Шаблоны" at bounding box center [75, 212] width 132 height 22
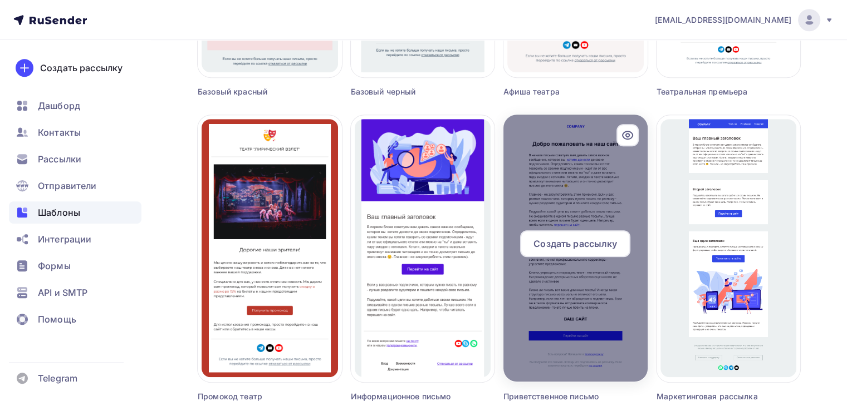
scroll to position [747, 0]
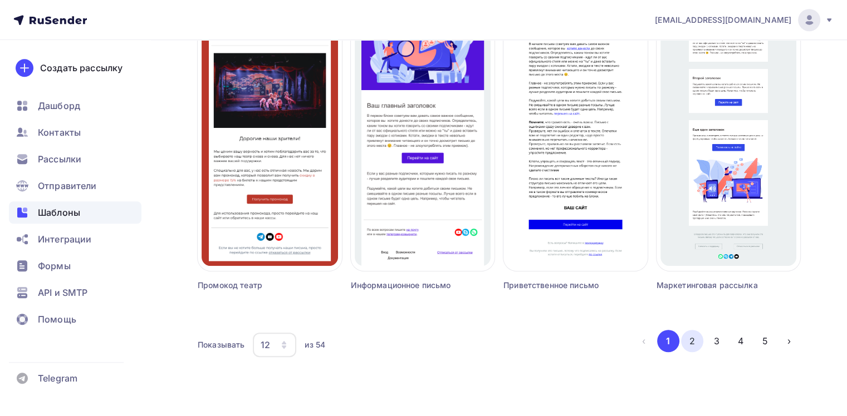
click at [692, 335] on button "2" at bounding box center [692, 341] width 22 height 22
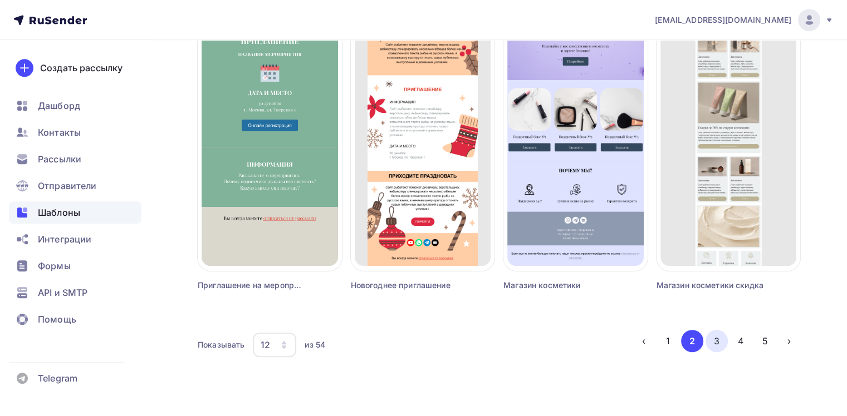
click at [711, 341] on button "3" at bounding box center [716, 341] width 22 height 22
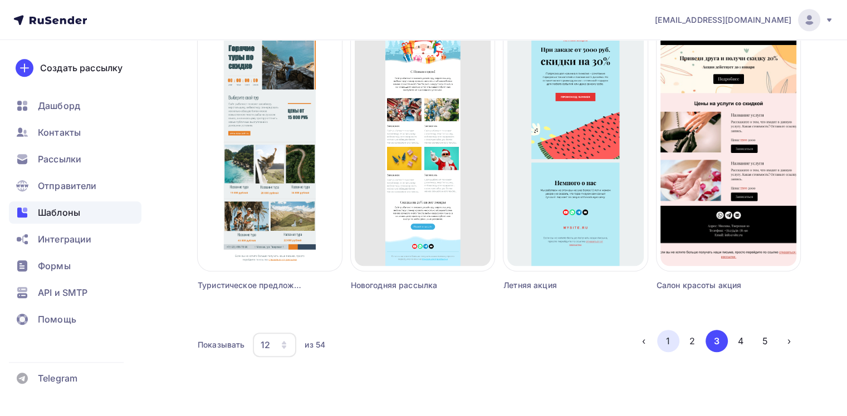
click at [668, 346] on button "1" at bounding box center [668, 341] width 22 height 22
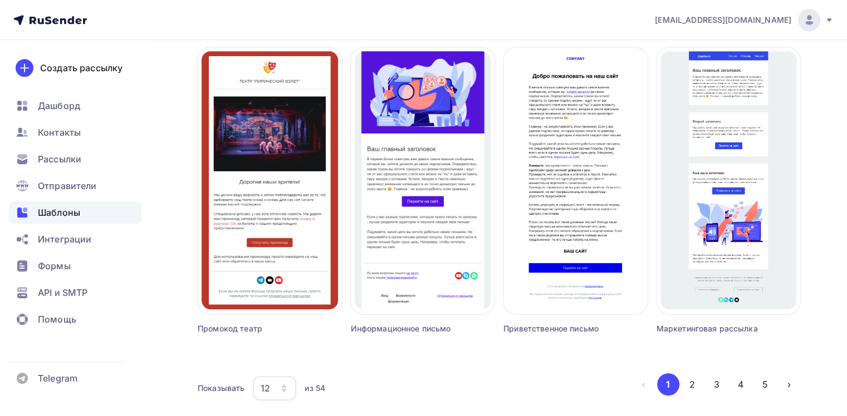
scroll to position [636, 0]
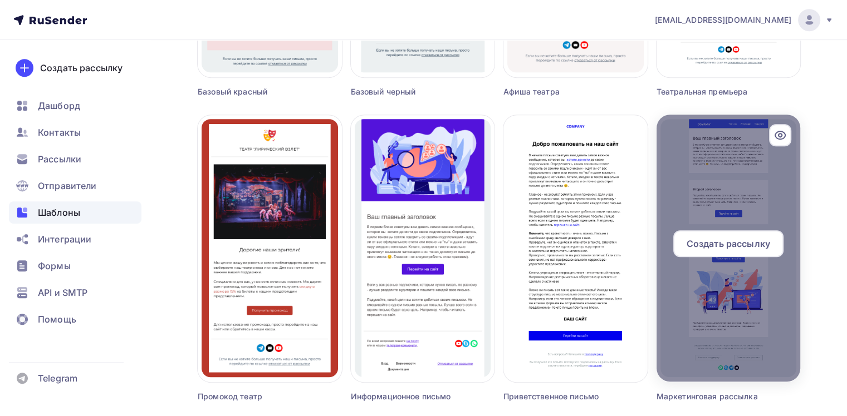
click at [696, 243] on span "Создать рассылку" at bounding box center [727, 243] width 83 height 13
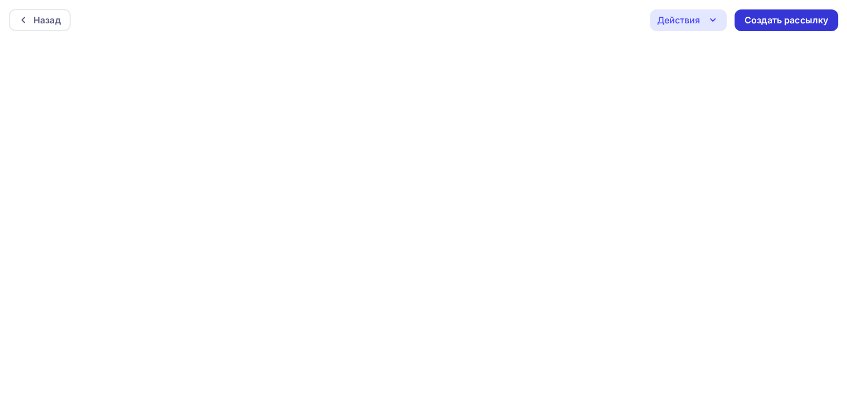
click at [764, 22] on div "Создать рассылку" at bounding box center [785, 20] width 83 height 13
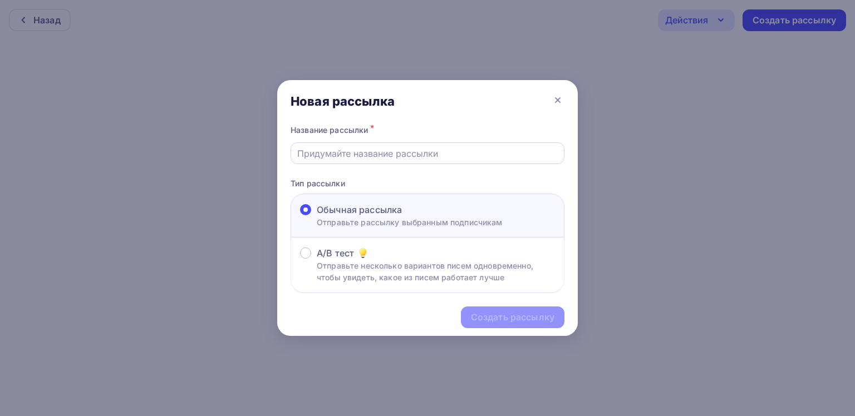
click at [393, 156] on input "text" at bounding box center [427, 153] width 261 height 13
type input "тестовая"
click at [485, 319] on div "Создать рассылку" at bounding box center [512, 317] width 83 height 13
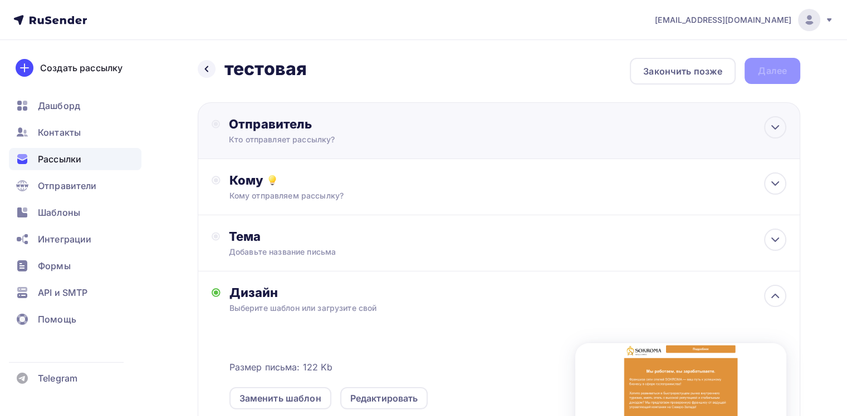
click at [312, 136] on div "Кто отправляет рассылку?" at bounding box center [337, 139] width 217 height 11
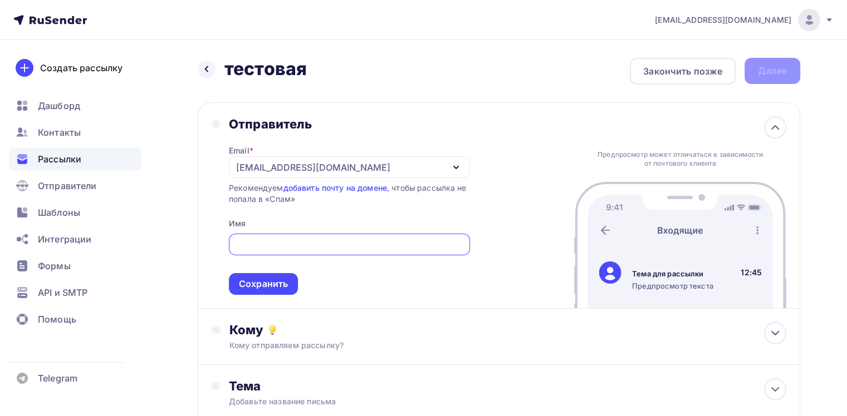
click at [269, 187] on div "Рекомендуем добавить почту на домене , чтобы рассылка не попала в «Спам»" at bounding box center [349, 194] width 241 height 22
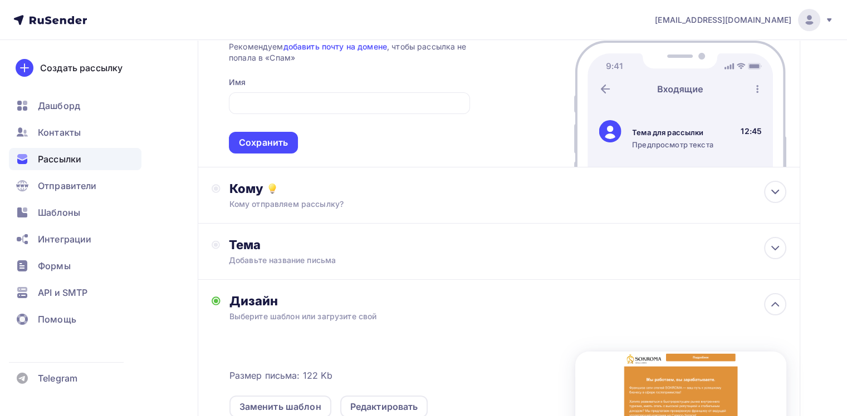
scroll to position [167, 0]
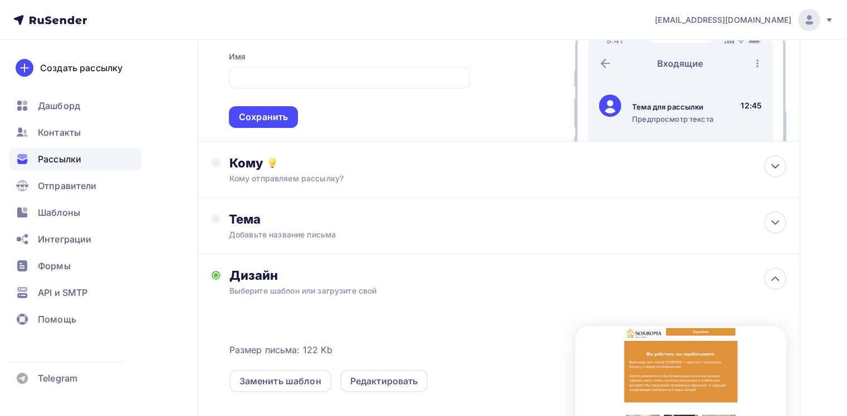
click at [301, 166] on div "Кому" at bounding box center [507, 163] width 557 height 16
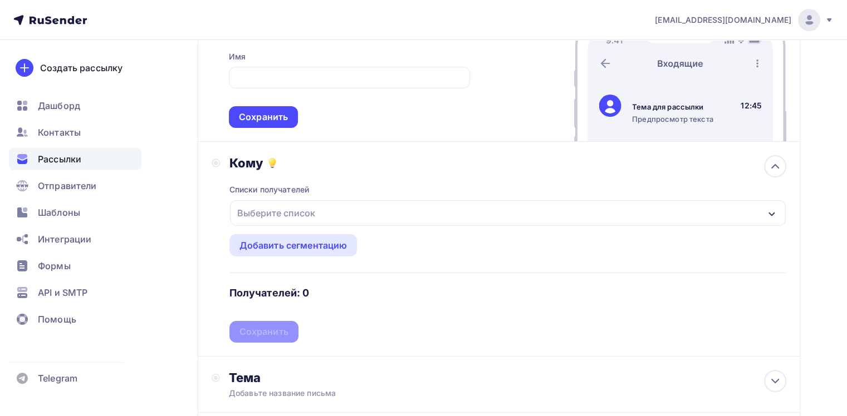
click at [312, 214] on div "Выберите список" at bounding box center [276, 213] width 87 height 20
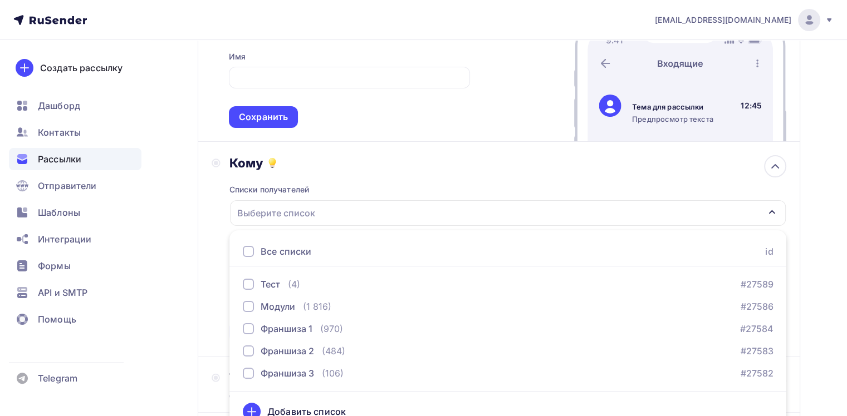
scroll to position [181, 0]
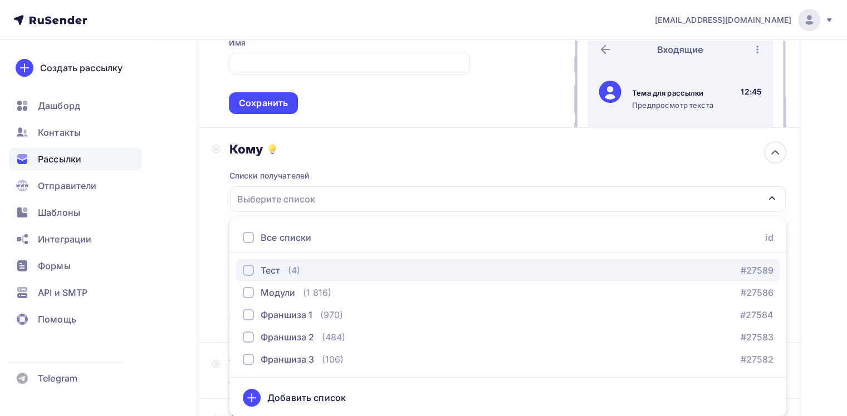
click at [273, 268] on div "Тест" at bounding box center [269, 270] width 19 height 13
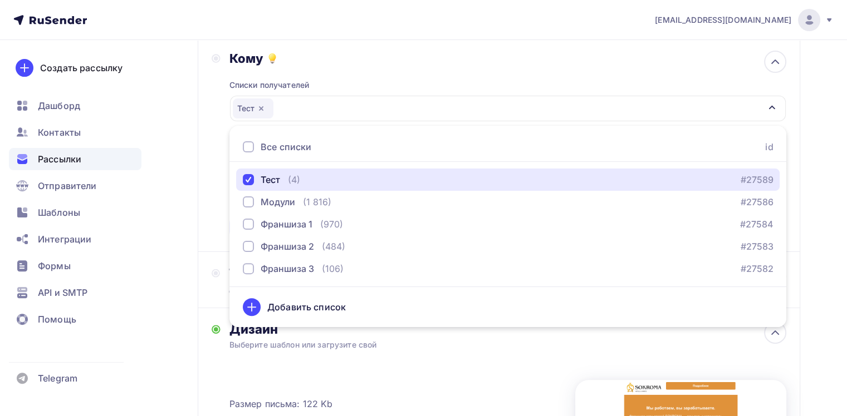
scroll to position [237, 0]
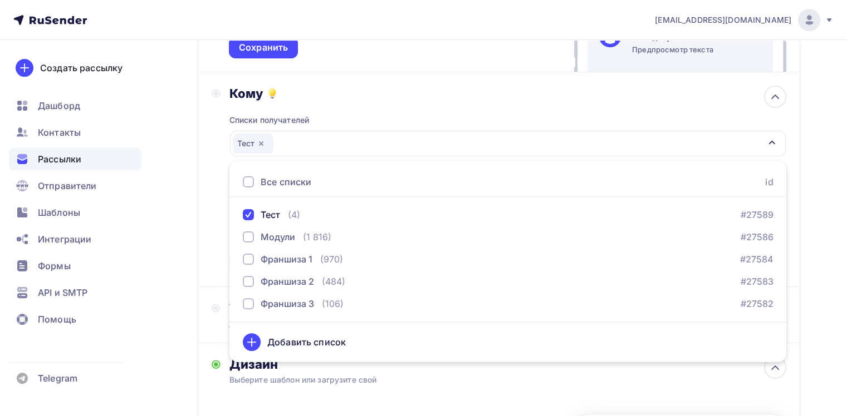
click at [425, 105] on div "Списки получателей Тест Все списки id Тест (4) #27589 Модули (1 816) #27586 Фра…" at bounding box center [507, 187] width 557 height 172
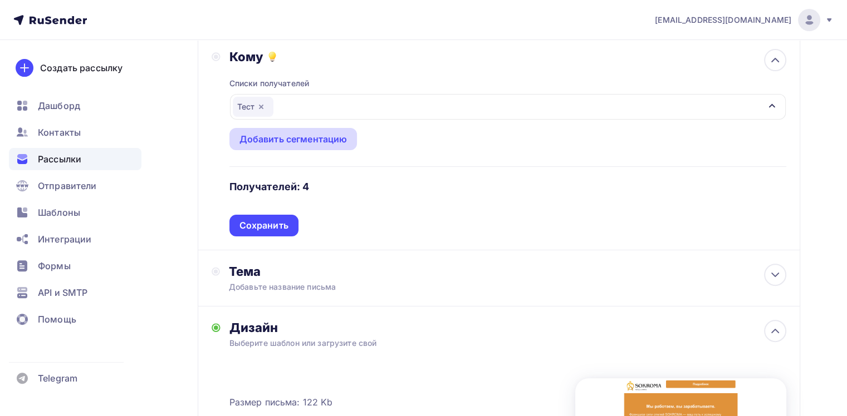
scroll to position [292, 0]
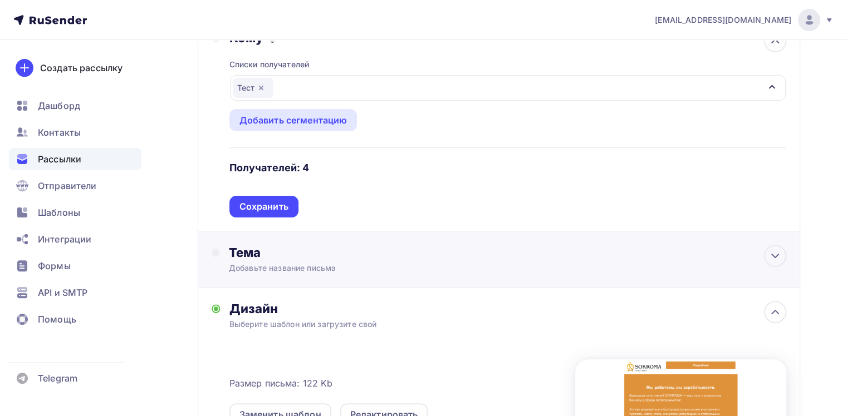
click at [279, 249] on div "Тема" at bounding box center [339, 253] width 220 height 16
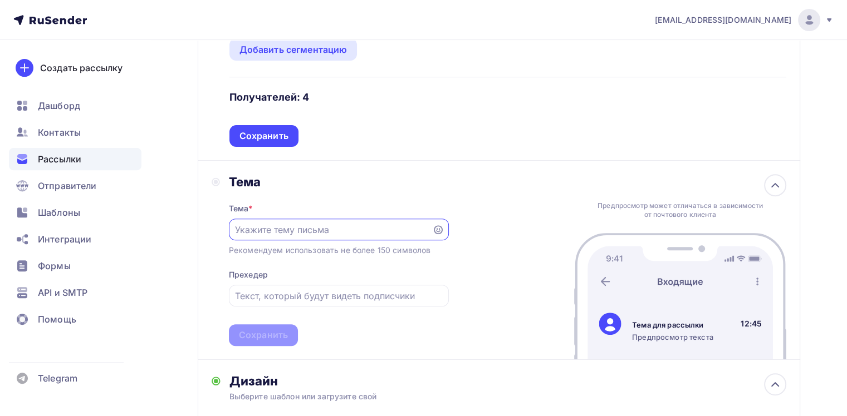
scroll to position [344, 0]
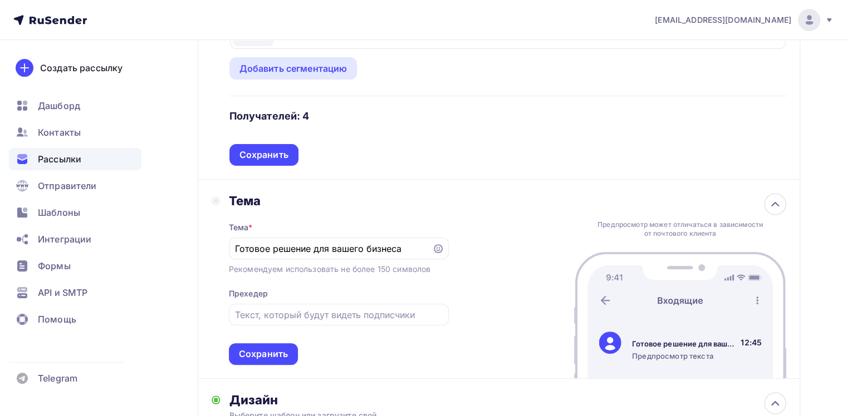
click at [490, 247] on div "Тема Тема * Готовое решение для вашего бизнеса Рекомендуем использовать не боле…" at bounding box center [499, 279] width 602 height 199
click at [413, 249] on input "Готовое решение для вашего бизнеса" at bounding box center [330, 248] width 190 height 13
drag, startPoint x: 414, startPoint y: 248, endPoint x: 232, endPoint y: 250, distance: 182.6
click at [232, 250] on div "Готовое решение для вашего бизнеса." at bounding box center [339, 249] width 220 height 22
click at [363, 318] on input "text" at bounding box center [338, 314] width 207 height 13
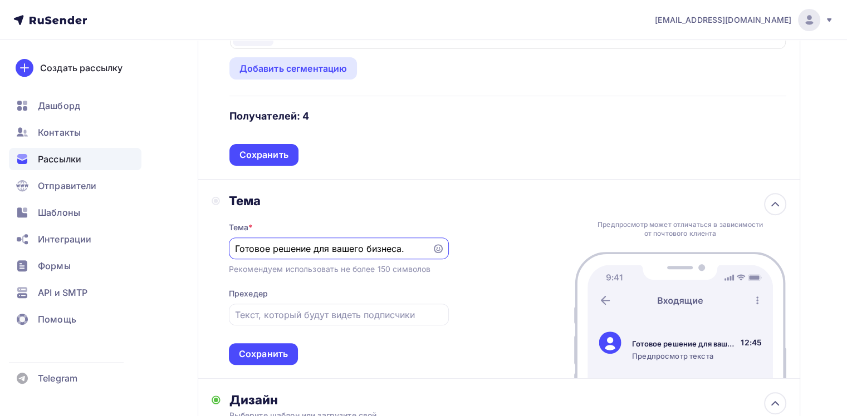
drag, startPoint x: 412, startPoint y: 243, endPoint x: 227, endPoint y: 240, distance: 185.3
click at [227, 240] on div "Тема Тема * Готовое решение для вашего бизнеса. Рекомендуем использовать не бол…" at bounding box center [329, 279] width 237 height 172
type input "ф"
type input "Ф"
type input "Коммерческое предложение"
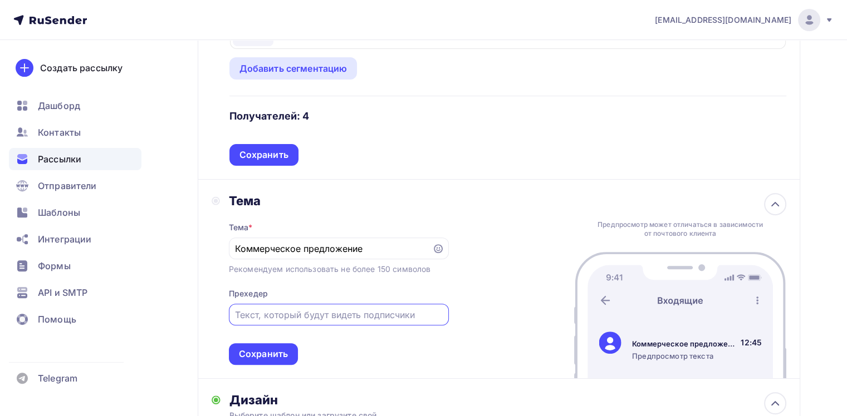
click at [297, 314] on input "text" at bounding box center [338, 314] width 207 height 13
click at [360, 318] on input "Франшиза Sokroma." at bounding box center [338, 314] width 207 height 13
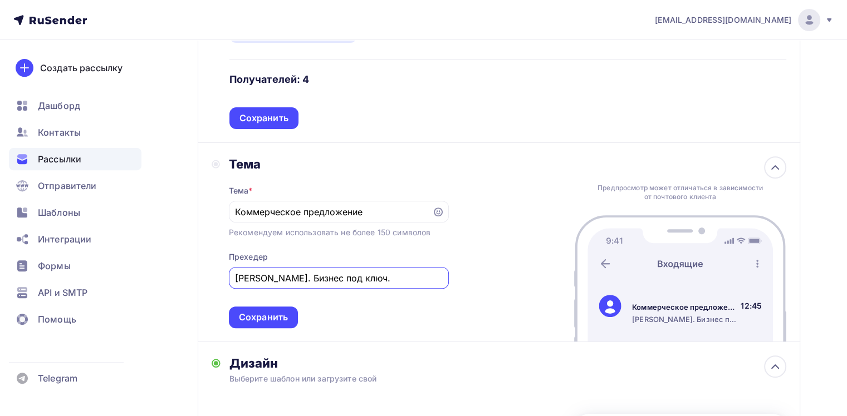
scroll to position [400, 0]
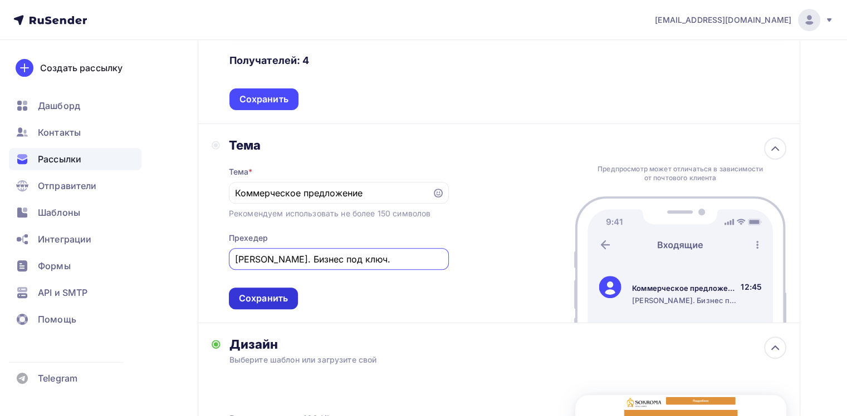
type input "Франшиза Sokroma. Бизнес под ключ."
click at [284, 297] on div "Сохранить" at bounding box center [263, 298] width 49 height 13
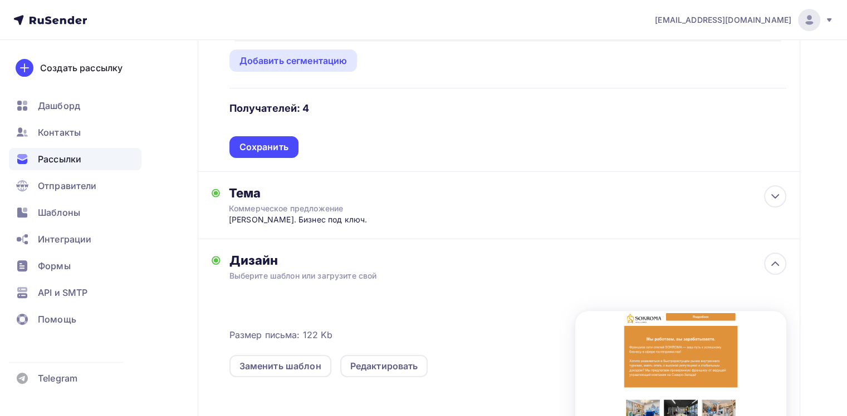
scroll to position [547, 0]
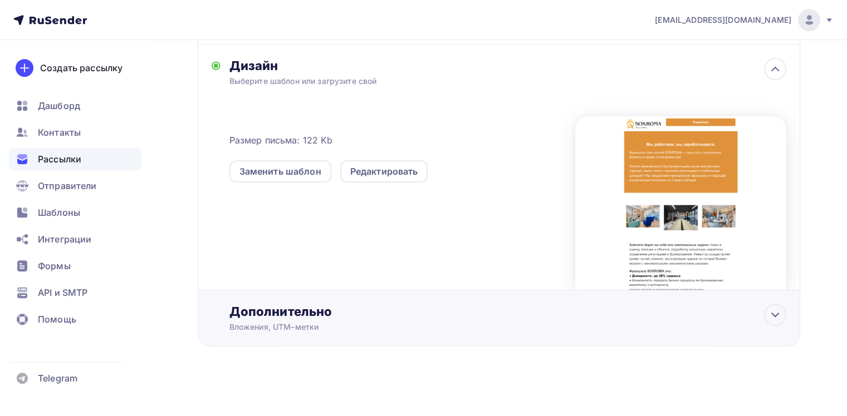
click at [396, 324] on div "Вложения, UTM–метки" at bounding box center [479, 327] width 501 height 11
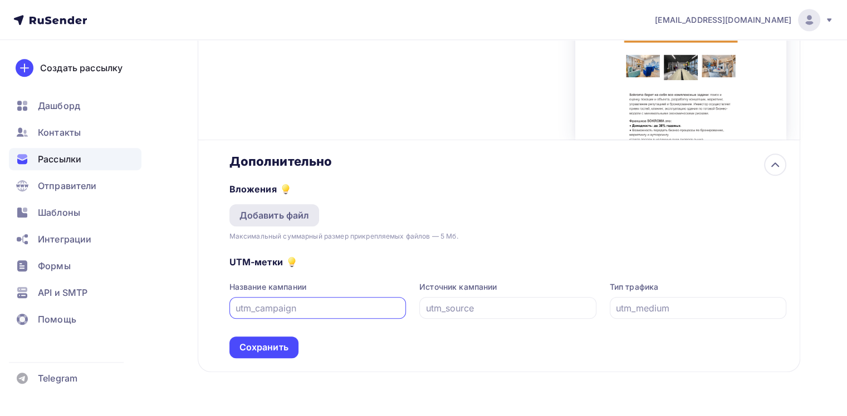
scroll to position [713, 0]
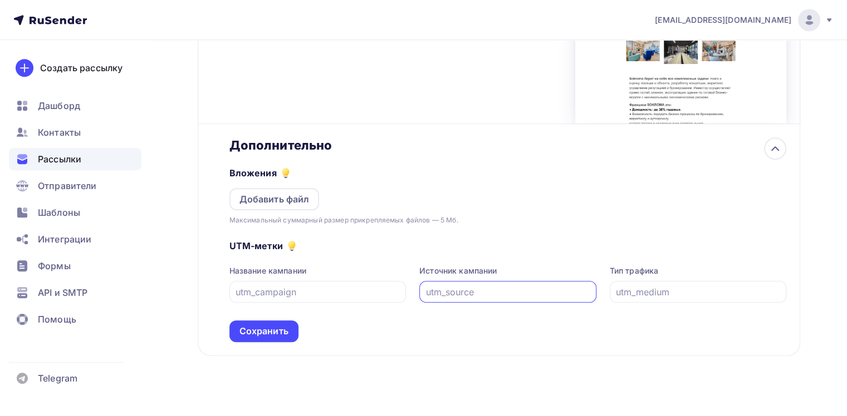
click at [479, 289] on input "text" at bounding box center [508, 292] width 164 height 13
click at [430, 247] on div "UTM-метки Название кампании Источник кампании Тип трафика Сохранить" at bounding box center [507, 284] width 557 height 116
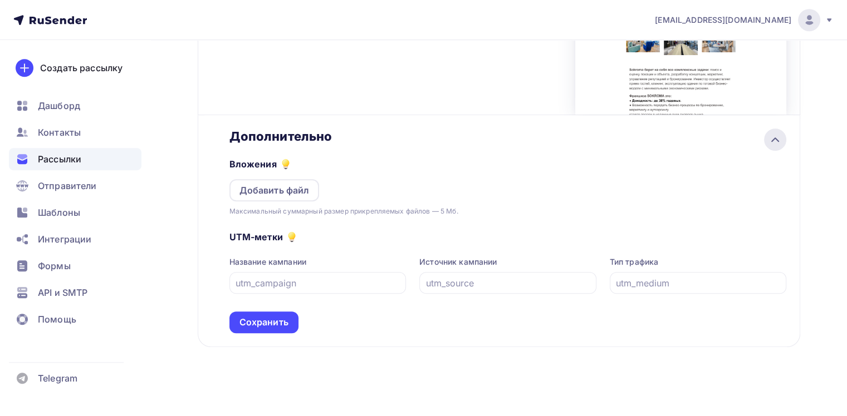
click at [772, 143] on icon at bounding box center [774, 139] width 13 height 13
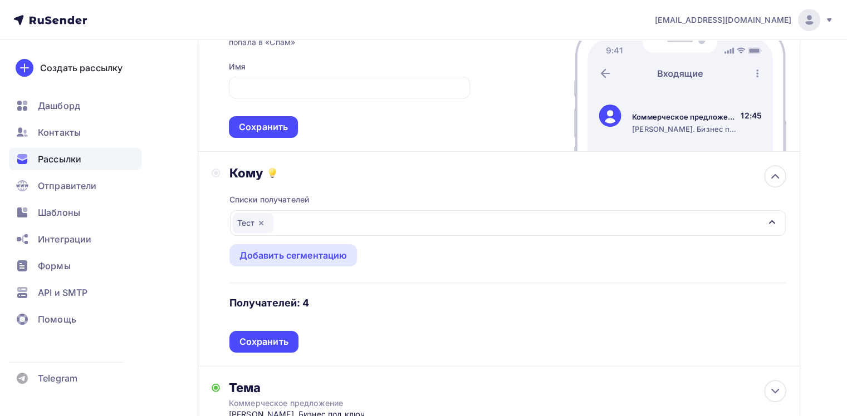
scroll to position [0, 0]
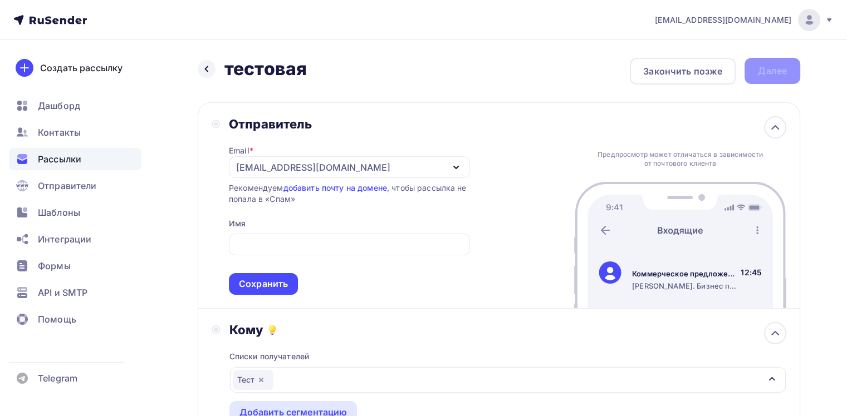
click at [217, 122] on circle at bounding box center [216, 124] width 4 height 4
click at [276, 251] on div at bounding box center [349, 245] width 241 height 22
click at [289, 248] on input "text" at bounding box center [349, 244] width 228 height 13
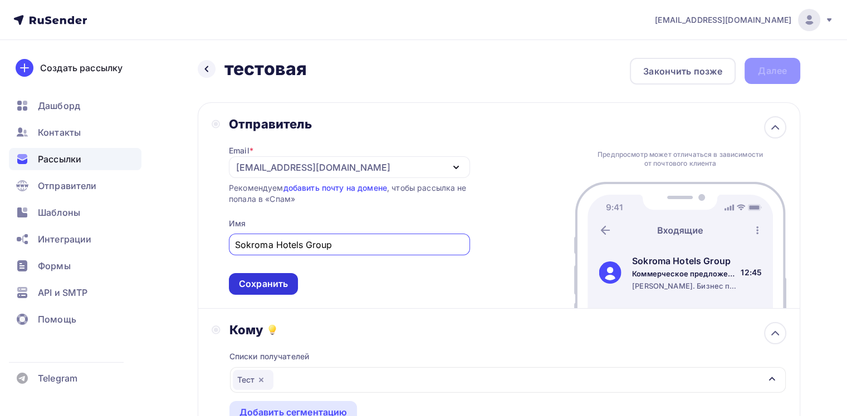
type input "Sokroma Hotels Group"
click at [277, 288] on div "Сохранить" at bounding box center [263, 284] width 49 height 13
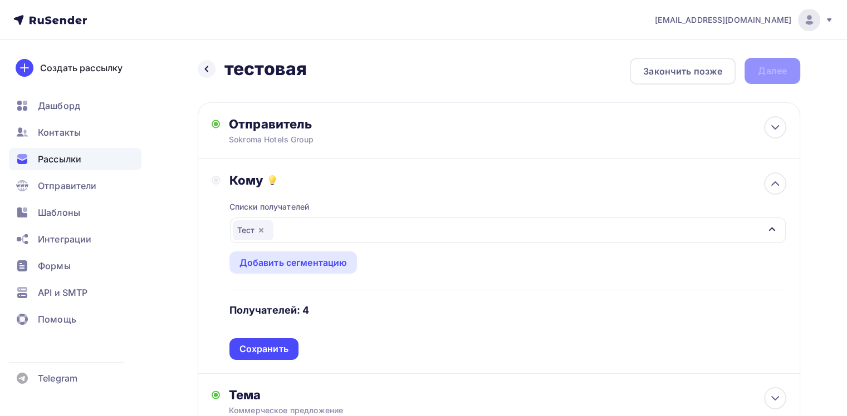
click at [356, 309] on div "Списки получателей Тест Все списки id Тест (4) #27589 Модули (1 816) #27586 Фра…" at bounding box center [507, 274] width 557 height 172
click at [282, 346] on div "Сохранить" at bounding box center [263, 349] width 49 height 13
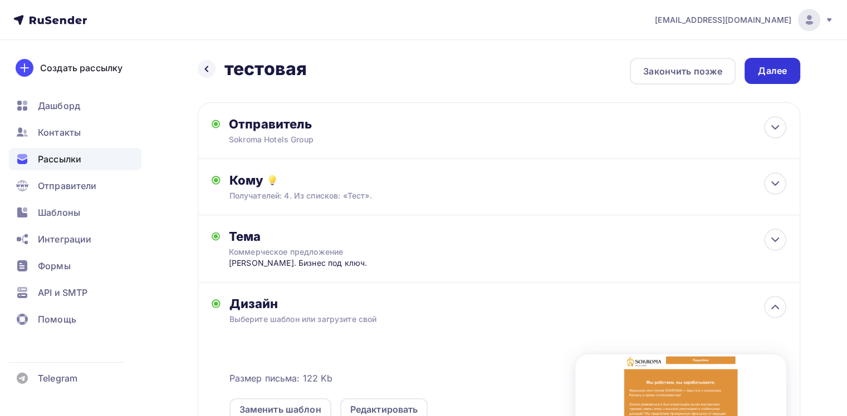
click at [765, 76] on div "Далее" at bounding box center [771, 71] width 29 height 13
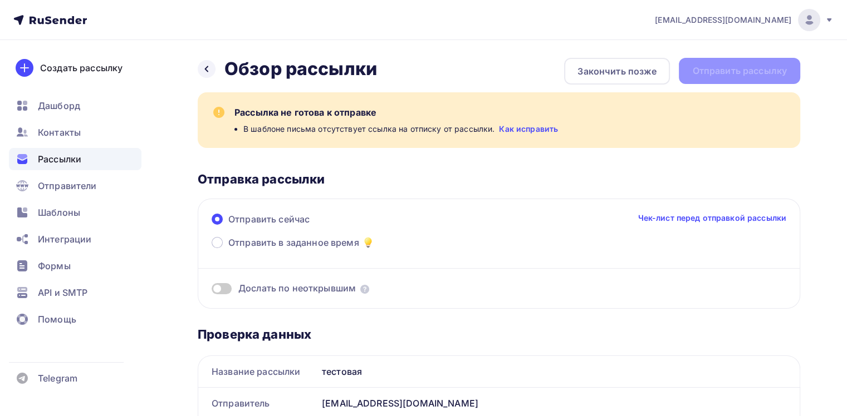
click at [516, 128] on link "Как исправить" at bounding box center [528, 129] width 59 height 11
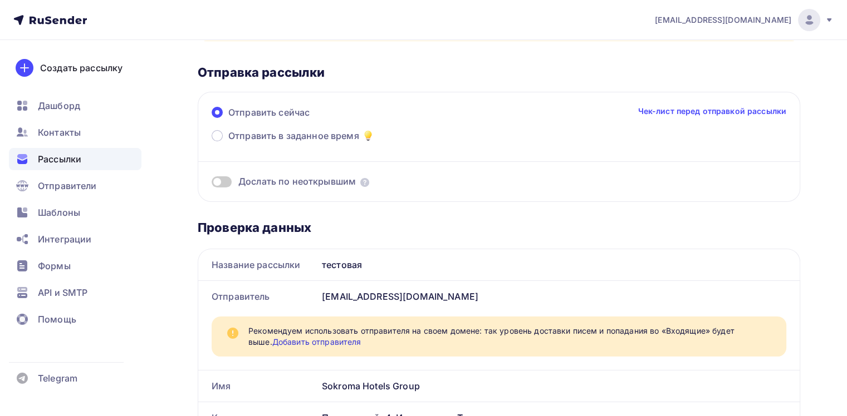
scroll to position [167, 0]
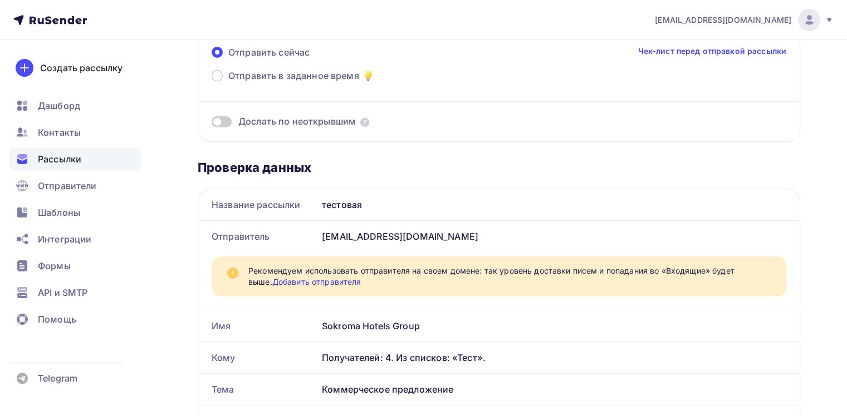
click at [415, 235] on div "[EMAIL_ADDRESS][DOMAIN_NAME]" at bounding box center [558, 236] width 482 height 31
click at [325, 282] on link "Добавить отправителя" at bounding box center [316, 281] width 89 height 9
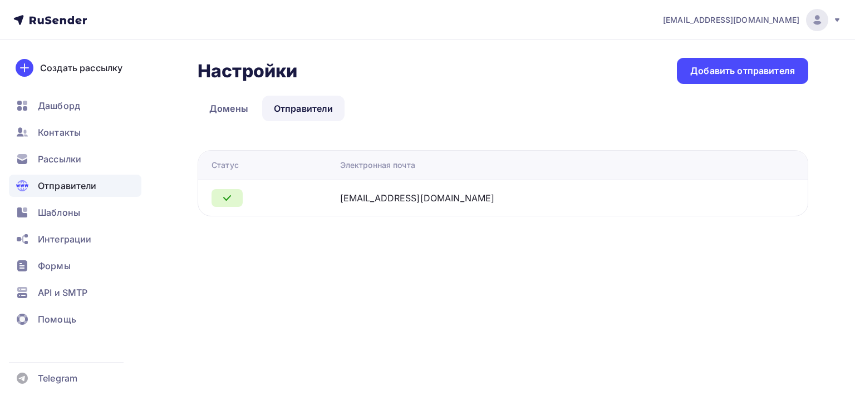
click at [434, 218] on div "Настройки Настройки Добавить отправителя Домены Отправители Отправители Домены …" at bounding box center [427, 150] width 855 height 221
click at [717, 73] on div "Добавить отправителя" at bounding box center [742, 71] width 105 height 13
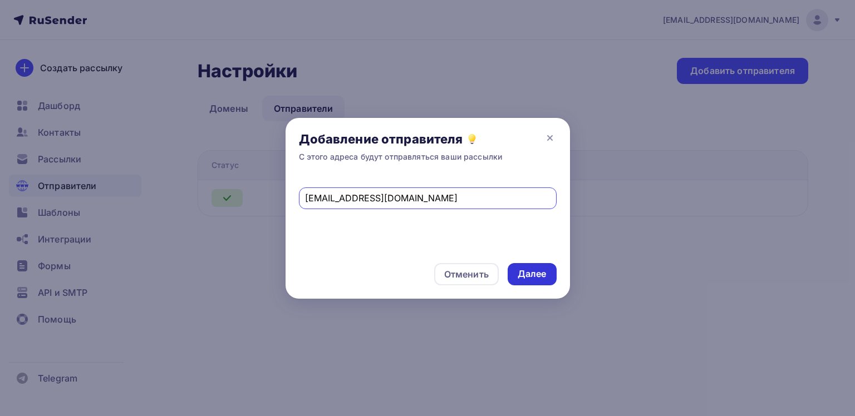
type input "info@sokroma.ru"
click at [539, 269] on div "Далее" at bounding box center [532, 274] width 29 height 13
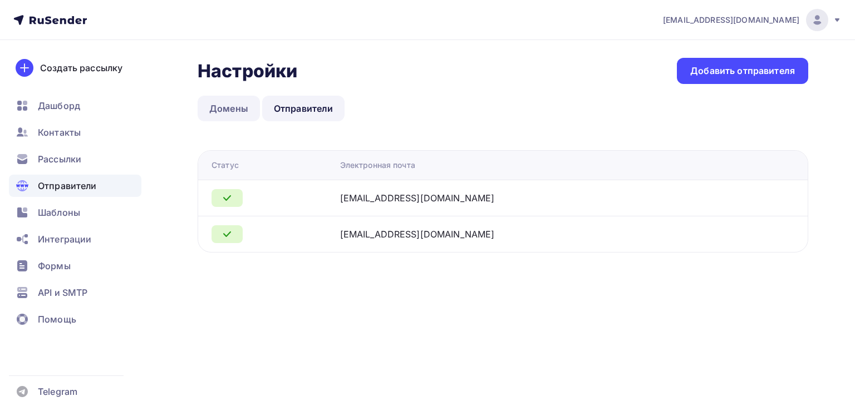
click at [225, 108] on link "Домены" at bounding box center [229, 109] width 62 height 26
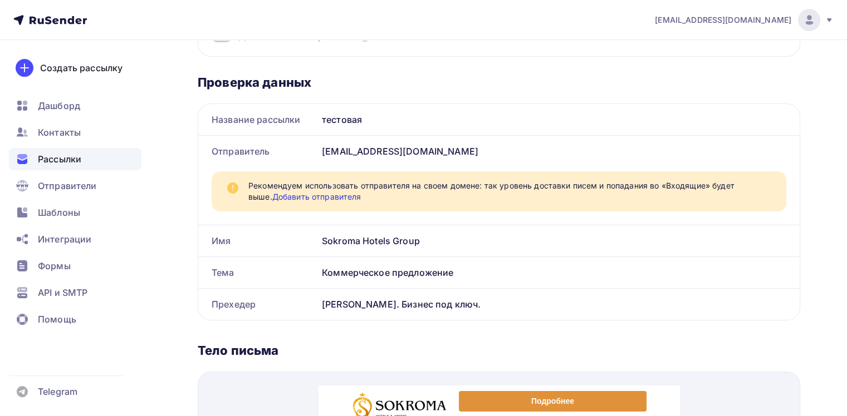
scroll to position [278, 0]
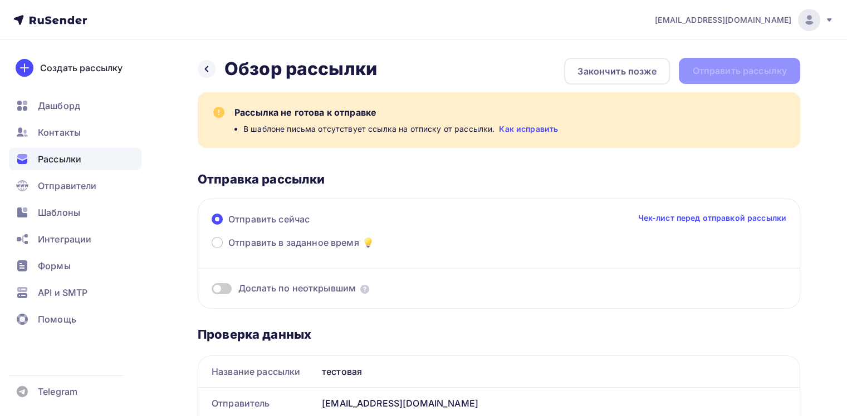
scroll to position [334, 0]
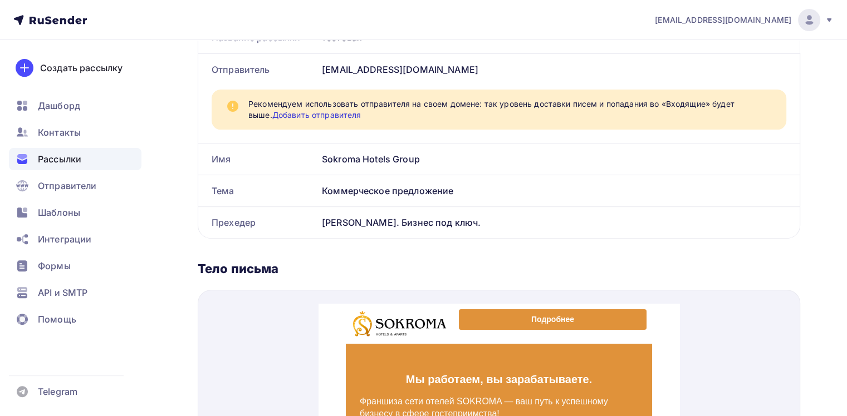
click at [323, 116] on link "Добавить отправителя" at bounding box center [316, 114] width 89 height 9
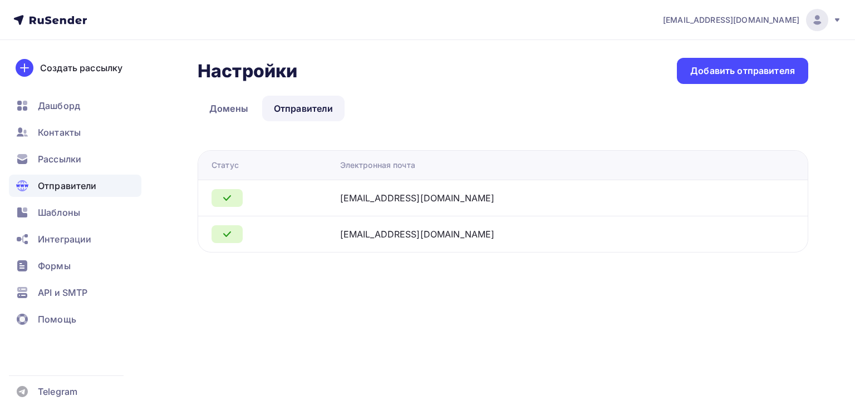
click at [393, 196] on div "[EMAIL_ADDRESS][DOMAIN_NAME]" at bounding box center [417, 197] width 155 height 13
click at [226, 198] on icon at bounding box center [226, 197] width 13 height 13
click at [398, 238] on div "[EMAIL_ADDRESS][DOMAIN_NAME]" at bounding box center [417, 234] width 155 height 13
click at [227, 233] on icon at bounding box center [226, 234] width 13 height 13
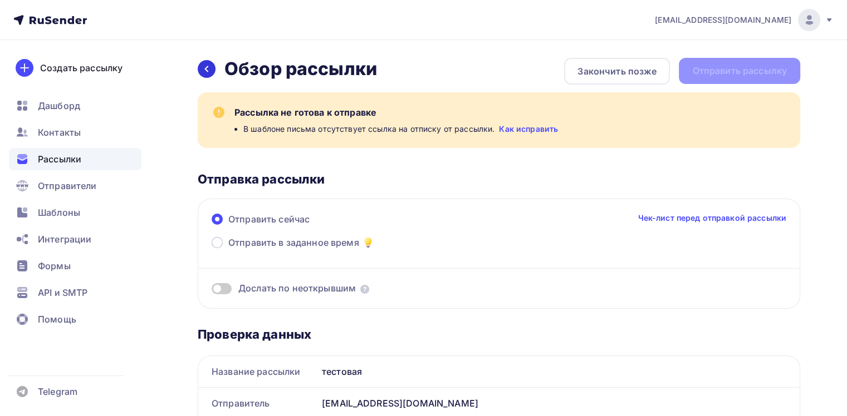
click at [205, 71] on icon at bounding box center [206, 69] width 9 height 9
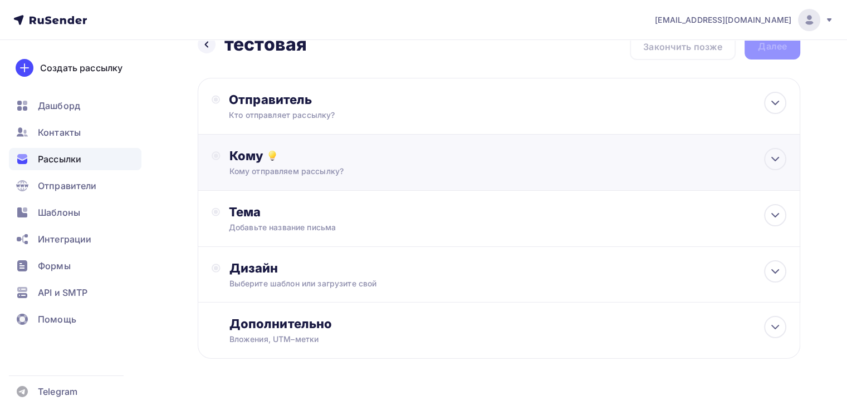
scroll to position [38, 0]
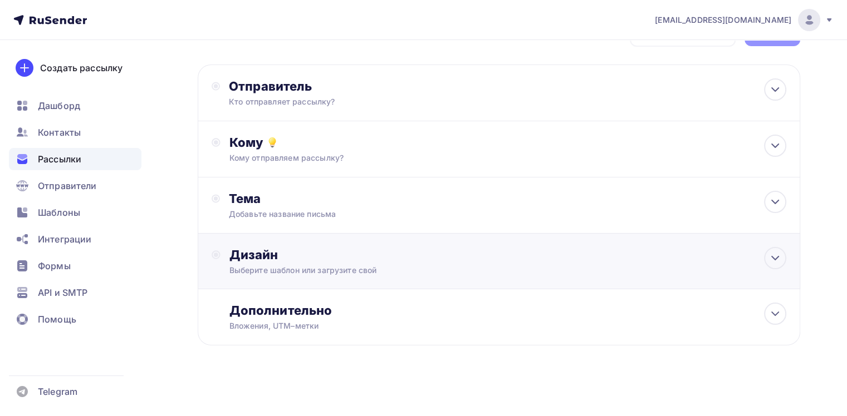
click at [340, 267] on div "Выберите шаблон или загрузите свой" at bounding box center [479, 270] width 501 height 11
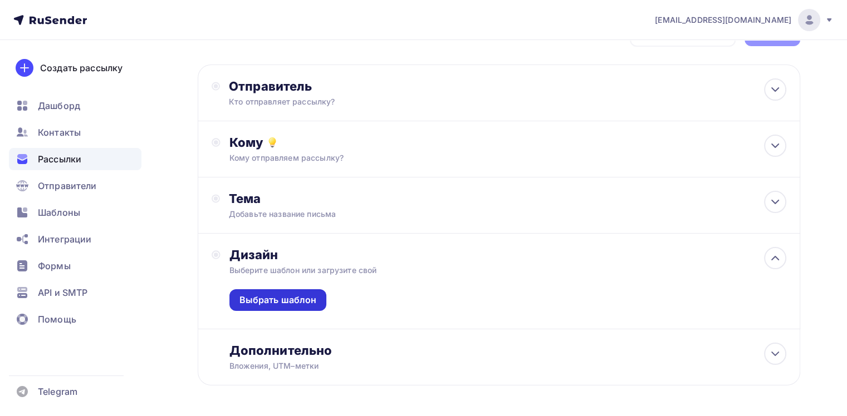
click at [312, 298] on div "Выбрать шаблон" at bounding box center [277, 300] width 77 height 13
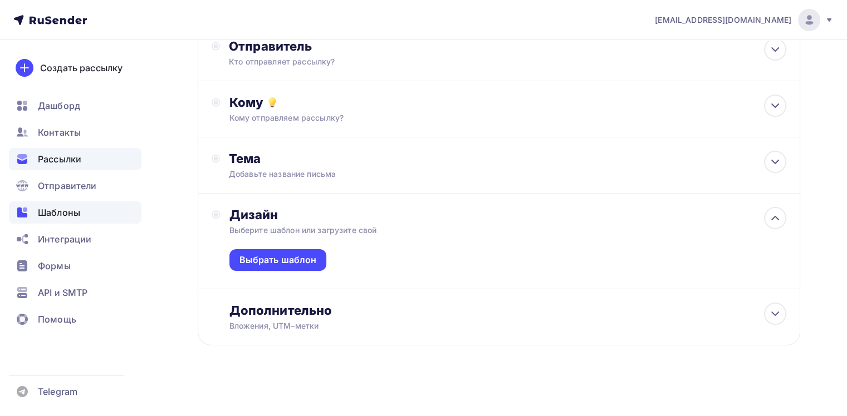
click at [61, 211] on span "Шаблоны" at bounding box center [59, 212] width 42 height 13
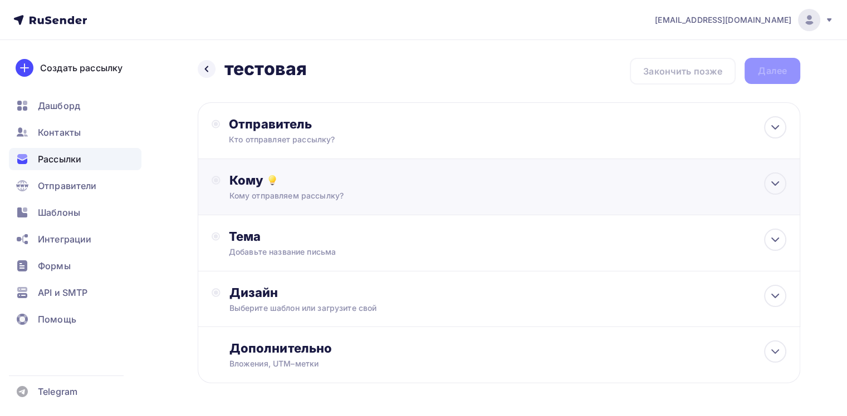
scroll to position [38, 0]
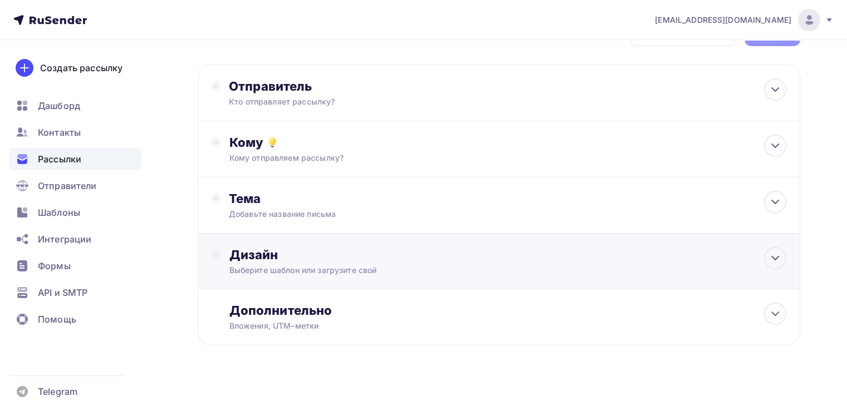
click at [318, 258] on div "Дизайн" at bounding box center [507, 255] width 557 height 16
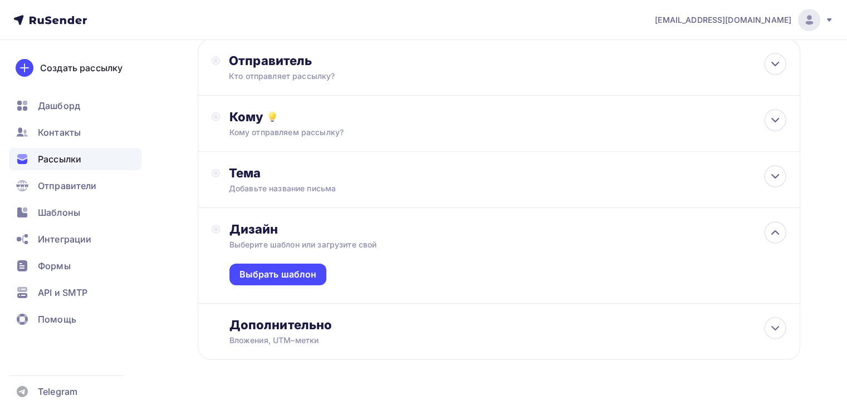
scroll to position [78, 0]
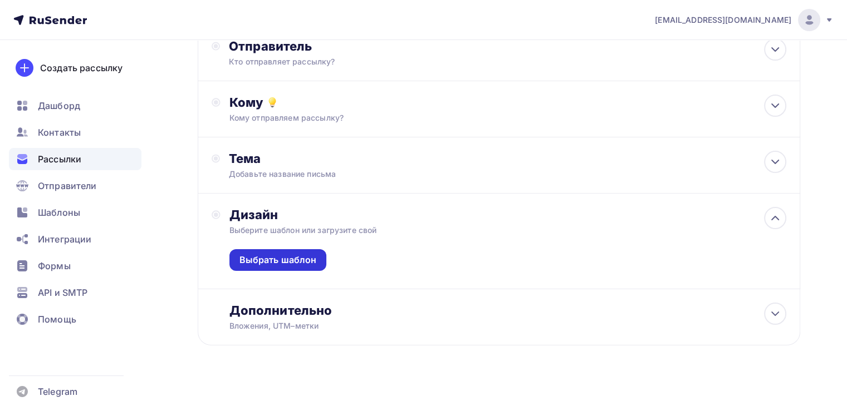
click at [308, 256] on div "Выбрать шаблон" at bounding box center [277, 260] width 77 height 13
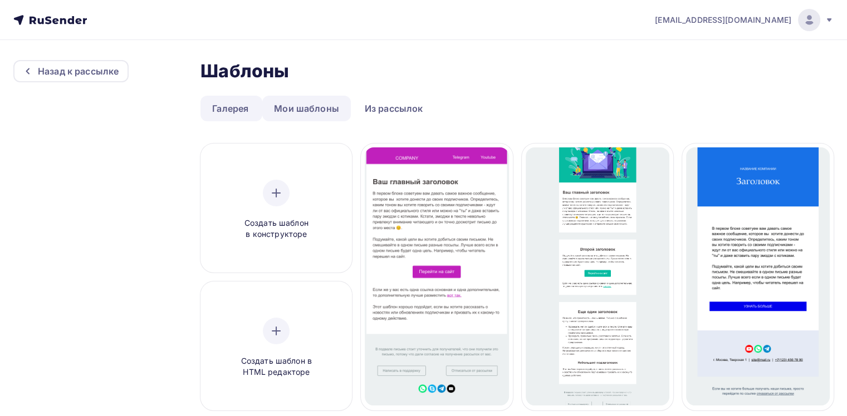
click at [327, 109] on link "Мои шаблоны" at bounding box center [306, 109] width 88 height 26
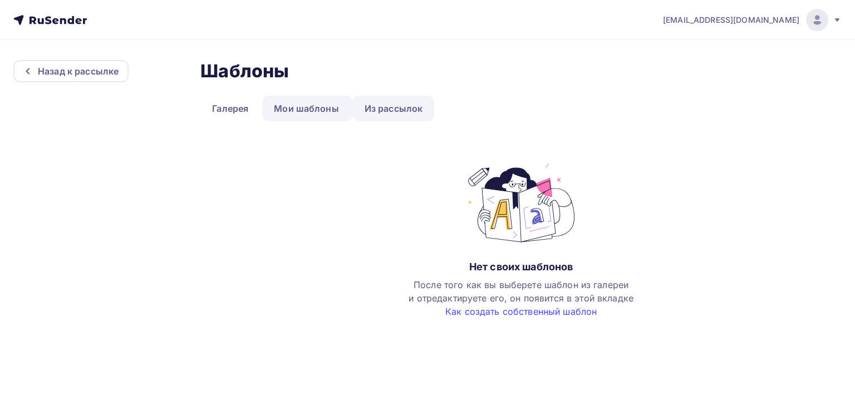
click at [386, 108] on link "Из рассылок" at bounding box center [394, 109] width 82 height 26
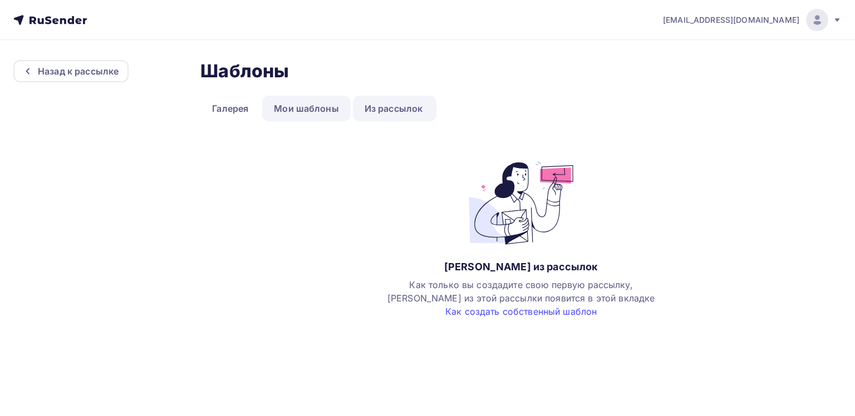
click at [319, 112] on link "Мои шаблоны" at bounding box center [306, 109] width 88 height 26
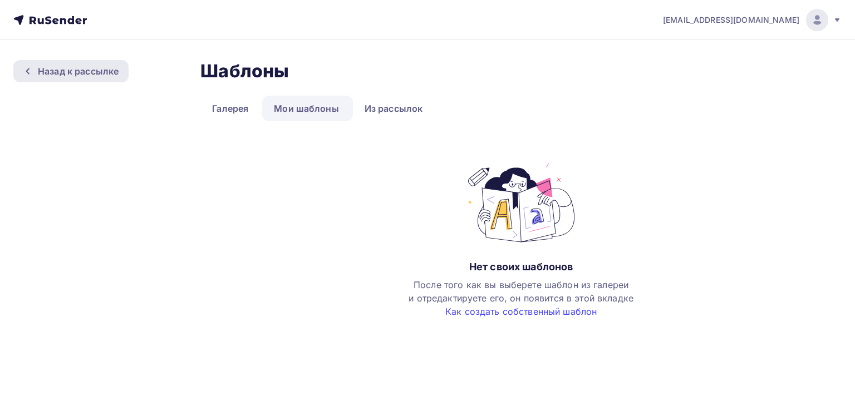
click at [102, 72] on div "Назад к рассылке" at bounding box center [78, 71] width 81 height 13
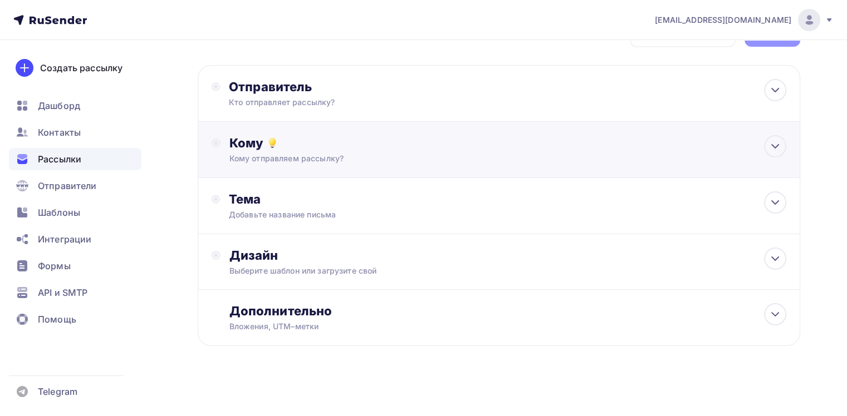
scroll to position [38, 0]
click at [68, 318] on span "Помощь" at bounding box center [57, 319] width 38 height 13
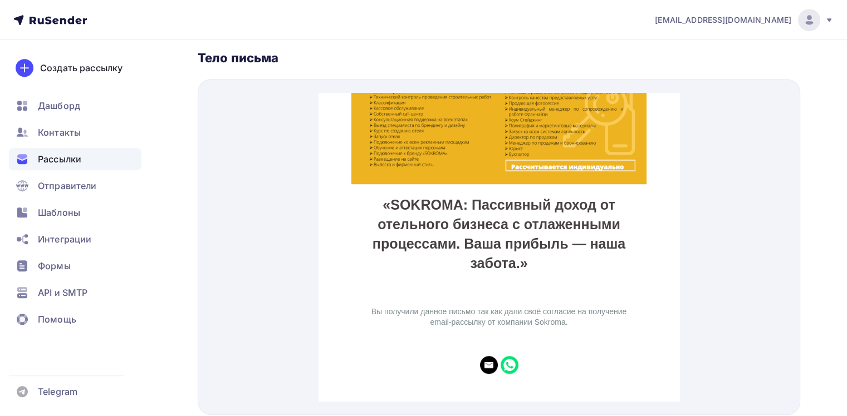
scroll to position [587, 0]
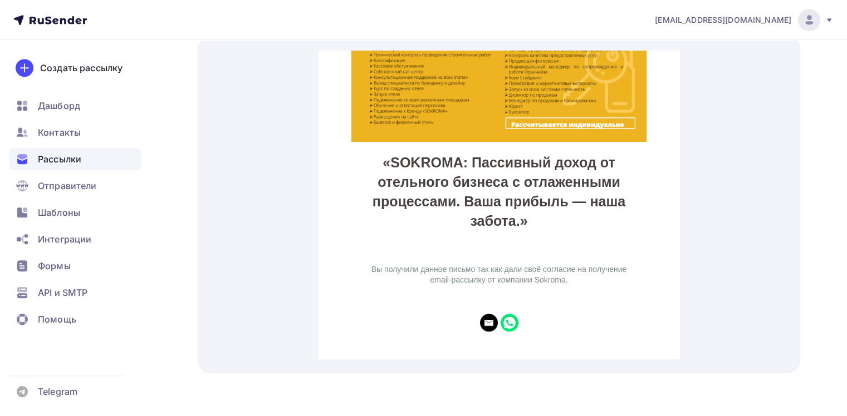
click at [425, 262] on span "Вы получили данное письмо так как дали своё согласие на получение email-рассылк…" at bounding box center [498, 262] width 255 height 20
click at [519, 276] on td "Вы получили данное письмо так как дали своё согласие на получение email-рассылк…" at bounding box center [499, 254] width 306 height 63
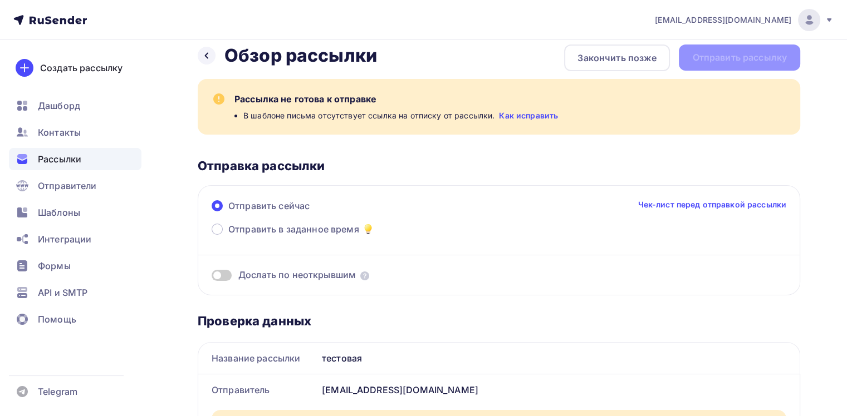
scroll to position [0, 0]
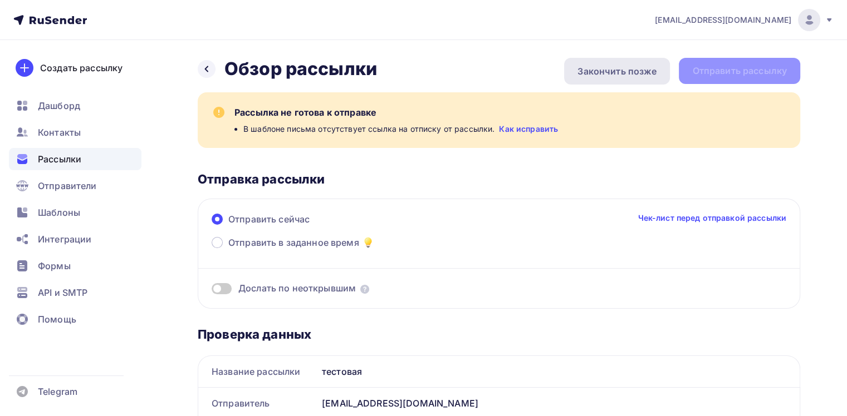
click at [616, 74] on div "Закончить позже" at bounding box center [616, 71] width 79 height 13
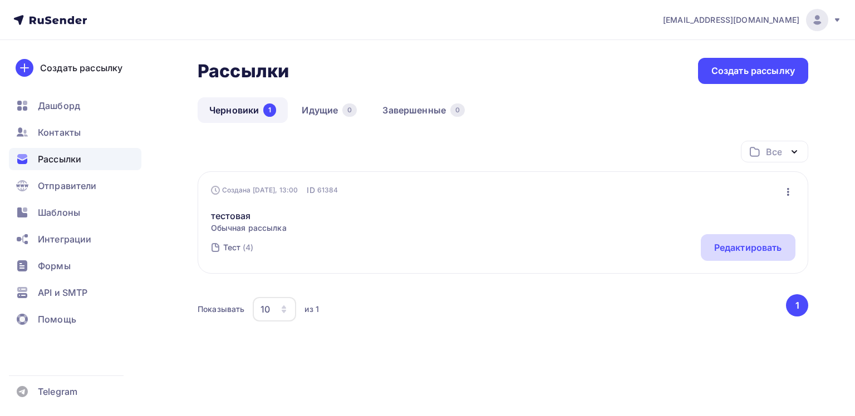
click at [740, 249] on div "Редактировать" at bounding box center [748, 247] width 68 height 13
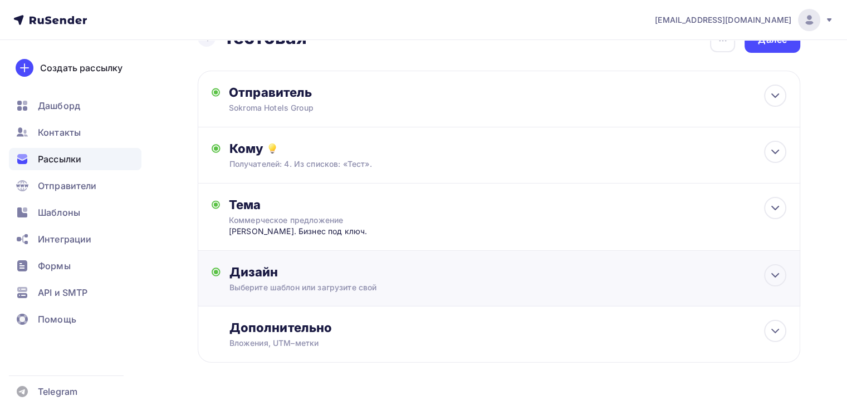
scroll to position [49, 0]
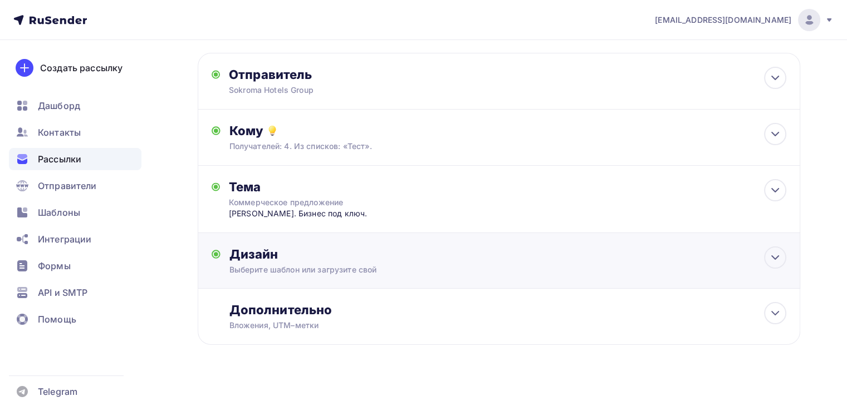
click at [351, 264] on div "Выберите шаблон или загрузите свой" at bounding box center [479, 269] width 501 height 11
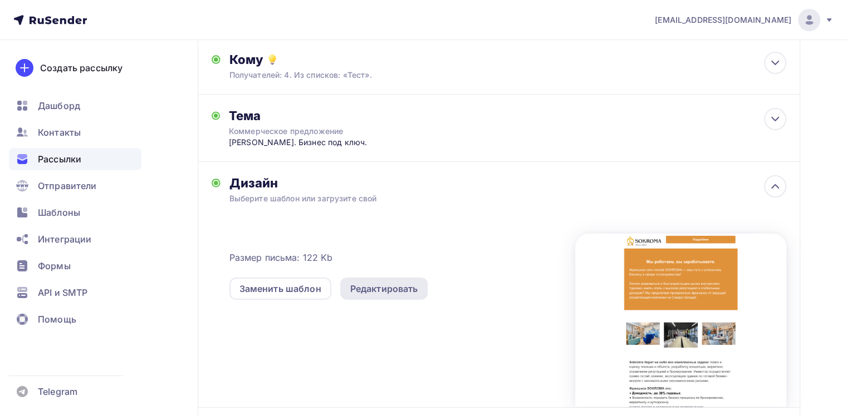
scroll to position [160, 0]
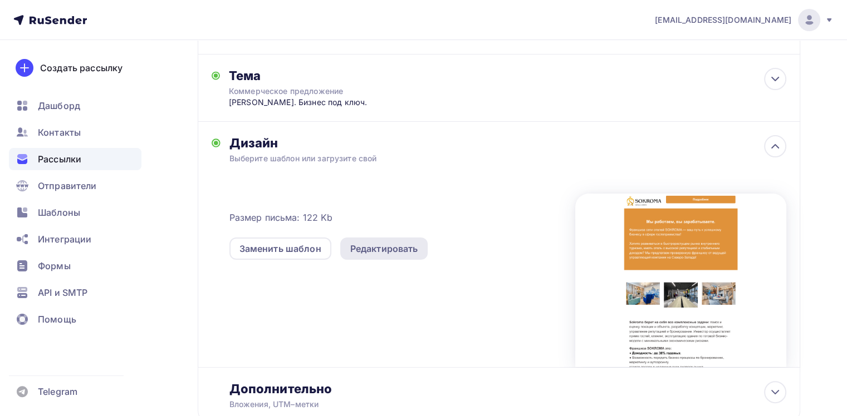
click at [405, 245] on div "Редактировать" at bounding box center [384, 248] width 68 height 13
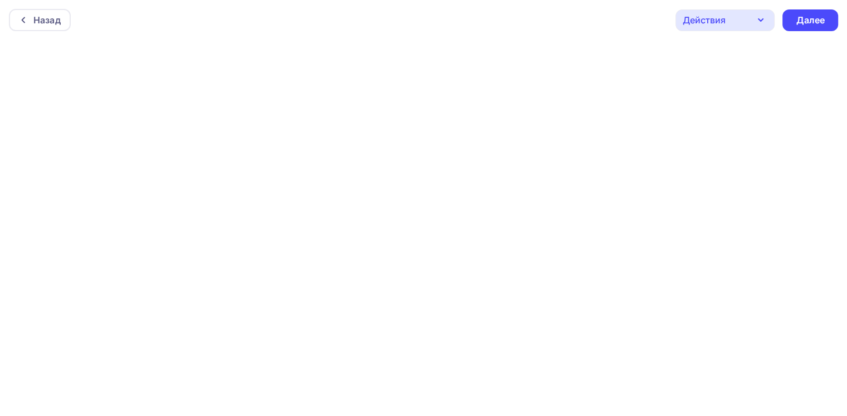
click at [731, 20] on div "Действия" at bounding box center [724, 20] width 99 height 22
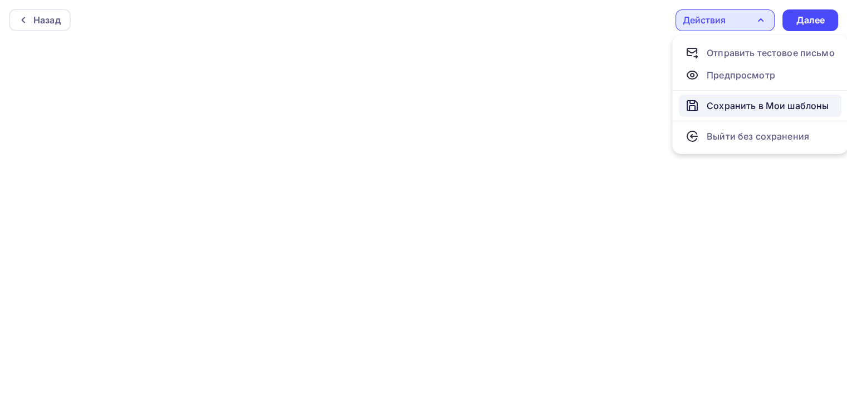
click at [722, 109] on div "Сохранить в Мои шаблоны" at bounding box center [767, 105] width 122 height 13
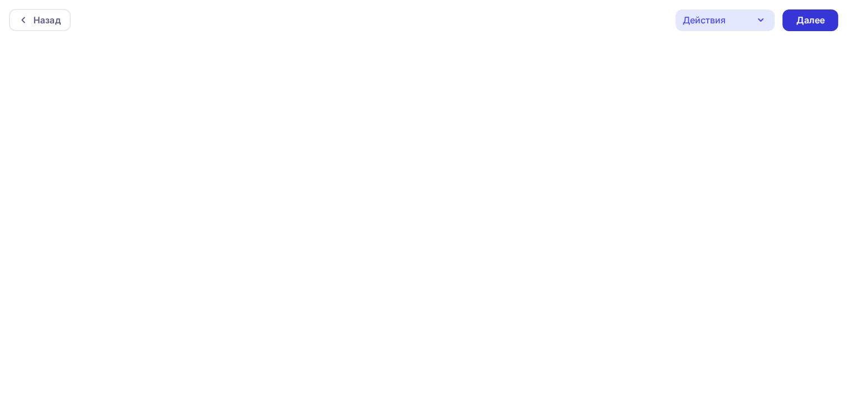
click at [803, 27] on div "Далее" at bounding box center [810, 20] width 56 height 22
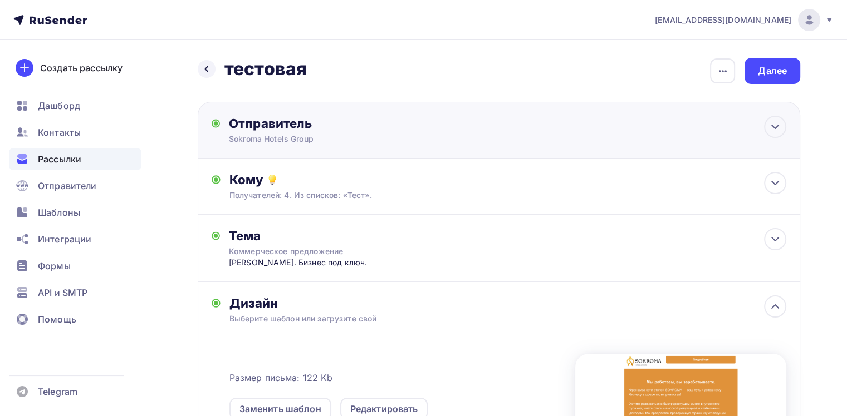
click at [354, 145] on div "Отправитель Sokroma Hotels Group Email * a2702046@gmail.com info@sokroma.ru a27…" at bounding box center [499, 130] width 602 height 57
type input "Sokroma Hotels Group"
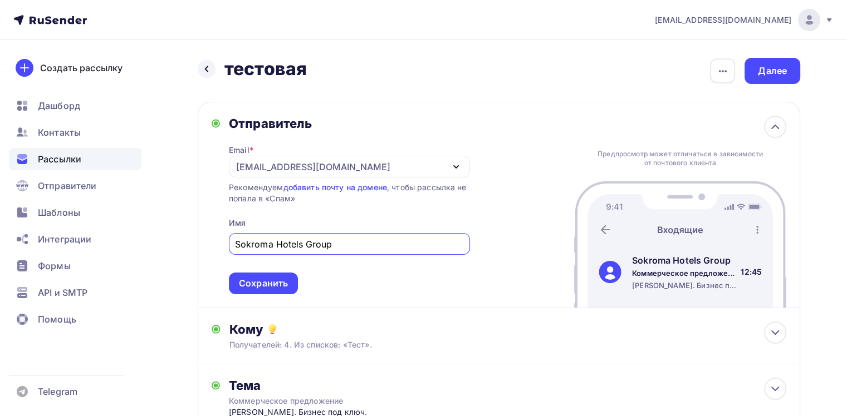
click at [345, 171] on div "[EMAIL_ADDRESS][DOMAIN_NAME]" at bounding box center [349, 167] width 241 height 22
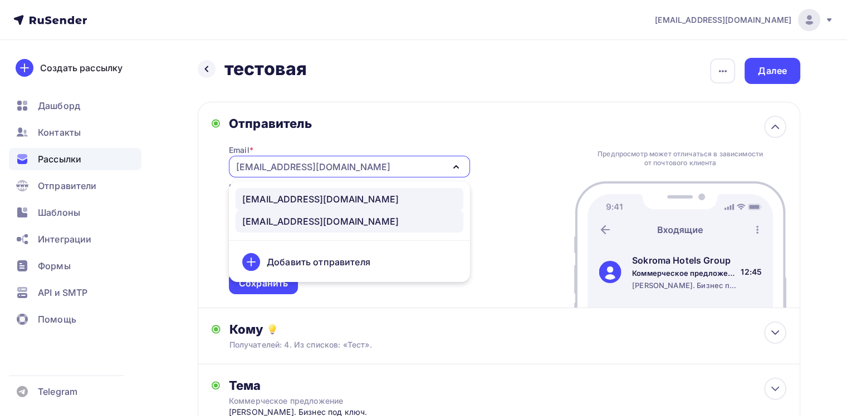
click at [323, 196] on div "[EMAIL_ADDRESS][DOMAIN_NAME]" at bounding box center [349, 199] width 214 height 13
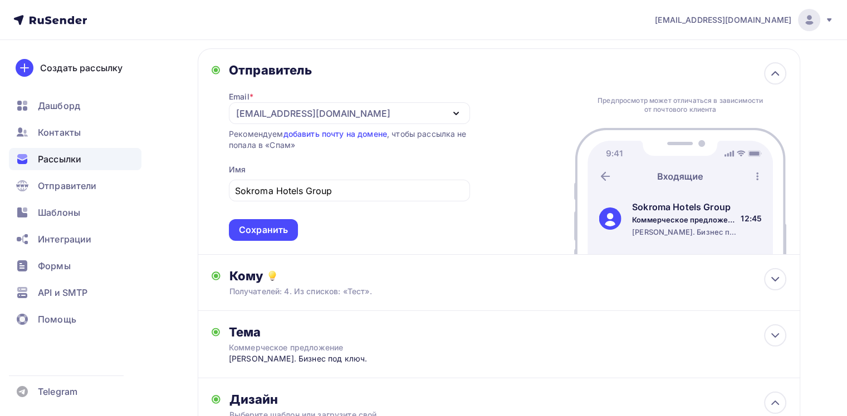
scroll to position [56, 0]
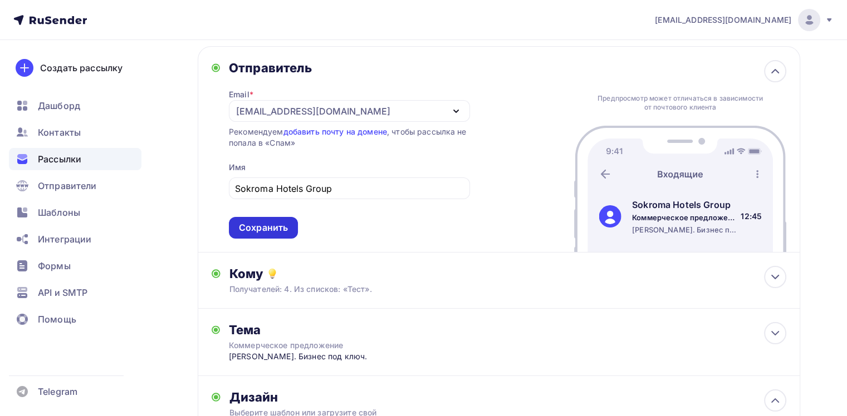
click at [274, 222] on div "Сохранить" at bounding box center [263, 228] width 49 height 13
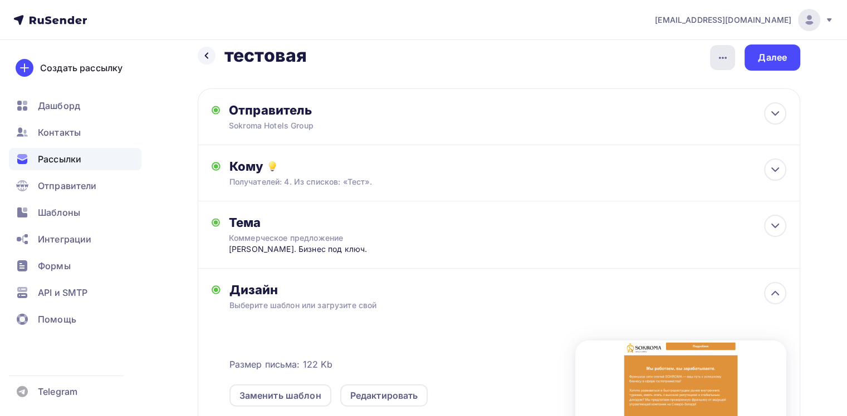
scroll to position [0, 0]
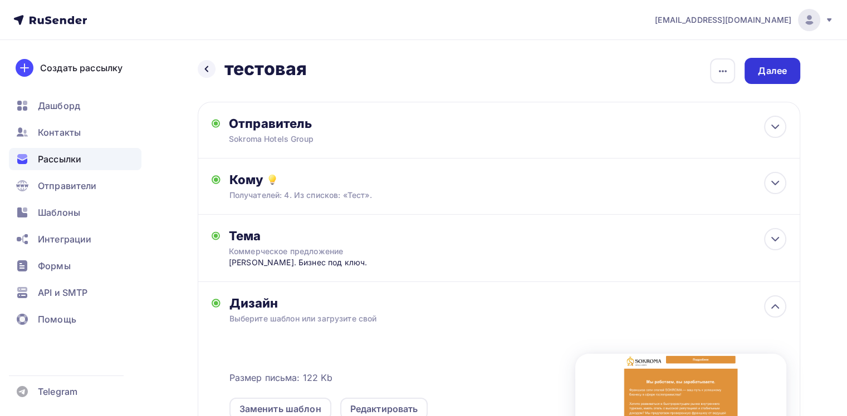
click at [772, 72] on div "Далее" at bounding box center [771, 71] width 29 height 13
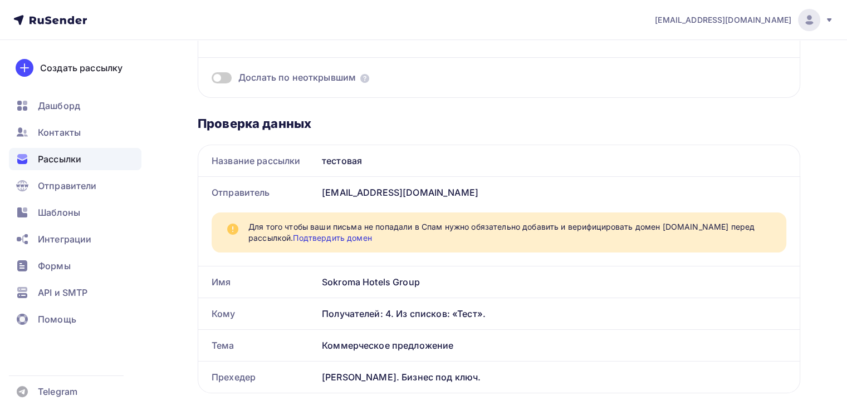
scroll to position [167, 0]
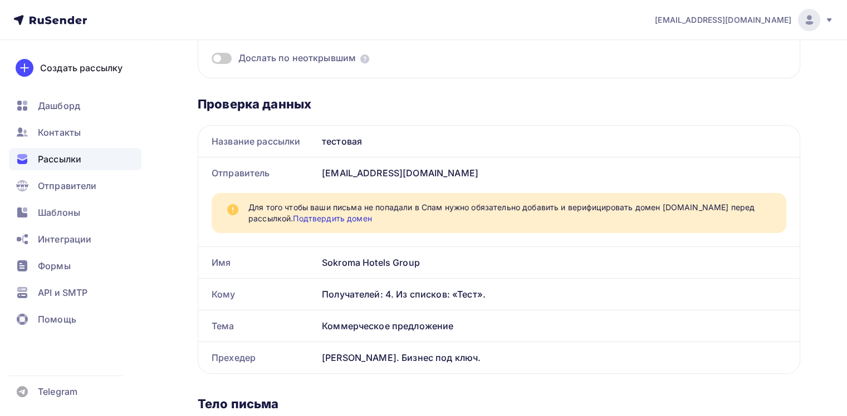
click at [356, 218] on link "Подтвердить домен" at bounding box center [332, 218] width 78 height 9
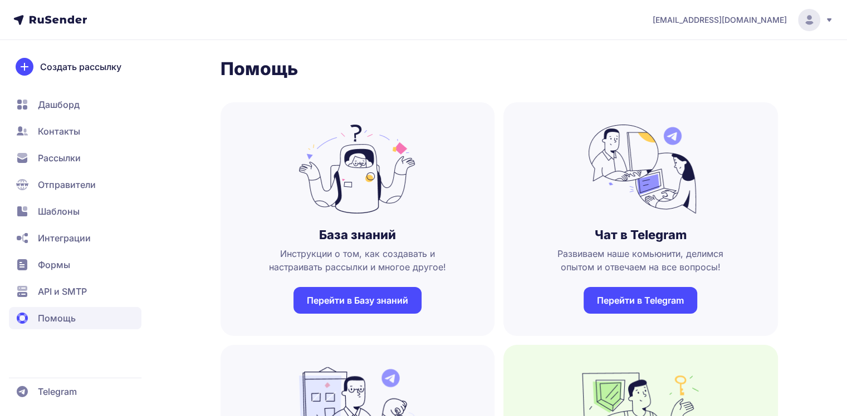
click at [83, 214] on span "Шаблоны" at bounding box center [75, 211] width 132 height 22
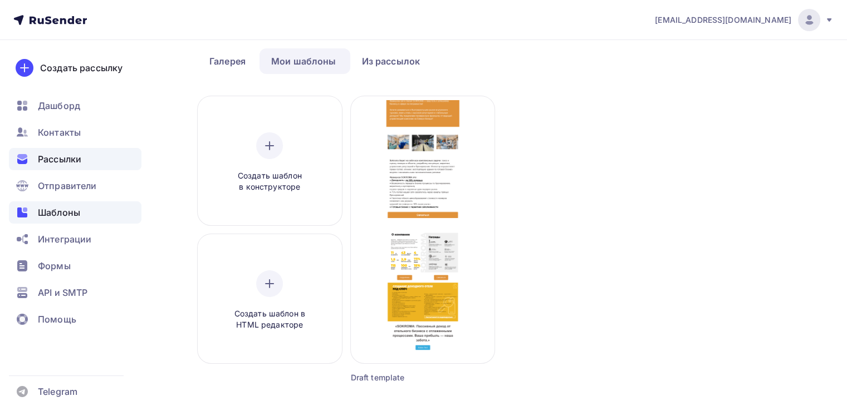
scroll to position [26, 0]
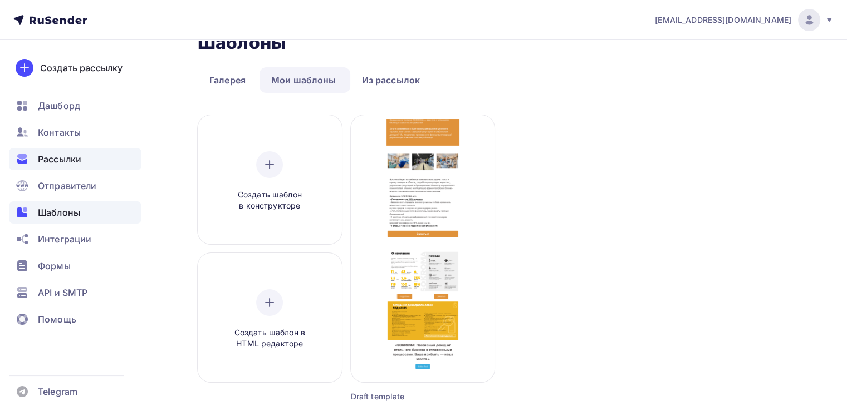
click at [81, 159] on span "Рассылки" at bounding box center [59, 158] width 43 height 13
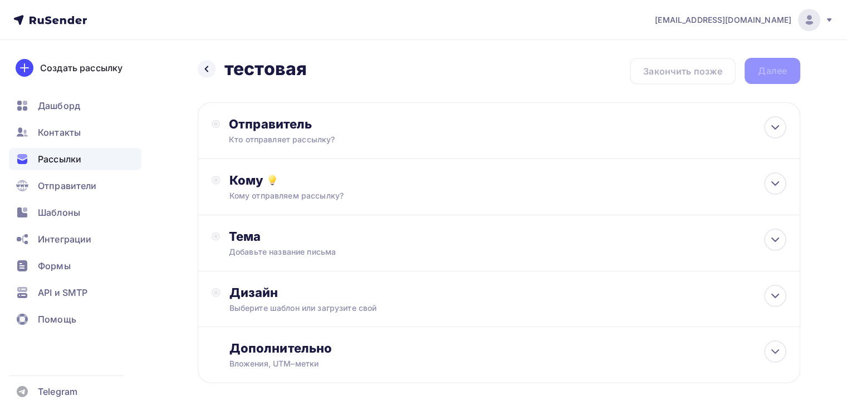
click at [65, 26] on icon at bounding box center [49, 19] width 73 height 13
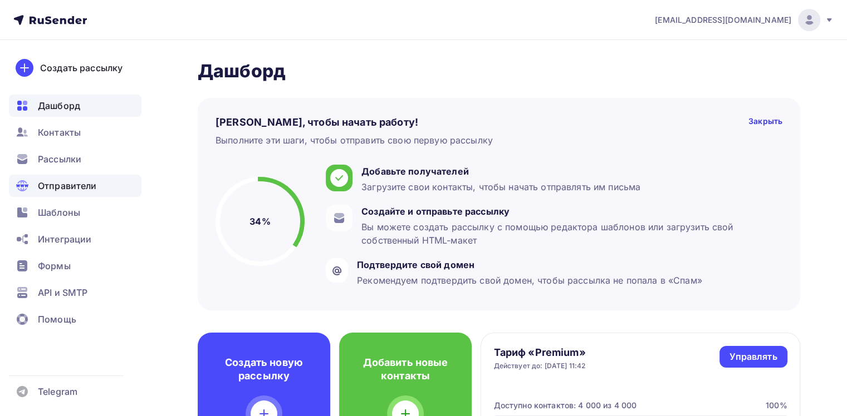
click at [86, 179] on span "Отправители" at bounding box center [67, 185] width 59 height 13
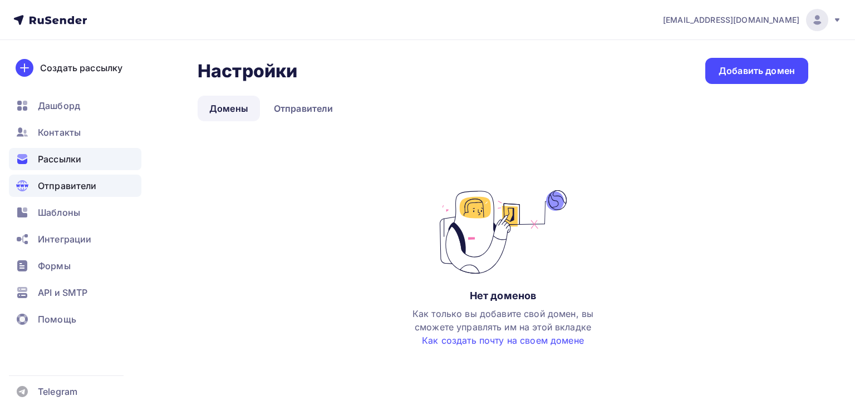
click at [87, 155] on div "Рассылки" at bounding box center [75, 159] width 132 height 22
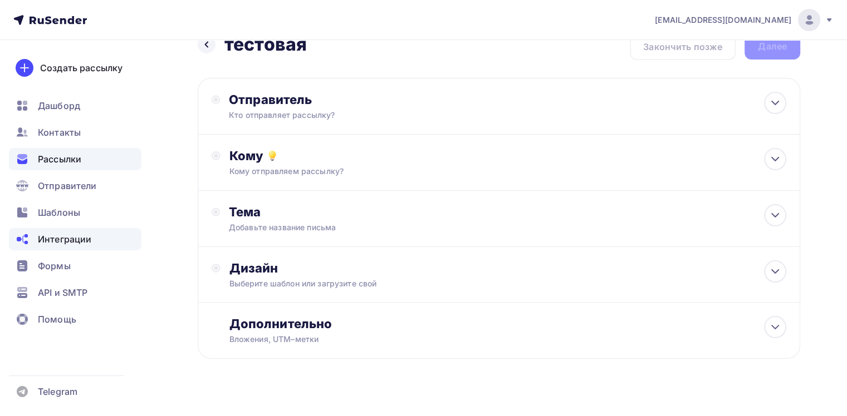
scroll to position [38, 0]
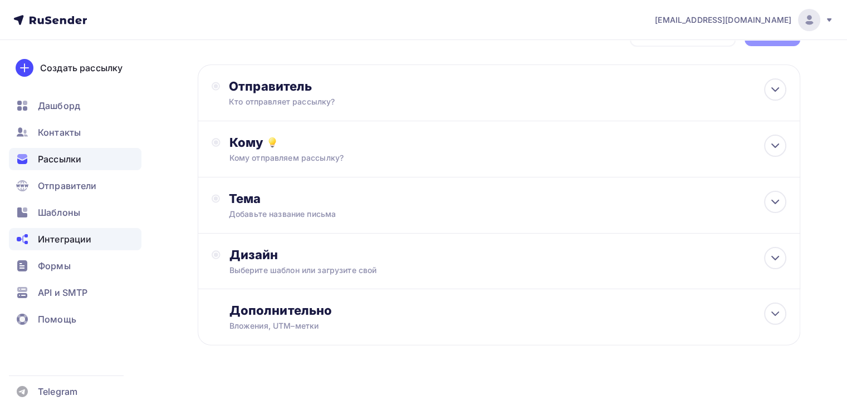
click at [95, 245] on div "Интеграции" at bounding box center [75, 239] width 132 height 22
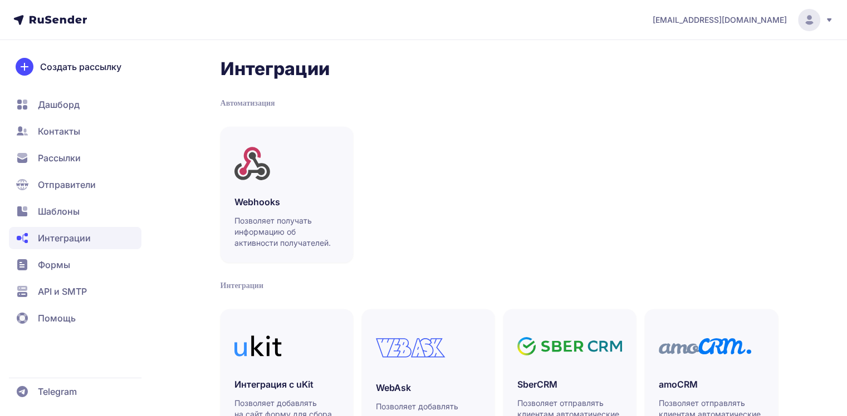
click at [73, 268] on span "Формы" at bounding box center [75, 265] width 132 height 22
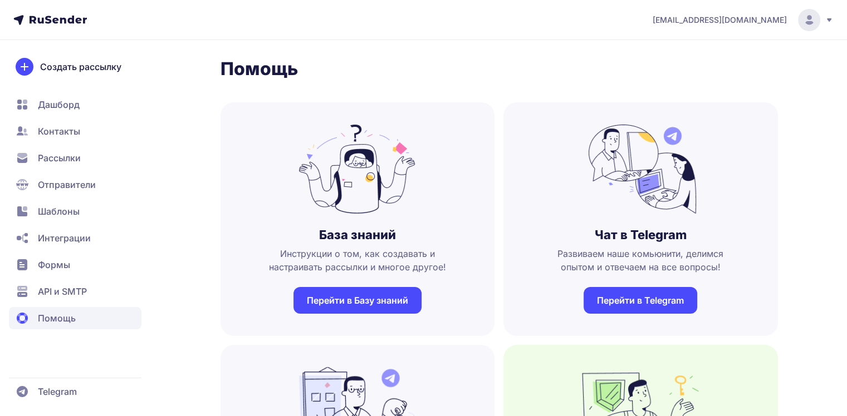
click at [97, 163] on span "Рассылки" at bounding box center [75, 158] width 132 height 22
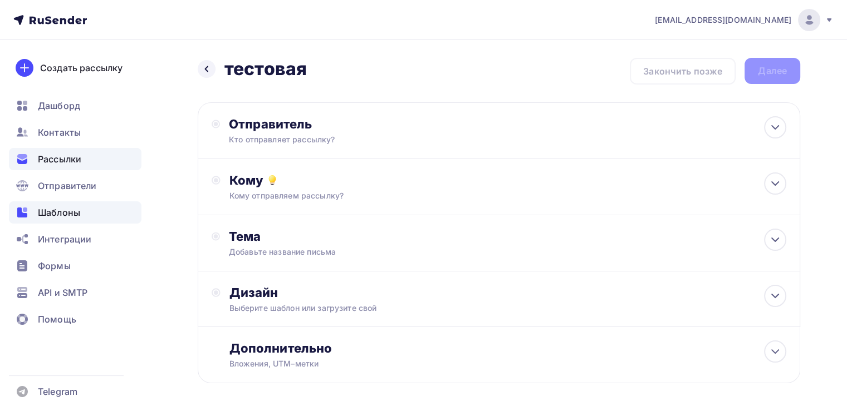
click at [95, 211] on div "Шаблоны" at bounding box center [75, 212] width 132 height 22
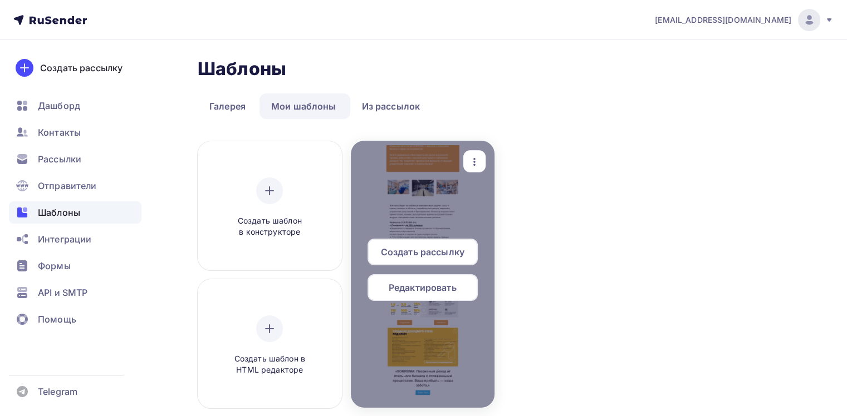
click at [442, 248] on span "Создать рассылку" at bounding box center [422, 251] width 83 height 13
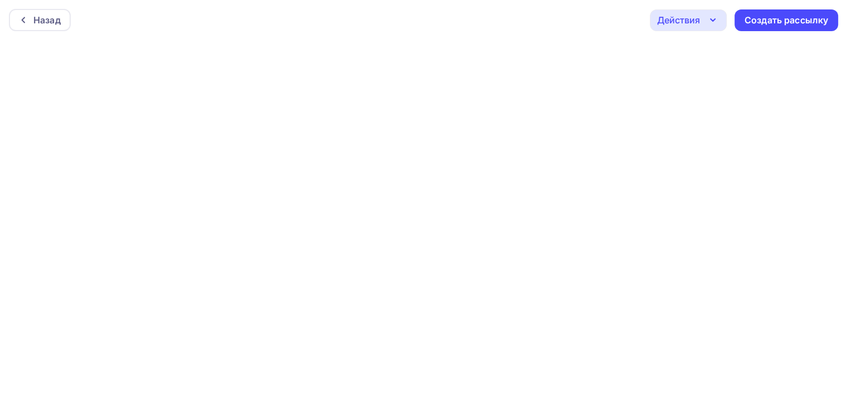
drag, startPoint x: 773, startPoint y: 23, endPoint x: 768, endPoint y: 36, distance: 13.7
click at [768, 36] on div "Назад Действия Отправить тестовое письмо Предпросмотр Сохранить в Мои шаблоны В…" at bounding box center [423, 20] width 847 height 40
click at [755, 26] on div "Создать рассылку" at bounding box center [785, 20] width 83 height 13
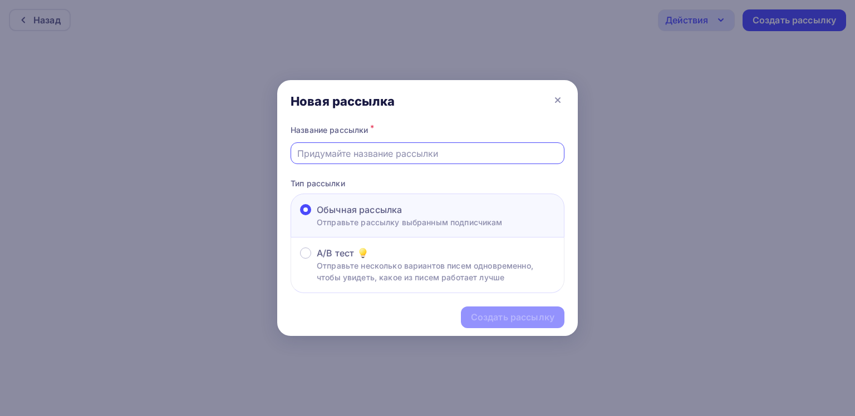
click at [445, 152] on input "text" at bounding box center [427, 153] width 261 height 13
type input "тестовая"
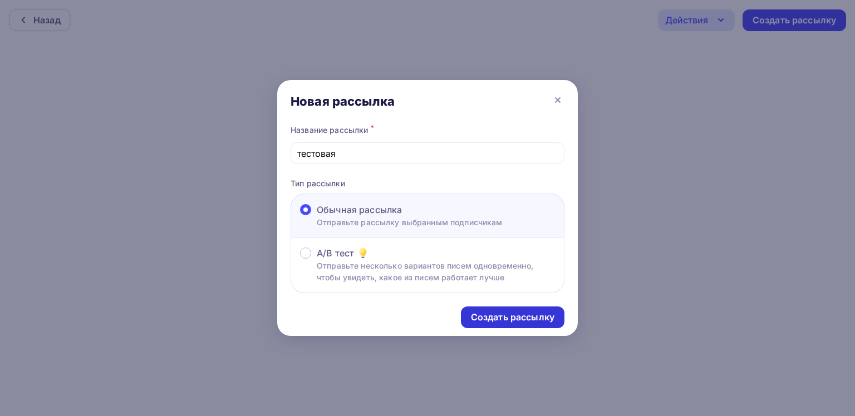
click at [498, 315] on div "Создать рассылку" at bounding box center [512, 317] width 83 height 13
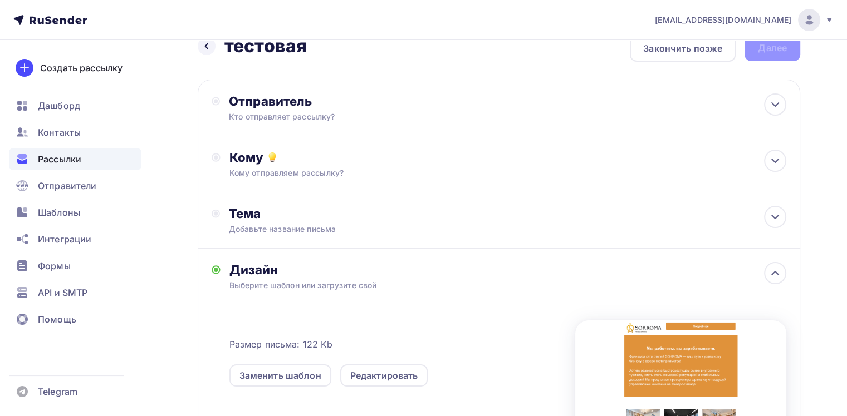
scroll to position [6, 0]
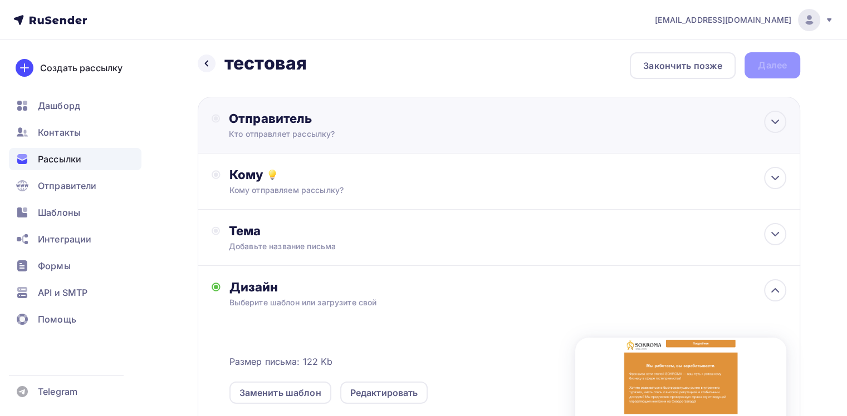
click at [329, 133] on div "Кто отправляет рассылку?" at bounding box center [337, 134] width 217 height 11
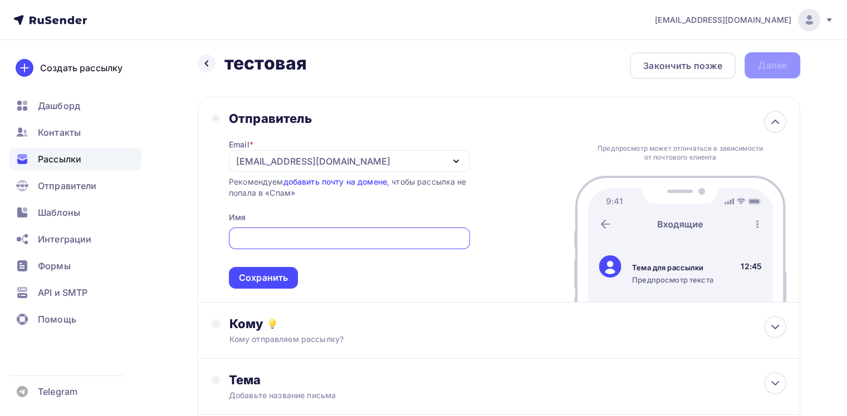
scroll to position [0, 0]
click at [266, 162] on div "a2702046@gmail.com" at bounding box center [313, 161] width 154 height 13
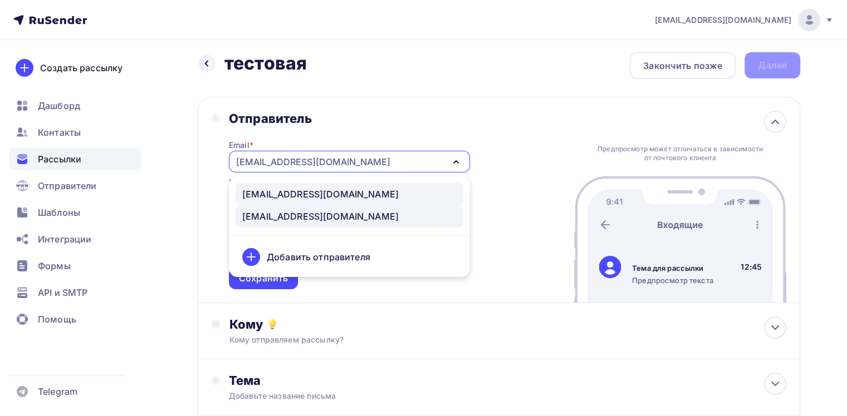
click at [298, 198] on div "info@sokroma.ru" at bounding box center [320, 194] width 156 height 13
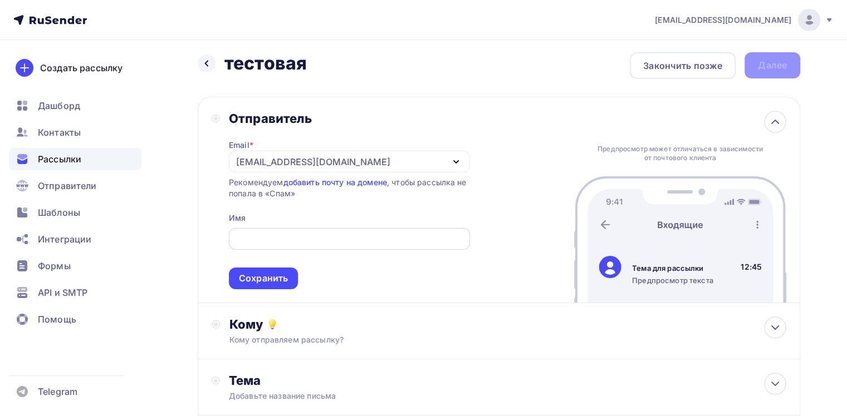
click at [276, 237] on input "text" at bounding box center [349, 239] width 228 height 13
type input "Ы"
type input "Sokroma"
click at [275, 273] on div "Сохранить" at bounding box center [263, 278] width 49 height 13
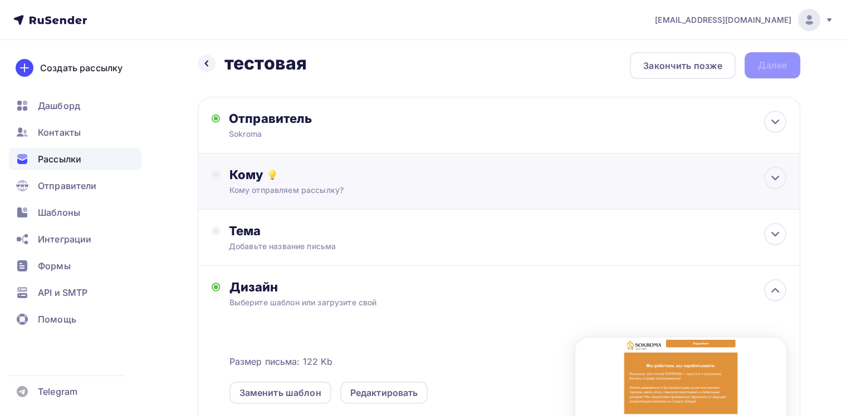
click at [294, 193] on div "Кому отправляем рассылку?" at bounding box center [479, 190] width 501 height 11
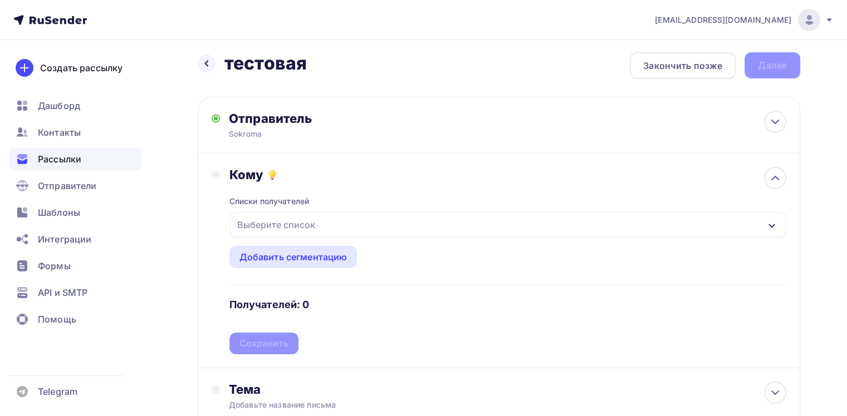
click at [287, 227] on div "Выберите список" at bounding box center [276, 225] width 87 height 20
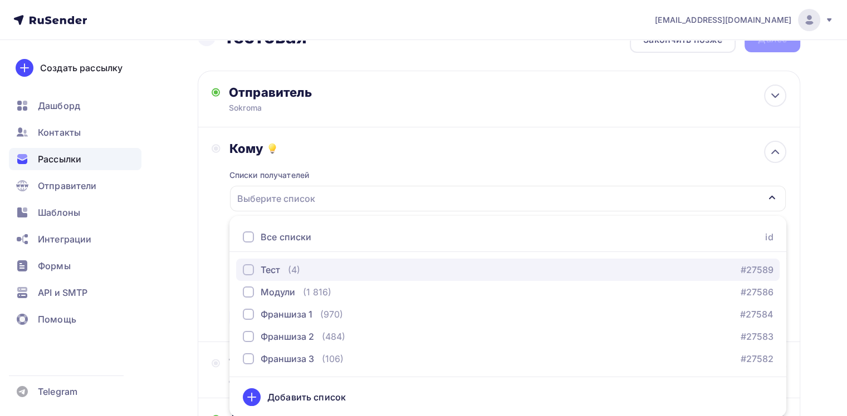
click at [270, 267] on div "Тест" at bounding box center [269, 269] width 19 height 13
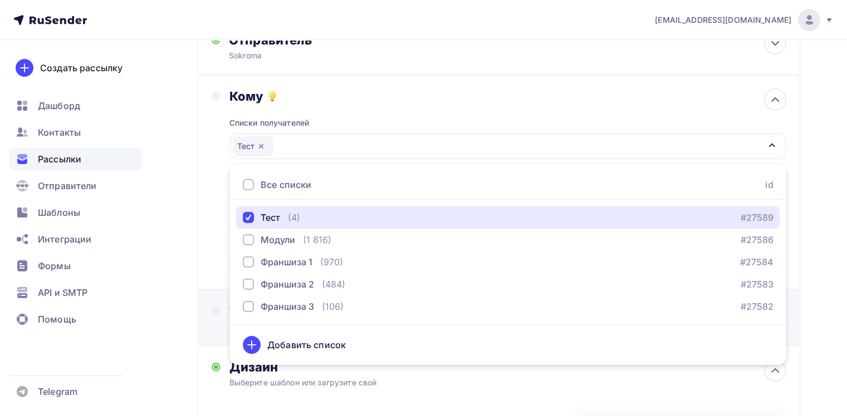
scroll to position [143, 0]
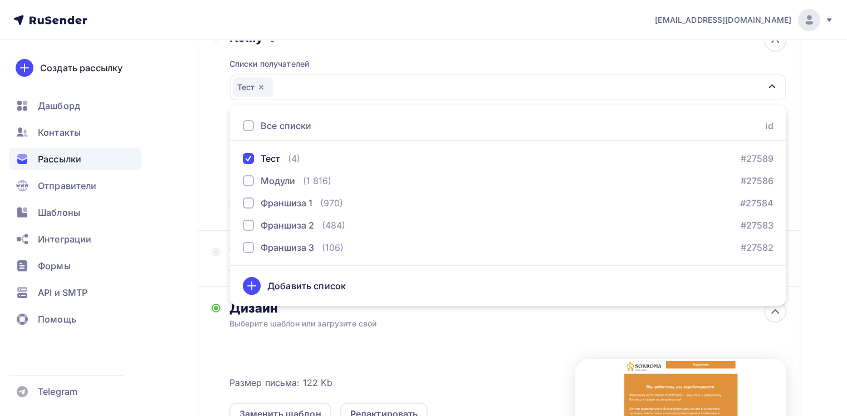
click at [215, 186] on div "Кому Списки получателей Тест Все списки id Тест (4) #27589 Модули (1 816) #2758…" at bounding box center [498, 123] width 574 height 188
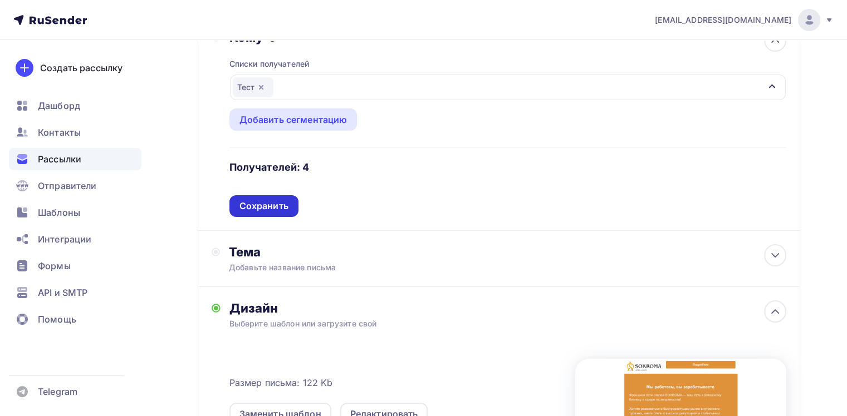
click at [267, 206] on div "Сохранить" at bounding box center [263, 206] width 49 height 13
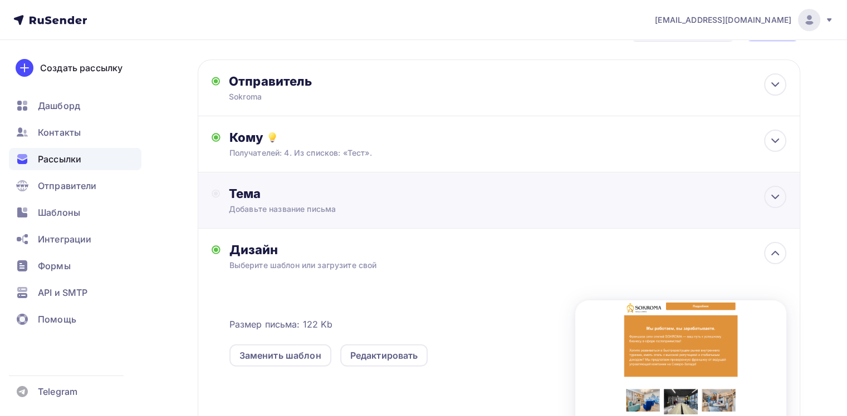
scroll to position [32, 0]
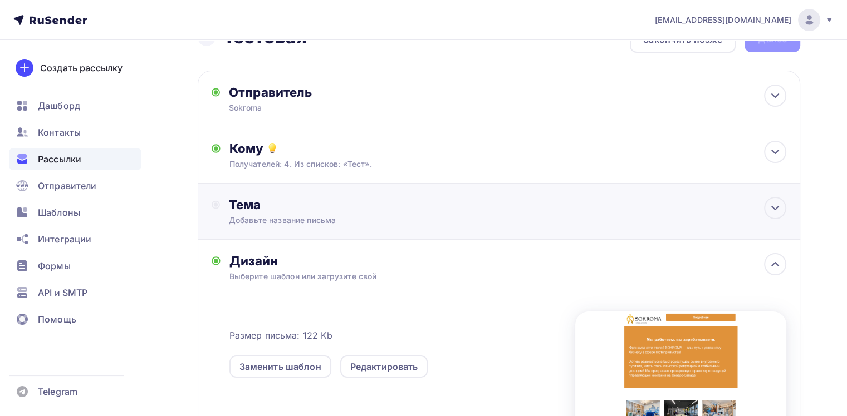
click at [274, 212] on div "Тема Добавьте название письма Тема * Рекомендуем использовать не более 150 симв…" at bounding box center [339, 211] width 220 height 29
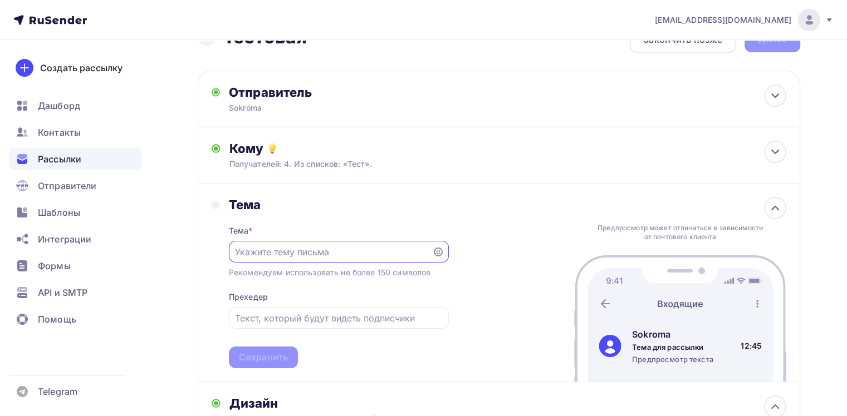
scroll to position [0, 0]
type input "R"
type input "Коммерческое предложение."
click at [316, 314] on input "text" at bounding box center [338, 318] width 207 height 13
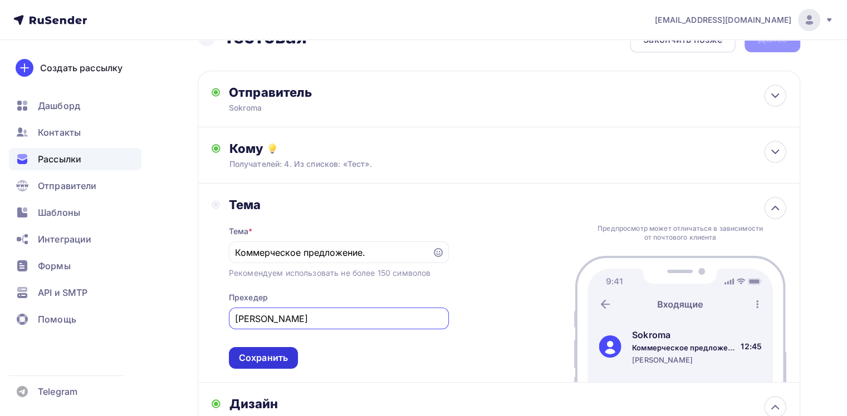
type input "Франшиза Sokroma"
click at [284, 358] on div "Сохранить" at bounding box center [263, 358] width 49 height 13
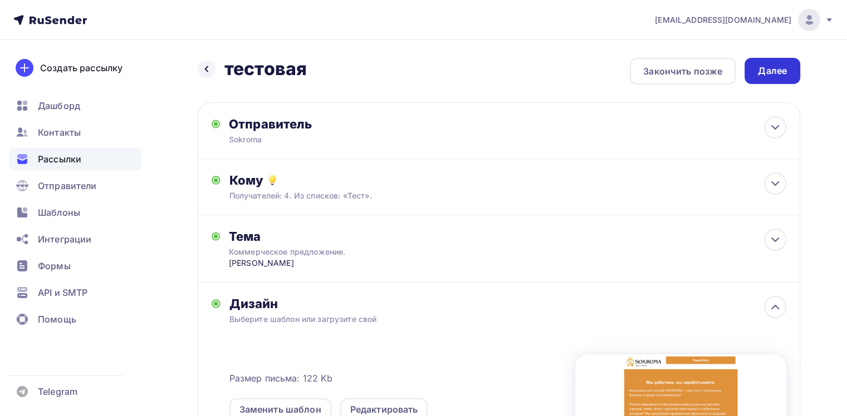
click at [773, 63] on div "Далее" at bounding box center [772, 71] width 56 height 26
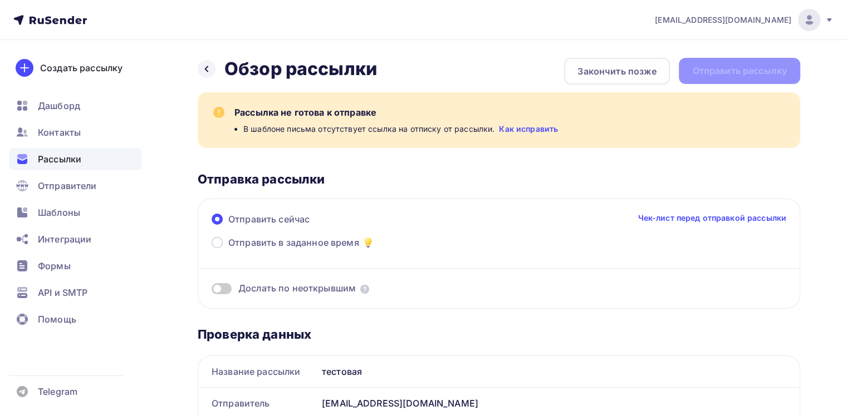
click at [513, 129] on link "Как исправить" at bounding box center [528, 129] width 59 height 11
click at [85, 178] on div "Отправители" at bounding box center [75, 186] width 132 height 22
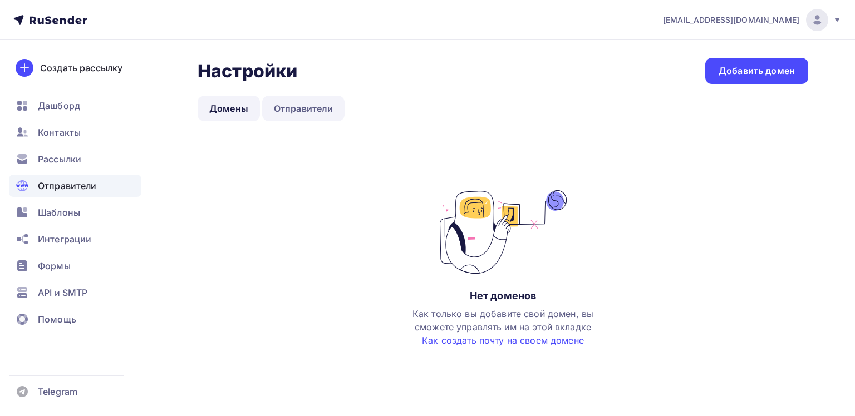
click at [309, 111] on link "Отправители" at bounding box center [303, 109] width 83 height 26
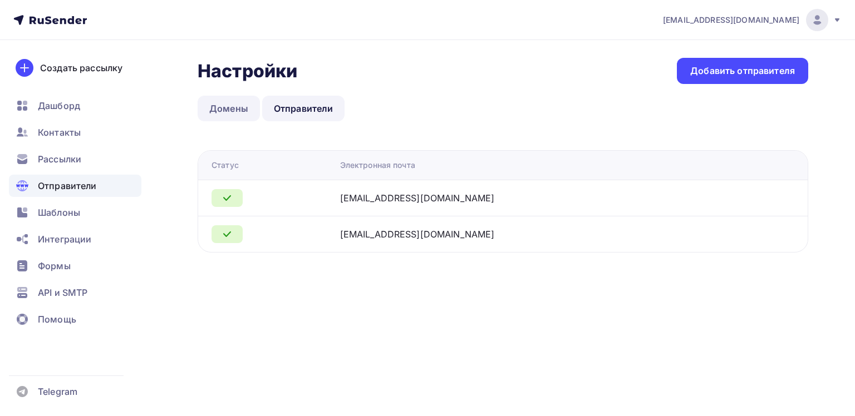
click at [238, 114] on link "Домены" at bounding box center [229, 109] width 62 height 26
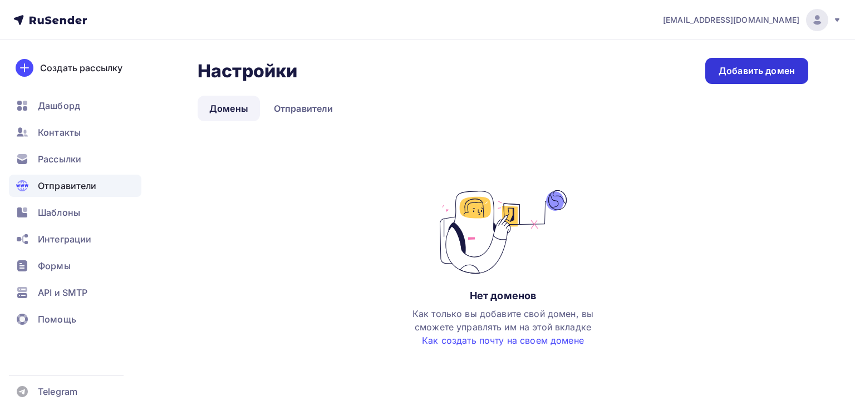
click at [741, 73] on div "Добавить домен" at bounding box center [757, 71] width 76 height 13
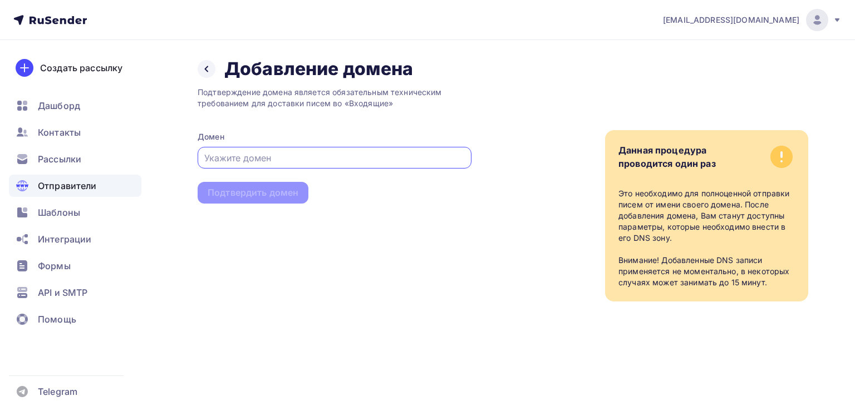
paste input "sokroma.ru"
type input "sokroma.ru"
click at [281, 190] on div "Подтвердить домен" at bounding box center [253, 192] width 91 height 13
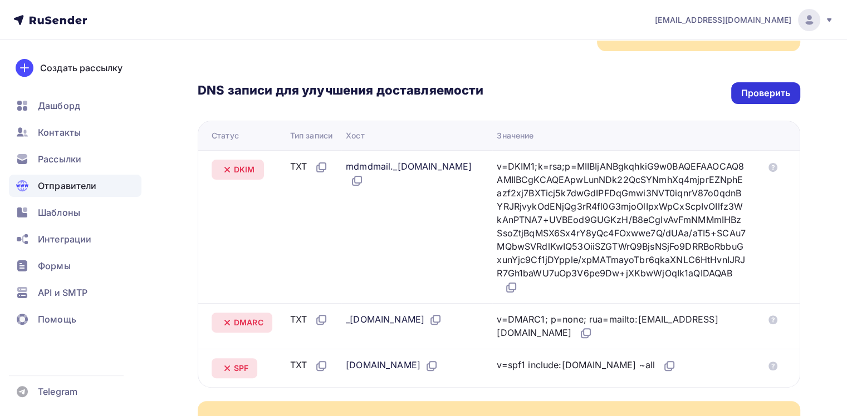
scroll to position [111, 0]
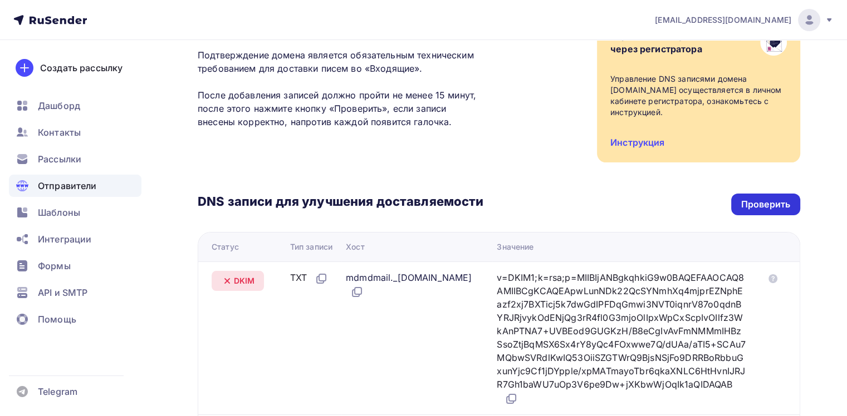
drag, startPoint x: 772, startPoint y: 205, endPoint x: 766, endPoint y: 204, distance: 6.1
click at [772, 205] on div "Проверить" at bounding box center [765, 204] width 49 height 13
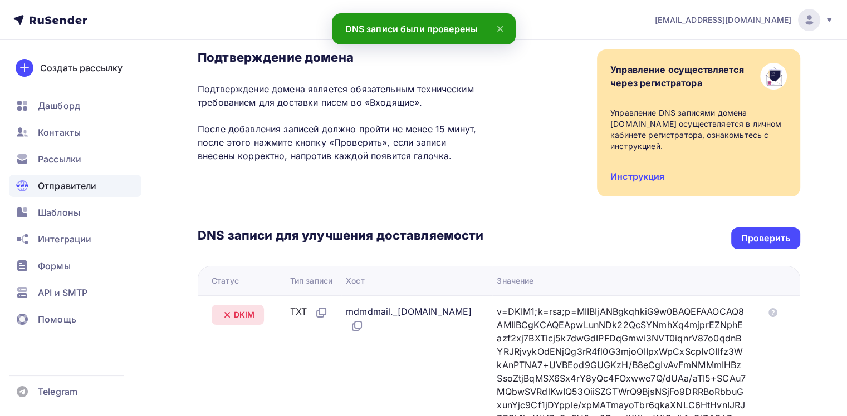
scroll to position [0, 0]
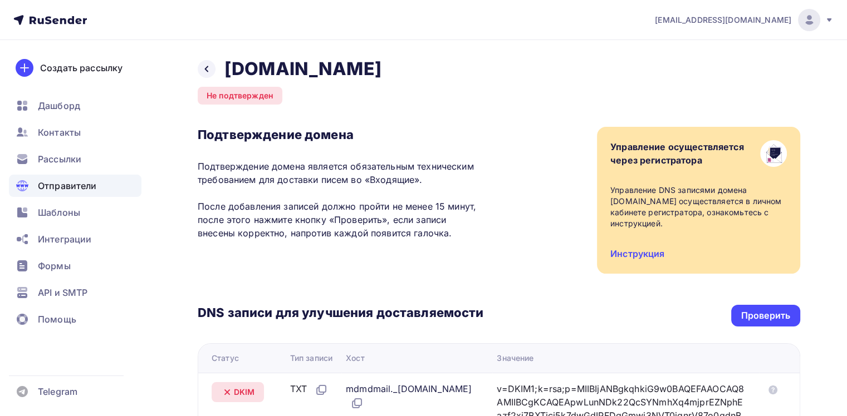
click at [256, 99] on div "Не подтвержден" at bounding box center [240, 96] width 85 height 18
click at [657, 250] on link "Инструкция" at bounding box center [637, 253] width 54 height 11
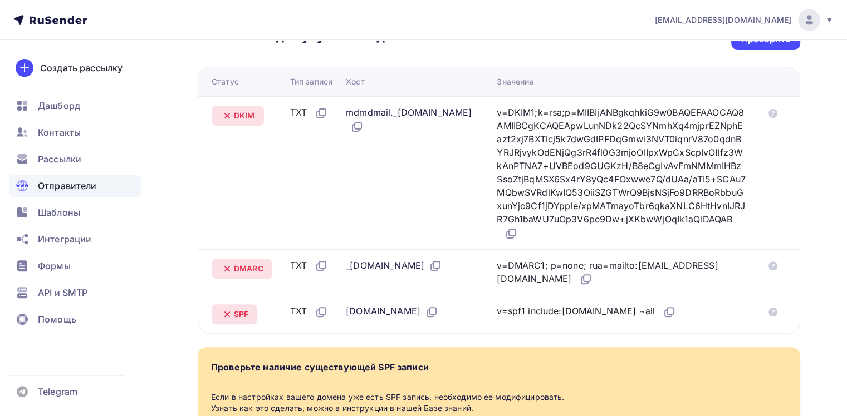
scroll to position [223, 0]
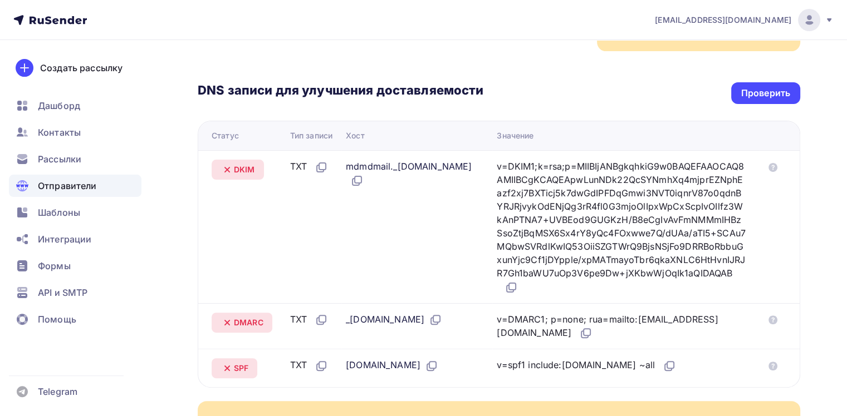
click at [710, 231] on div "v=DKIM1;k=rsa;p=MIIBIjANBgkqhkiG9w0BAQEFAAOCAQ8AMIIBCgKCAQEApwLunNDk22QcSYNmhXq…" at bounding box center [620, 227] width 249 height 135
click at [775, 169] on icon at bounding box center [772, 167] width 9 height 9
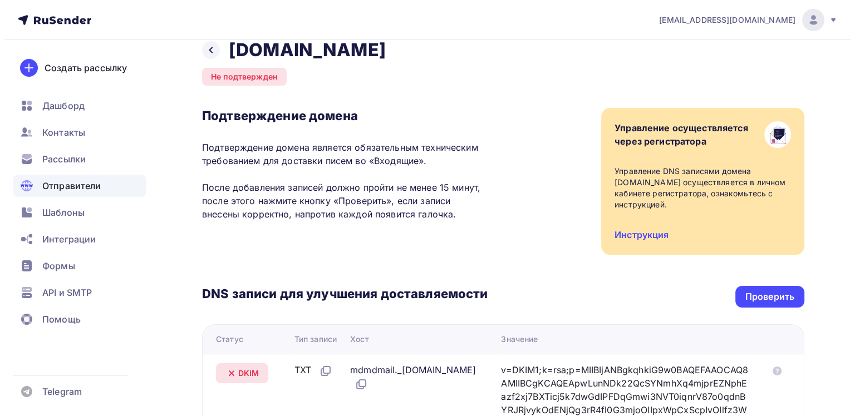
scroll to position [0, 0]
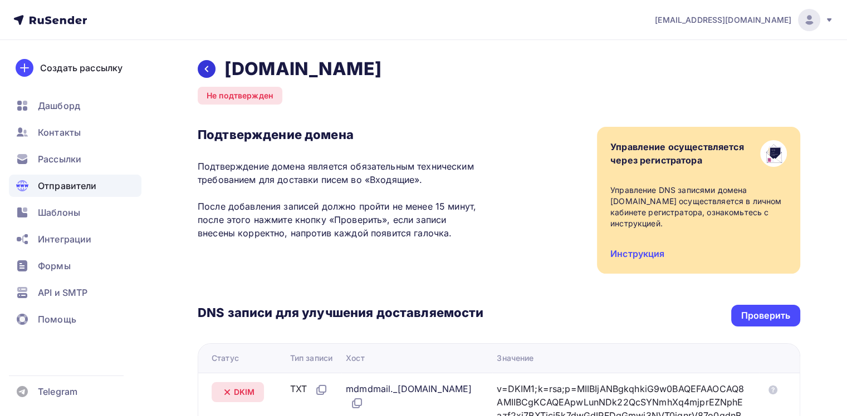
click at [211, 66] on div at bounding box center [207, 69] width 18 height 18
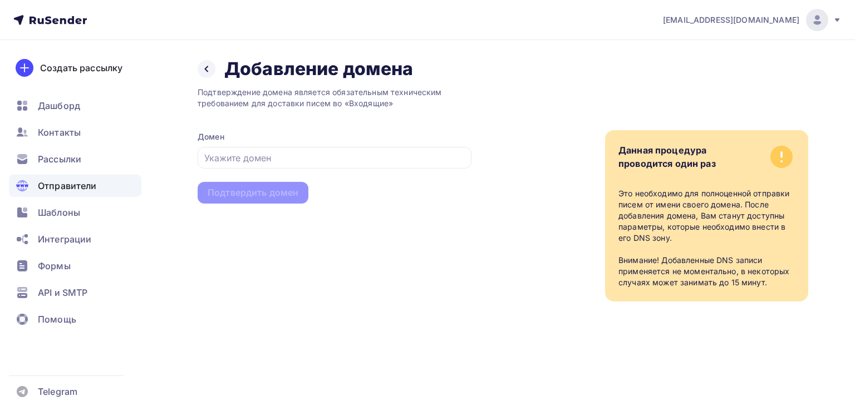
drag, startPoint x: 299, startPoint y: 92, endPoint x: 381, endPoint y: 102, distance: 82.5
click at [381, 102] on div "Подтверждение домена является обязательным техническим требованием для доставки…" at bounding box center [335, 98] width 274 height 22
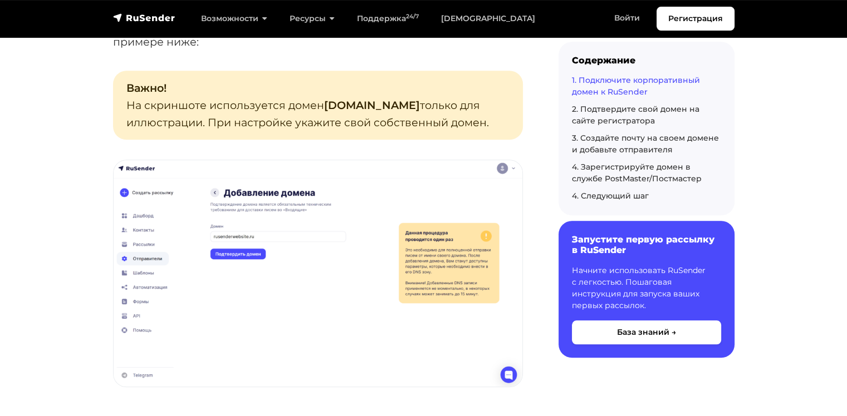
scroll to position [890, 0]
click at [309, 265] on img at bounding box center [318, 272] width 409 height 227
click at [227, 239] on img at bounding box center [318, 272] width 409 height 227
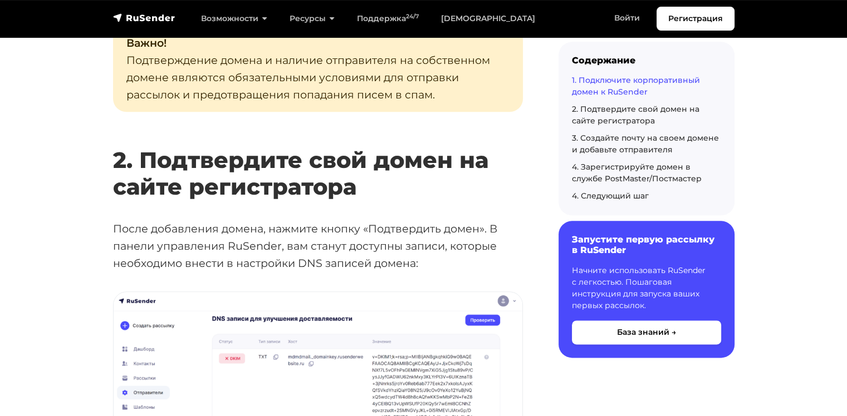
scroll to position [1391, 0]
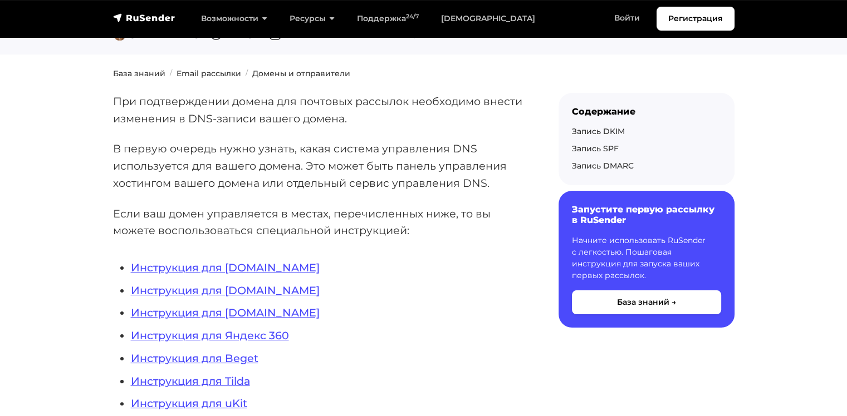
scroll to position [167, 0]
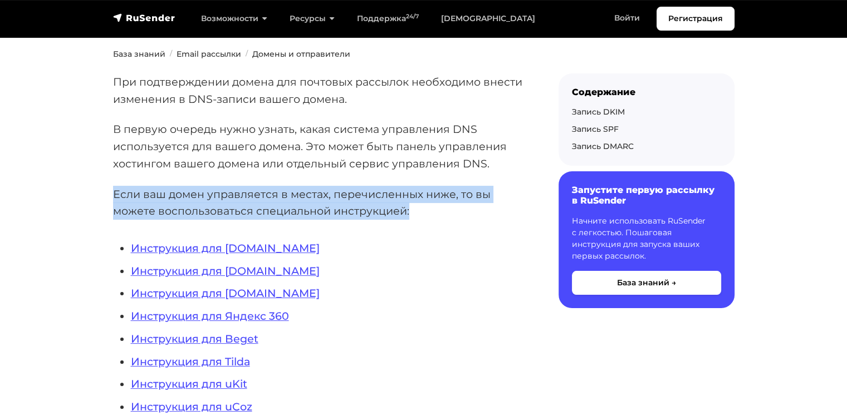
drag, startPoint x: 111, startPoint y: 195, endPoint x: 427, endPoint y: 217, distance: 317.4
click at [372, 201] on p "Если ваш домен управляется в местах, перечисленных ниже, то вы можете воспользо…" at bounding box center [318, 203] width 410 height 34
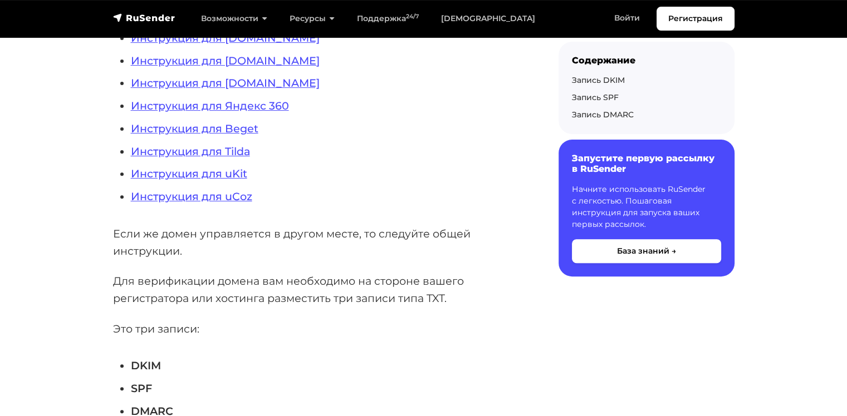
scroll to position [390, 0]
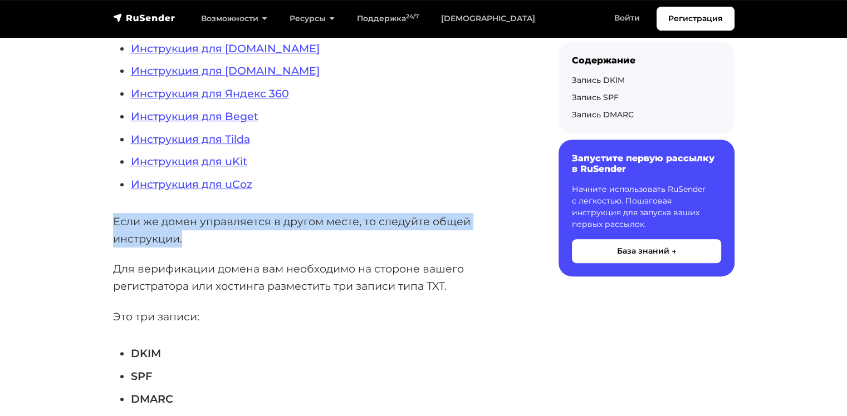
drag, startPoint x: 113, startPoint y: 219, endPoint x: 181, endPoint y: 239, distance: 70.6
click at [181, 239] on p "Если же домен управляется в другом месте, то следуйте общей инструкции." at bounding box center [318, 230] width 410 height 34
click at [145, 222] on p "Если же домен управляется в другом месте, то следуйте общей инструкции." at bounding box center [318, 230] width 410 height 34
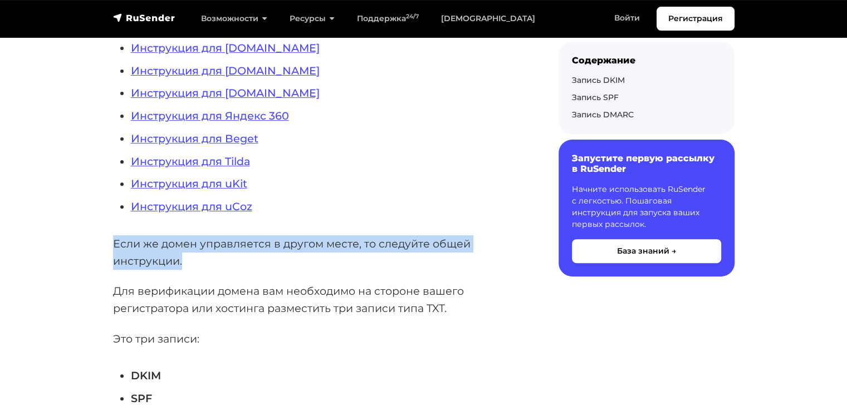
scroll to position [445, 0]
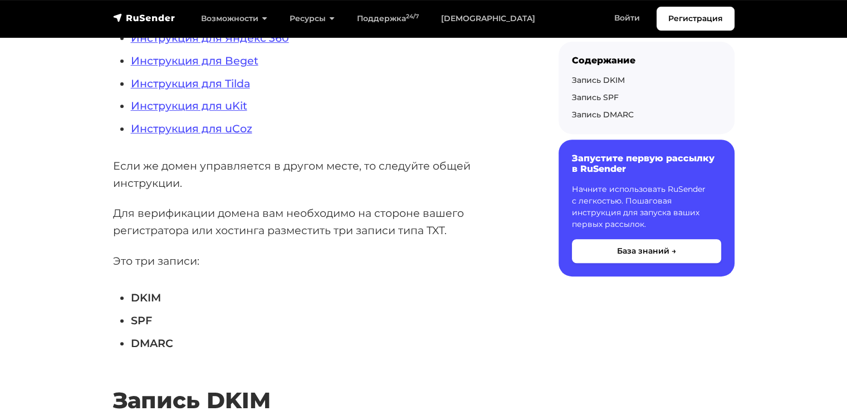
click at [324, 218] on p "Для верификации домена вам необходимо на стороне вашего регистратора или хостин…" at bounding box center [318, 222] width 410 height 34
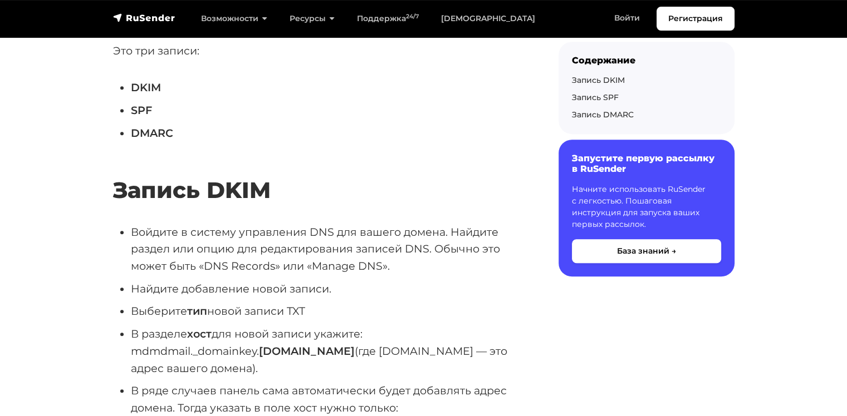
scroll to position [668, 0]
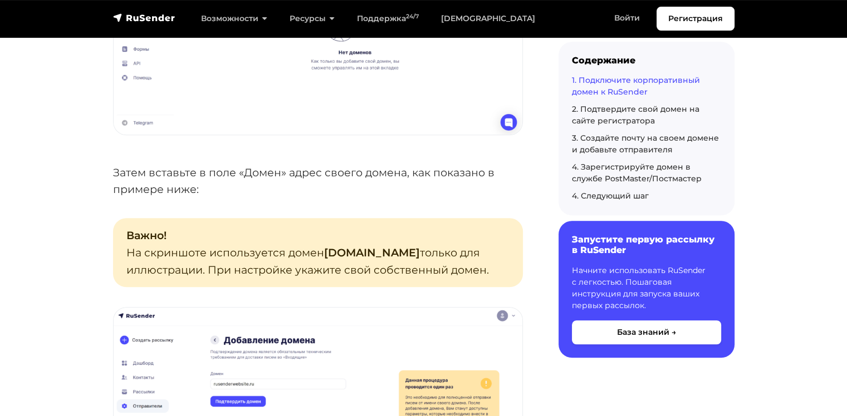
scroll to position [724, 0]
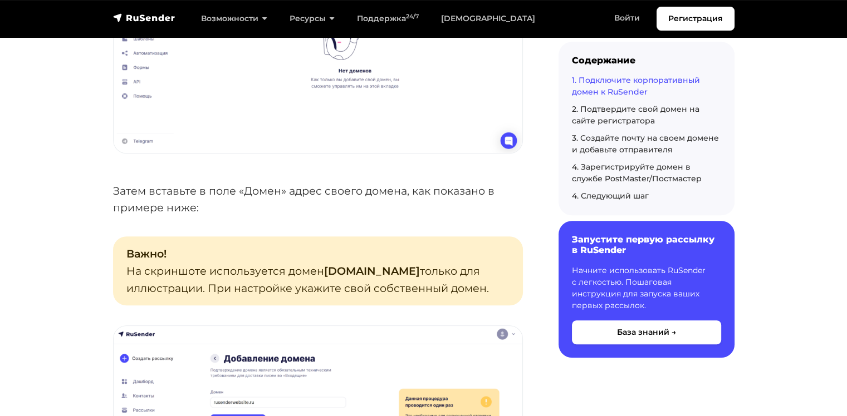
click at [196, 209] on p "Затем вставьте в поле «Домен» адрес своего домена, как показано в примере ниже:" at bounding box center [318, 200] width 410 height 34
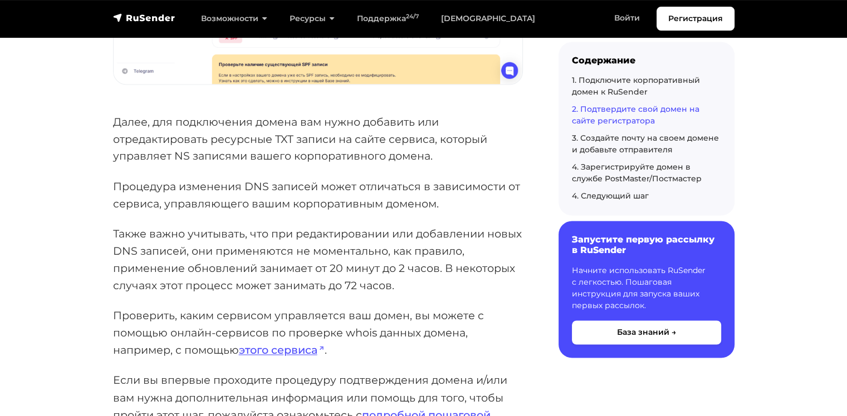
scroll to position [1725, 0]
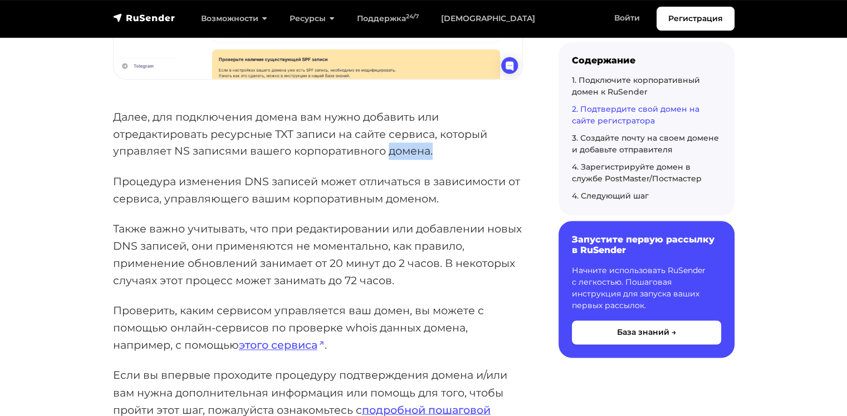
drag, startPoint x: 431, startPoint y: 154, endPoint x: 386, endPoint y: 151, distance: 45.2
click at [386, 151] on p "Далее, для подключения домена вам нужно добавить или отредактировать ресурсные …" at bounding box center [318, 134] width 410 height 51
click at [437, 156] on p "Далее, для подключения домена вам нужно добавить или отредактировать ресурсные …" at bounding box center [318, 134] width 410 height 51
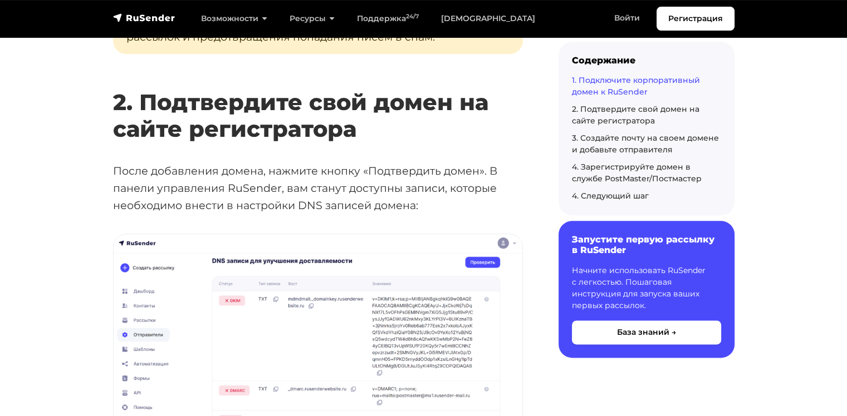
scroll to position [1336, 0]
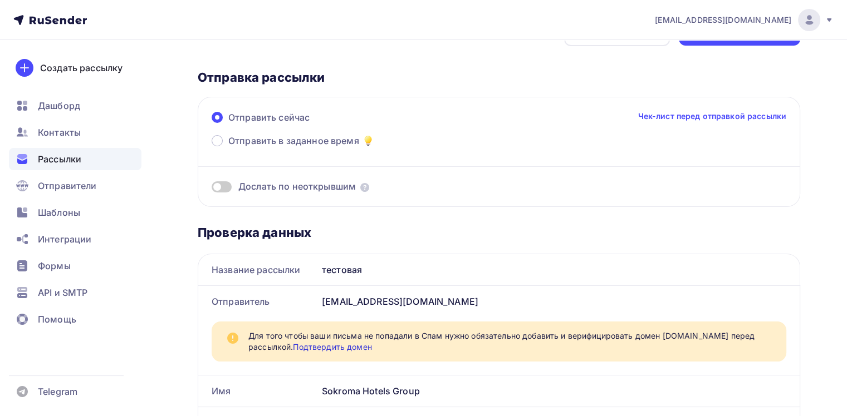
scroll to position [56, 0]
